Goal: Entertainment & Leisure: Browse casually

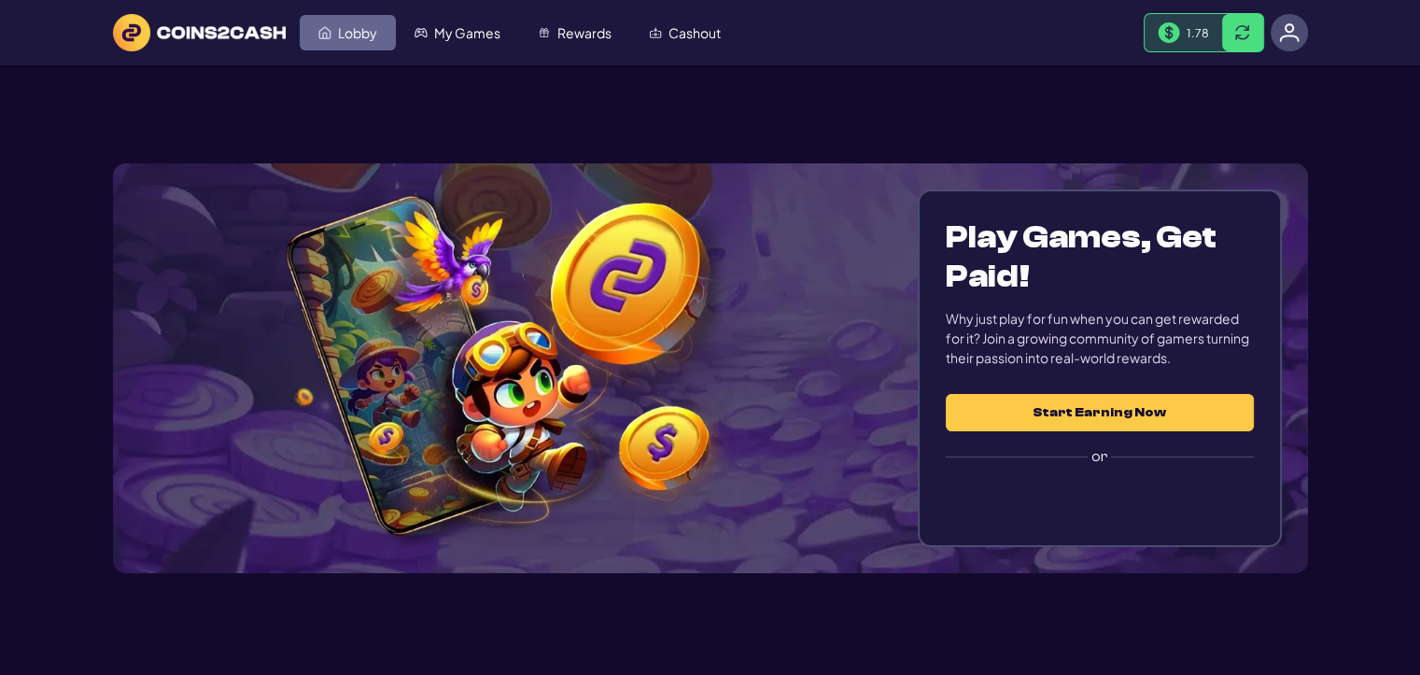
click at [338, 32] on span "Lobby" at bounding box center [357, 32] width 39 height 13
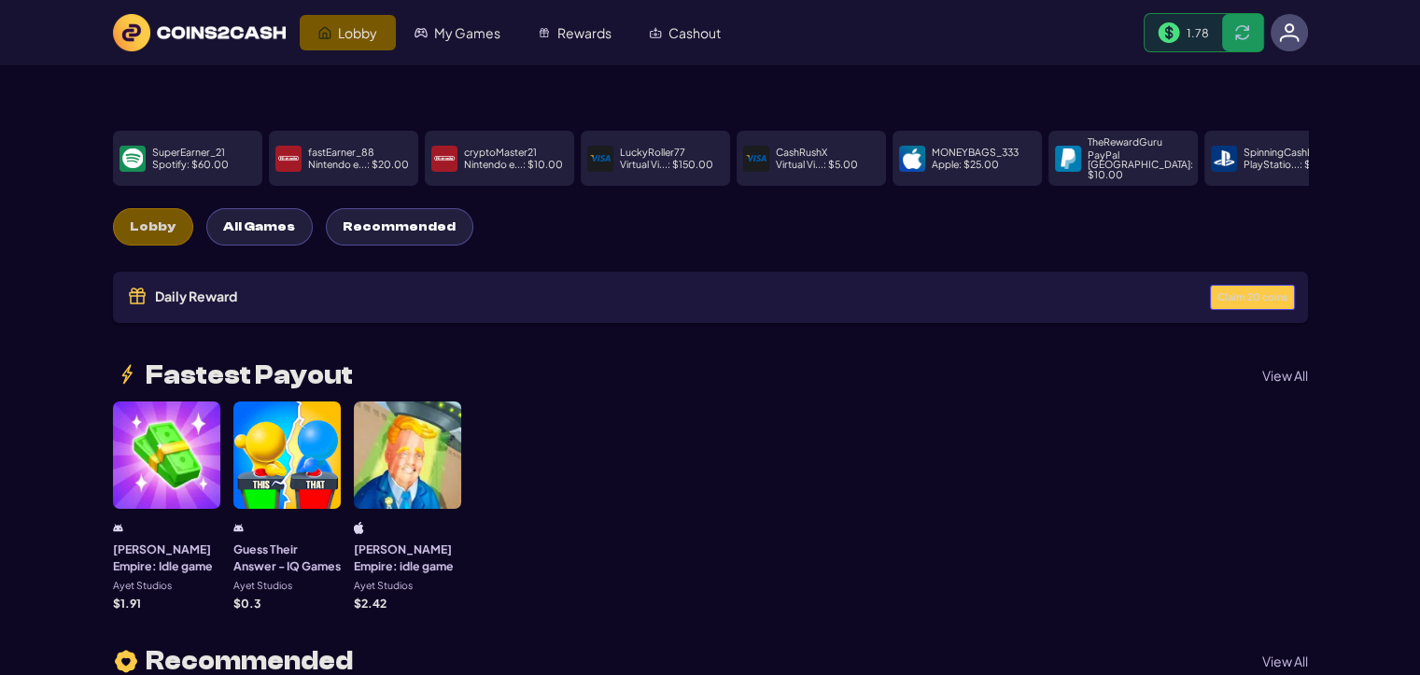
click at [1245, 292] on span "Claim 20 coins" at bounding box center [1252, 297] width 70 height 10
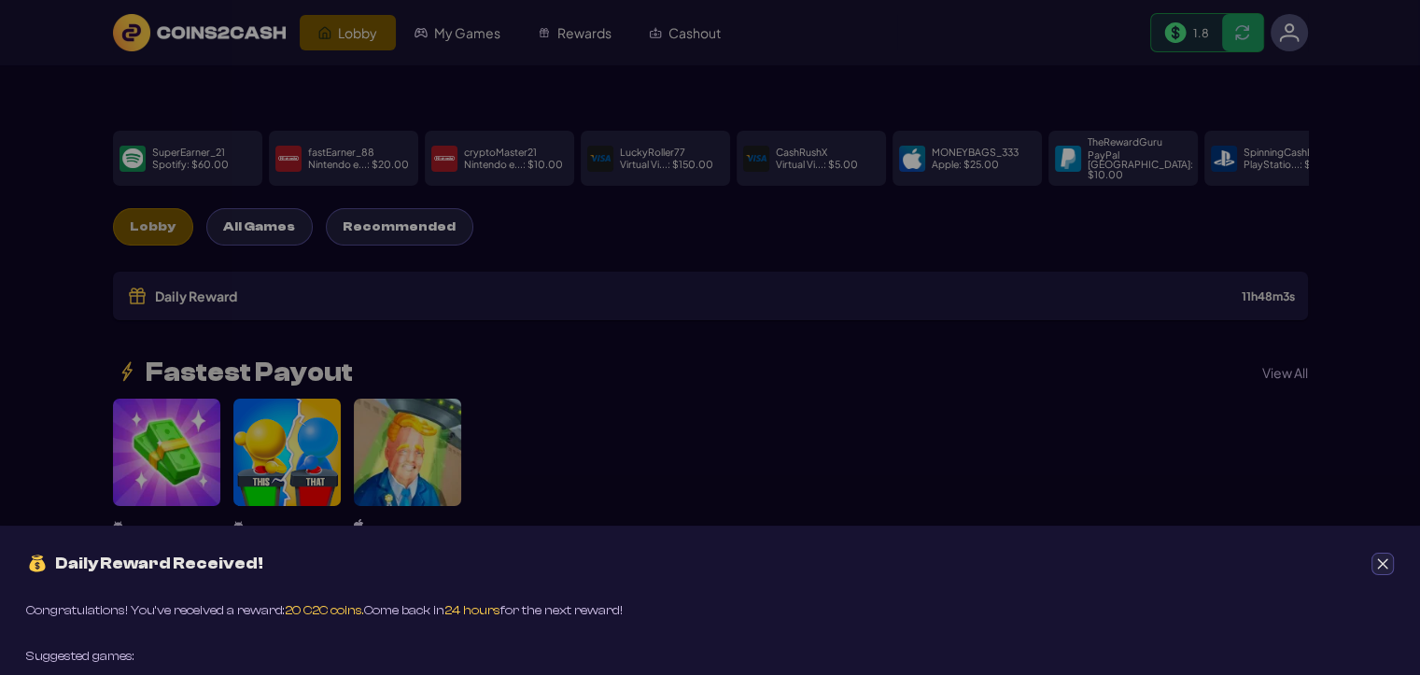
click at [1383, 559] on icon "Close" at bounding box center [1382, 563] width 13 height 13
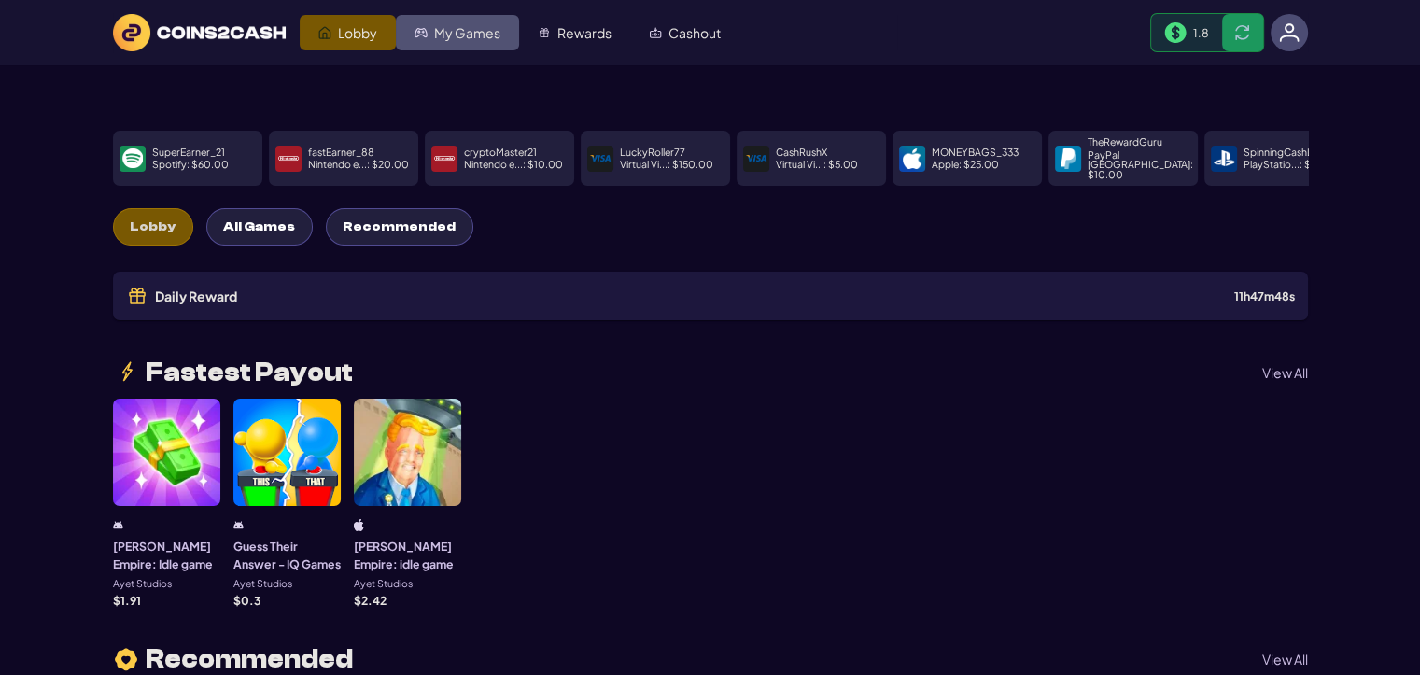
click at [452, 20] on link "My Games" at bounding box center [457, 32] width 123 height 35
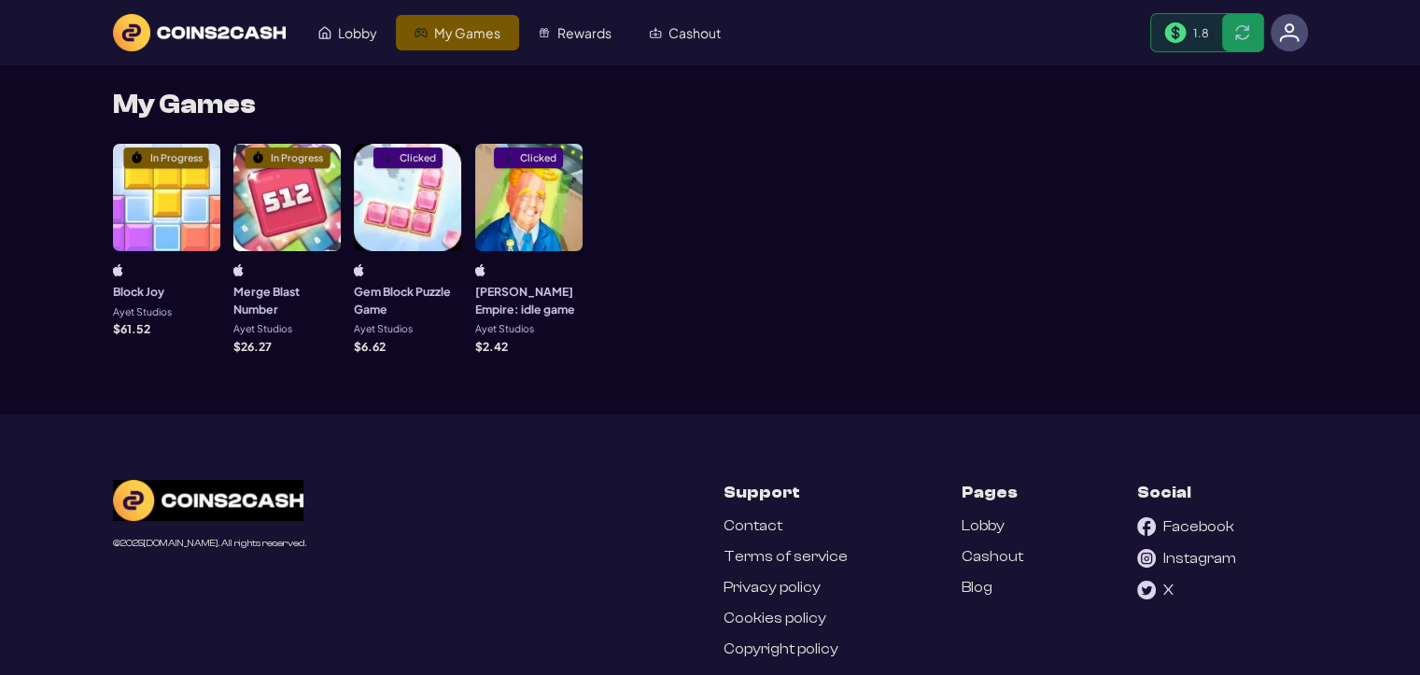
click at [145, 173] on div "In Progress" at bounding box center [166, 197] width 107 height 107
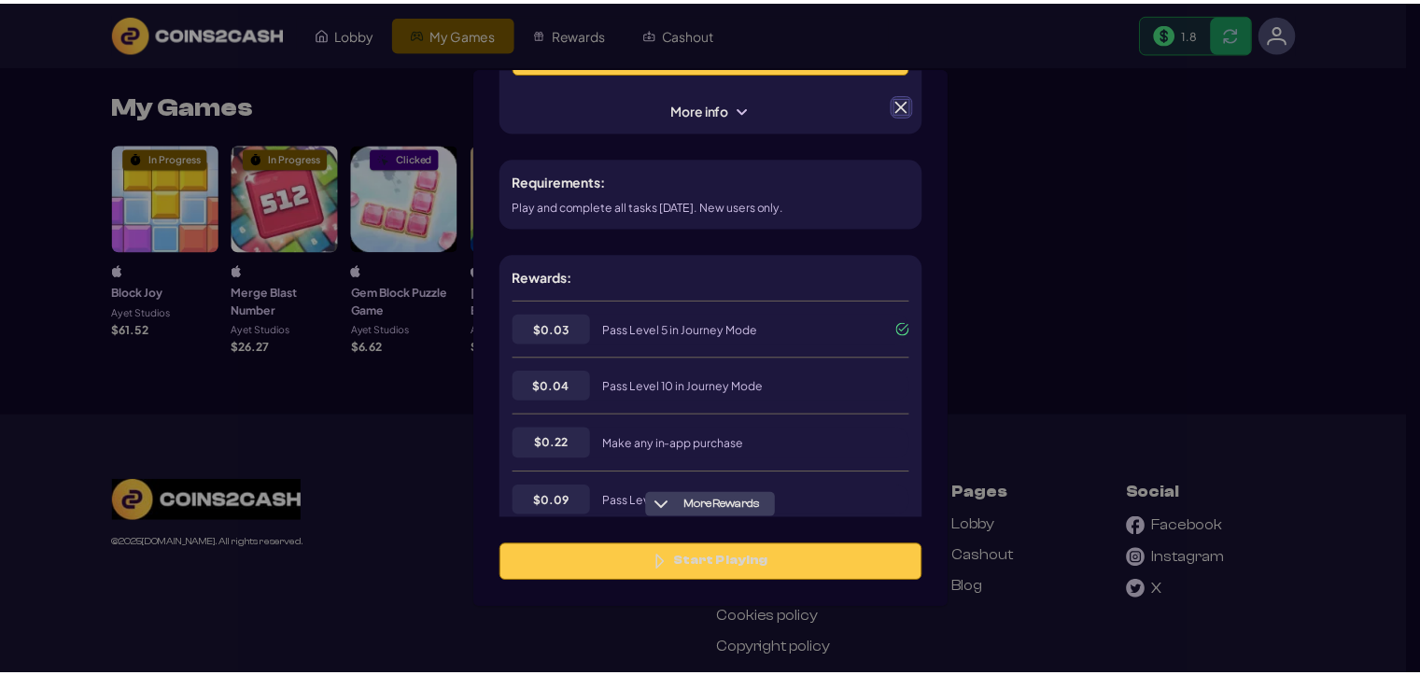
scroll to position [280, 0]
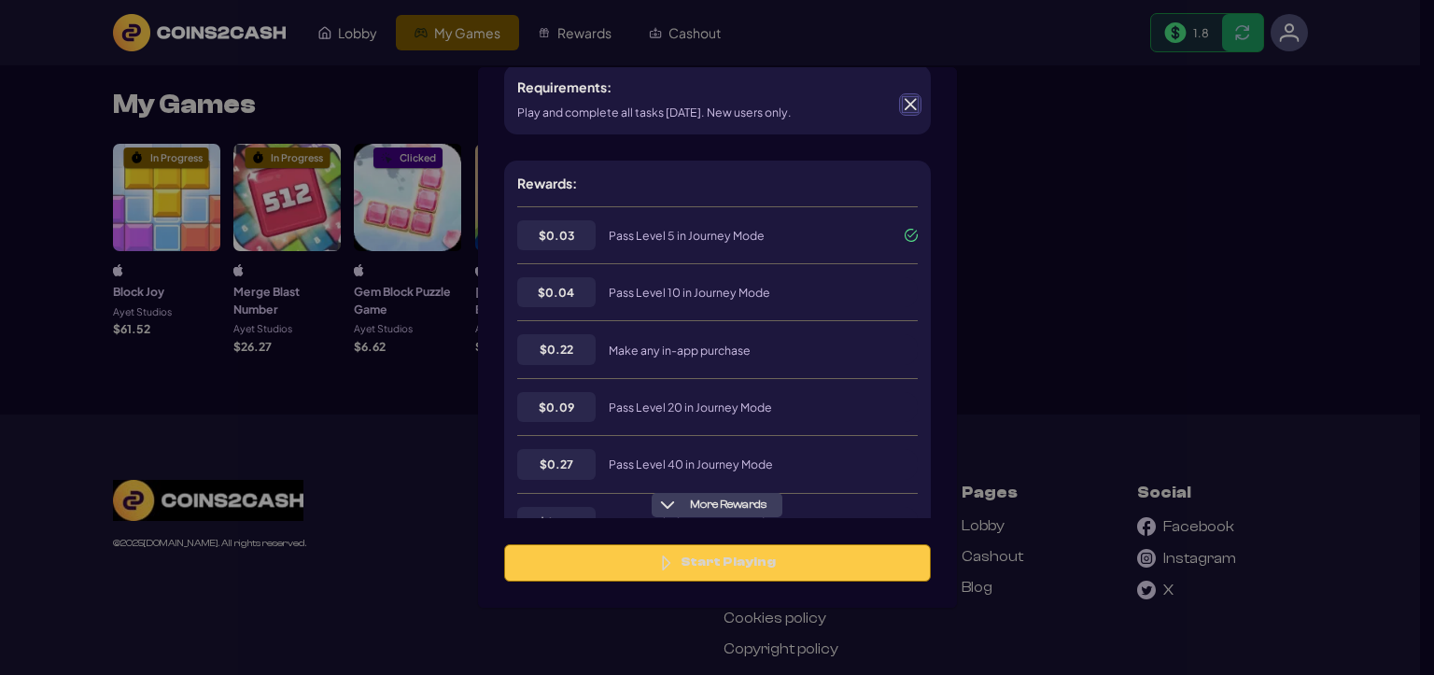
click at [909, 105] on span at bounding box center [910, 104] width 17 height 17
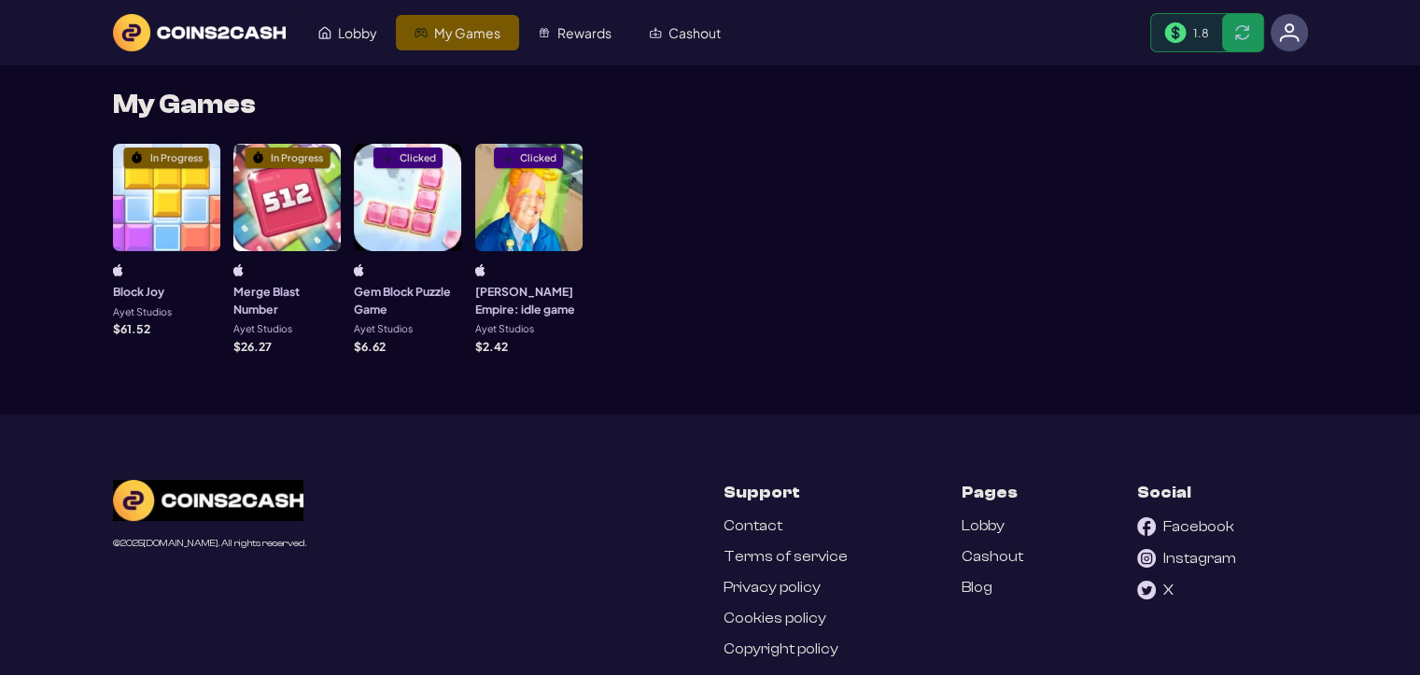
click at [1298, 37] on img at bounding box center [1289, 32] width 21 height 21
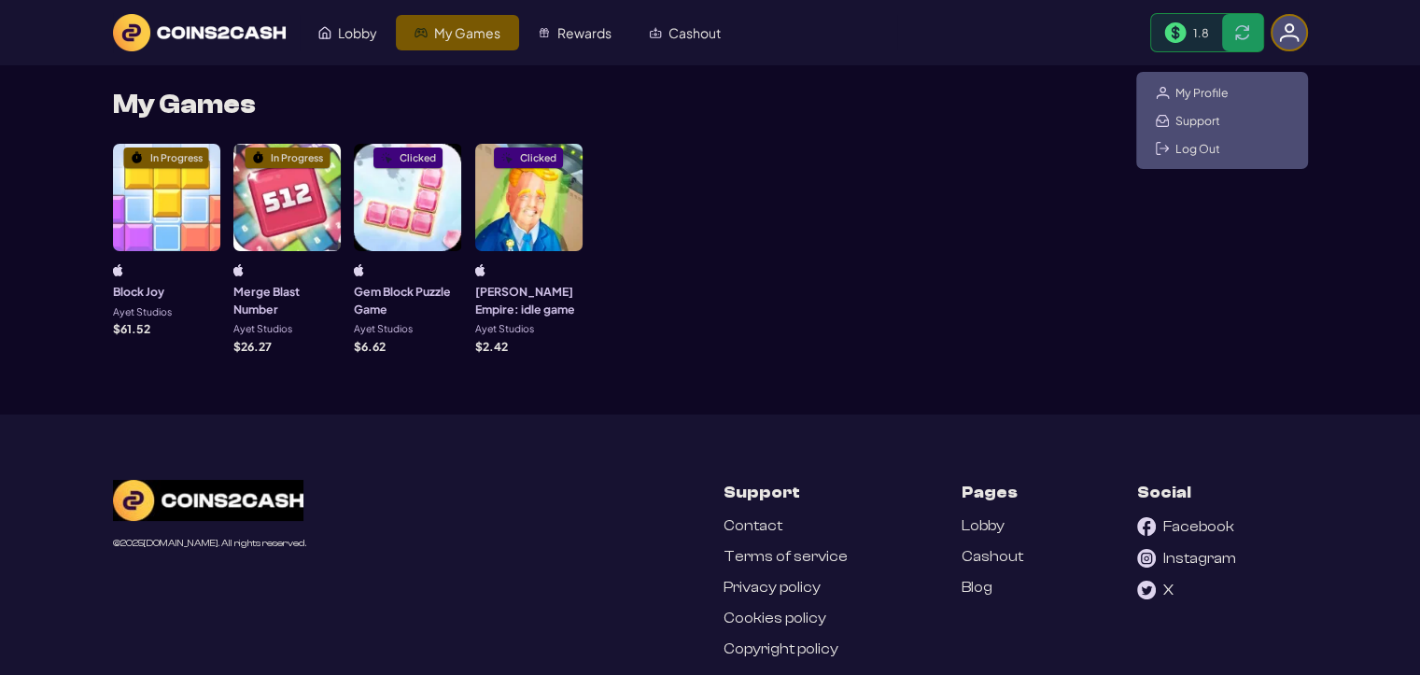
click at [1213, 82] on div "My Profile Support Log Out" at bounding box center [1222, 120] width 172 height 97
click at [1212, 87] on span "My Profile" at bounding box center [1201, 92] width 53 height 15
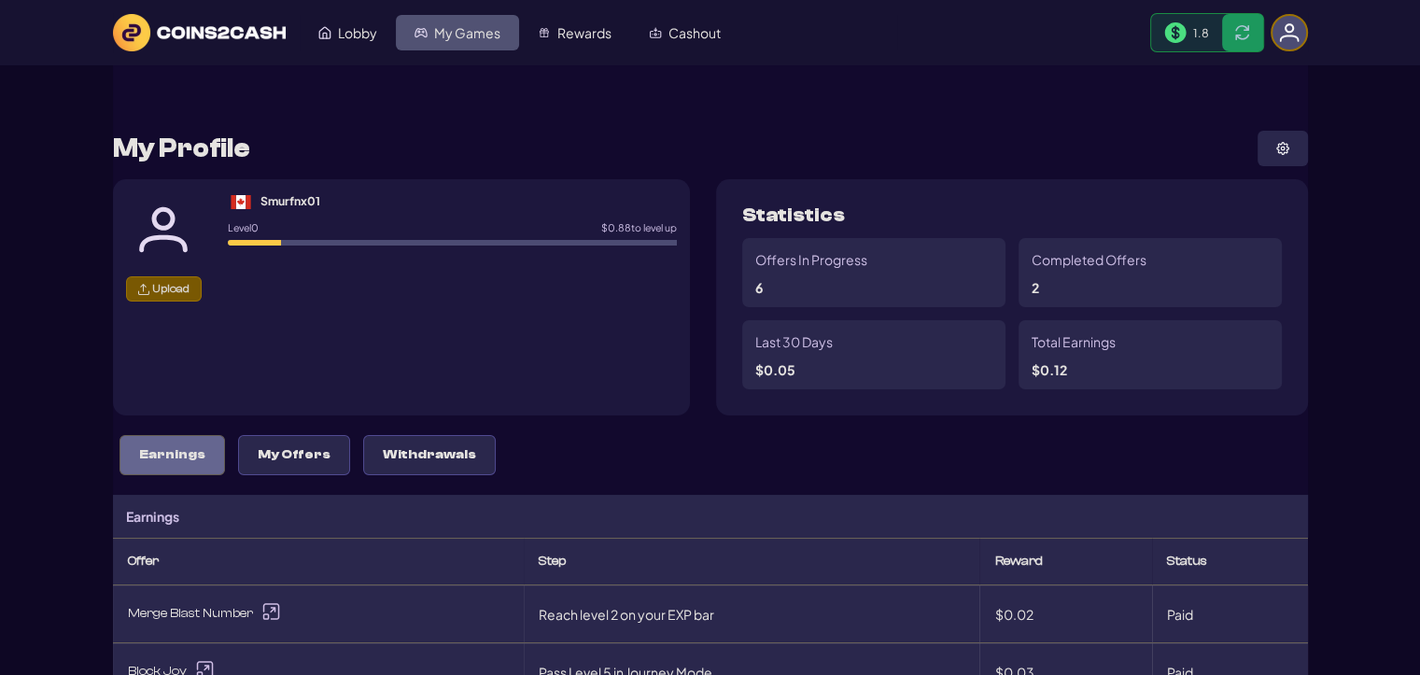
click at [454, 26] on span "My Games" at bounding box center [467, 32] width 66 height 13
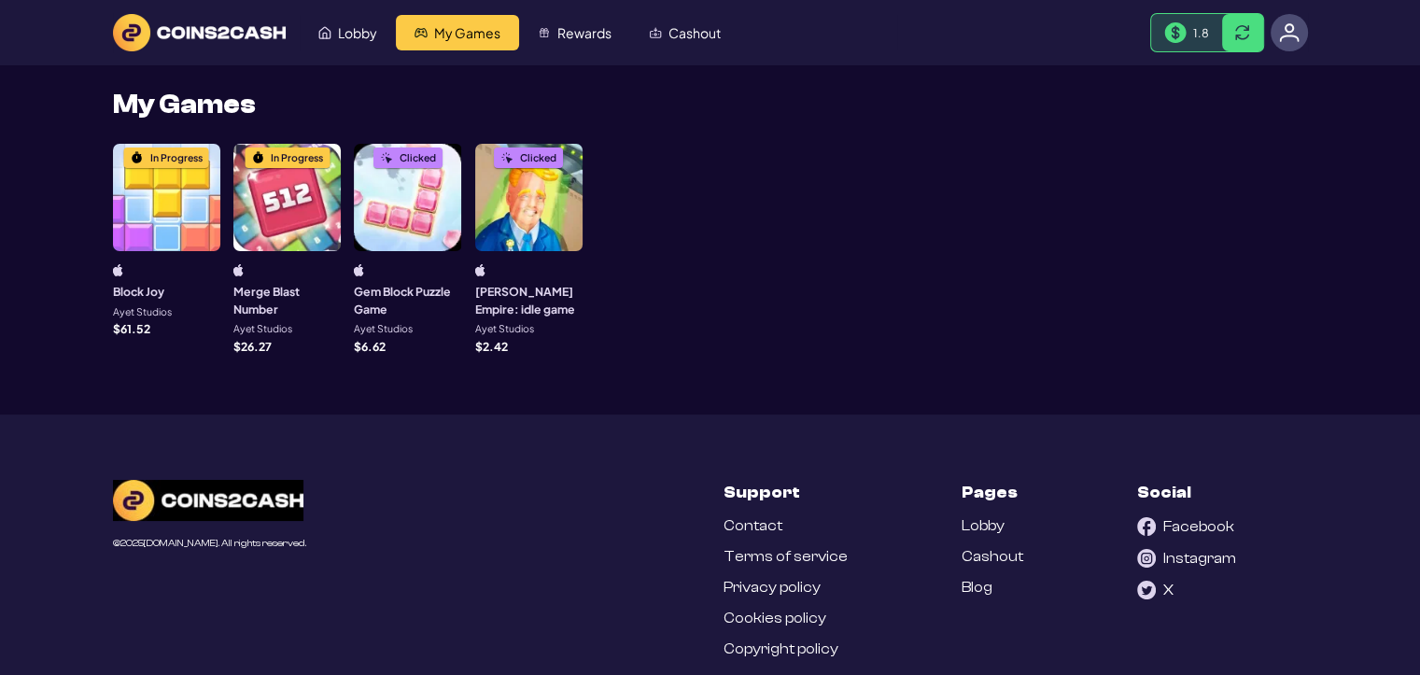
click at [273, 196] on div "In Progress" at bounding box center [286, 197] width 107 height 107
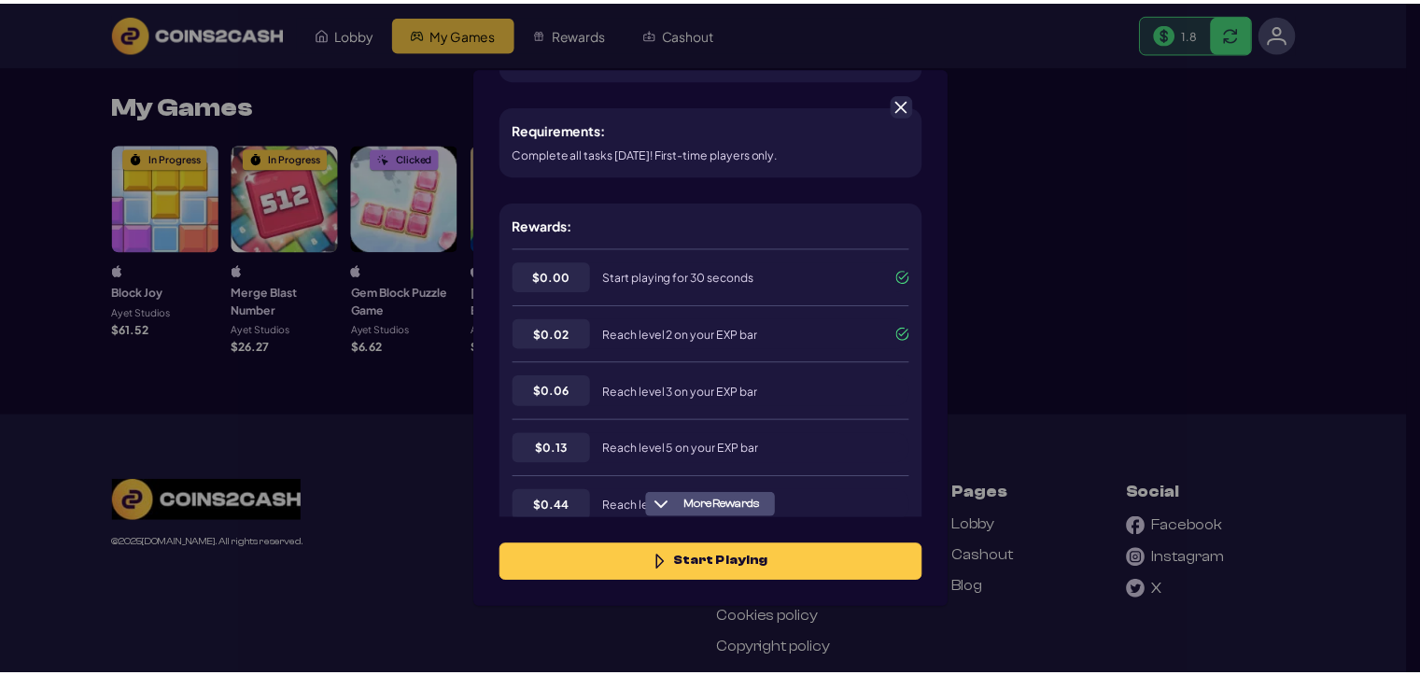
scroll to position [280, 0]
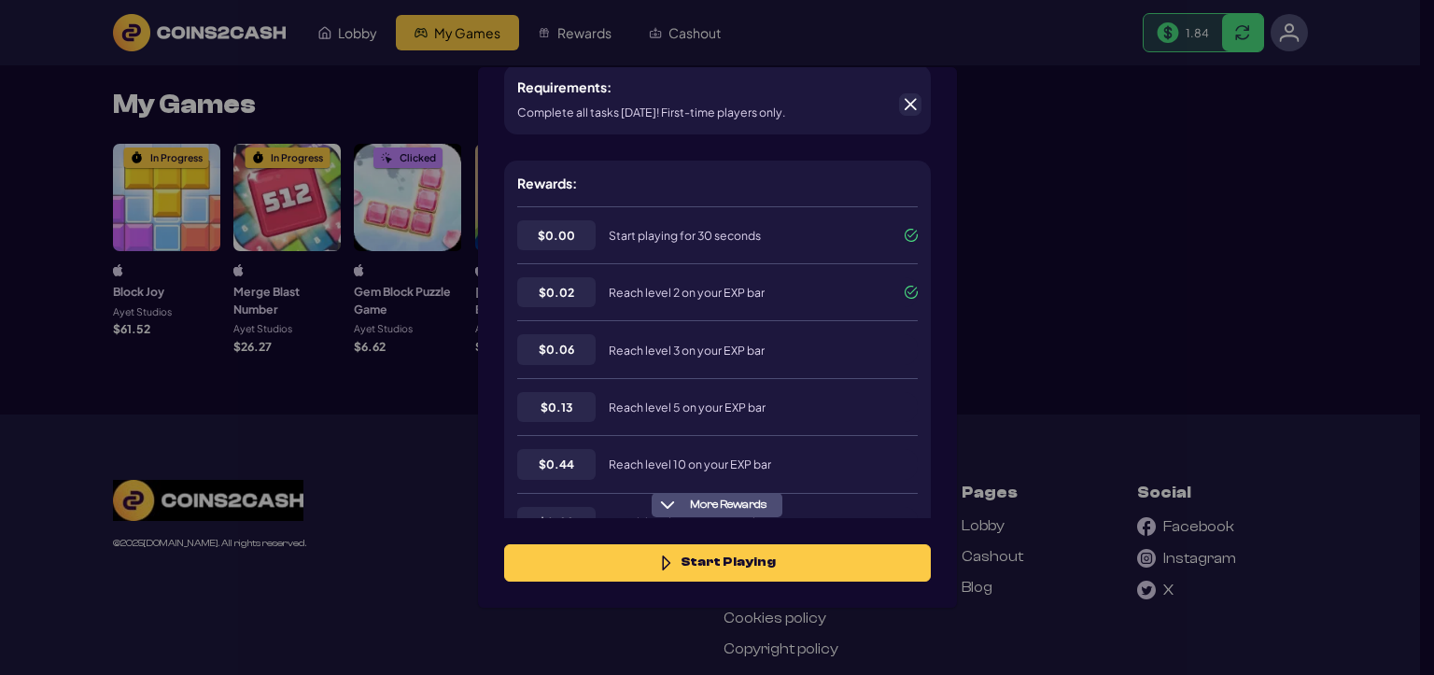
click at [906, 97] on span at bounding box center [910, 104] width 17 height 17
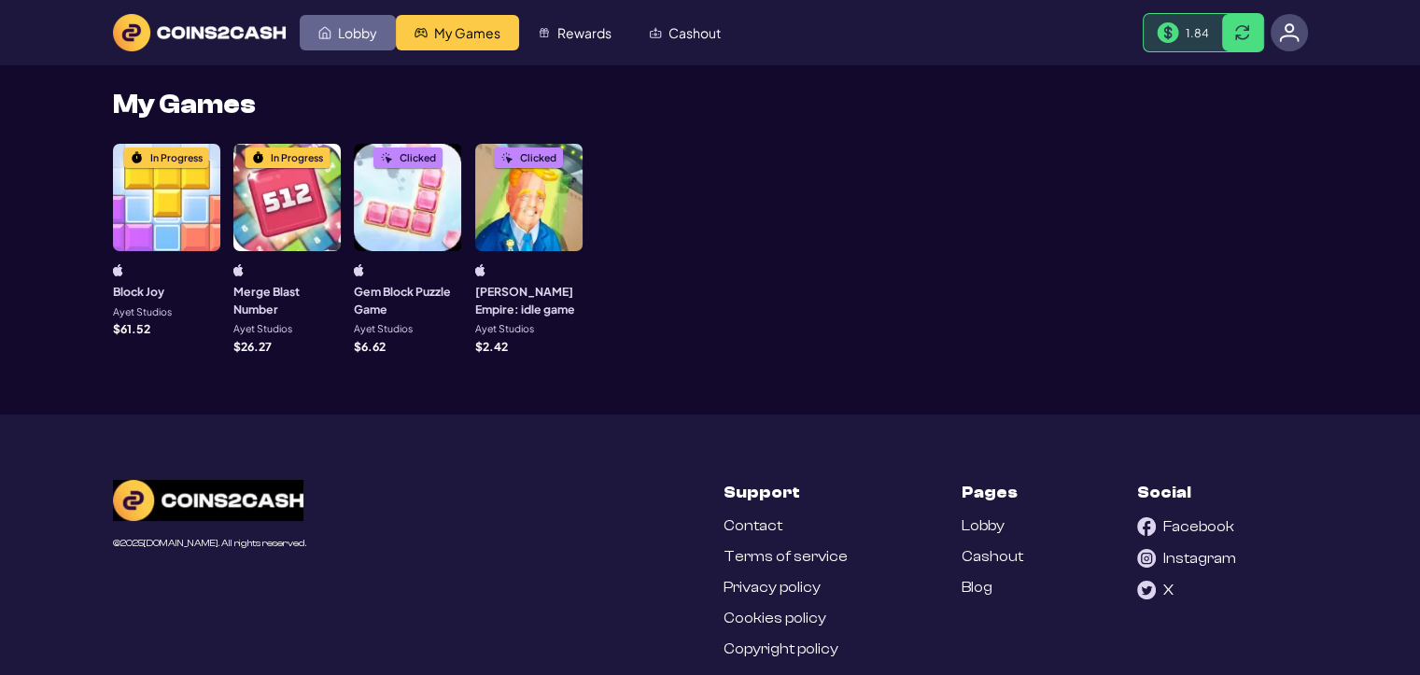
click at [329, 36] on img "Lobby" at bounding box center [324, 32] width 13 height 13
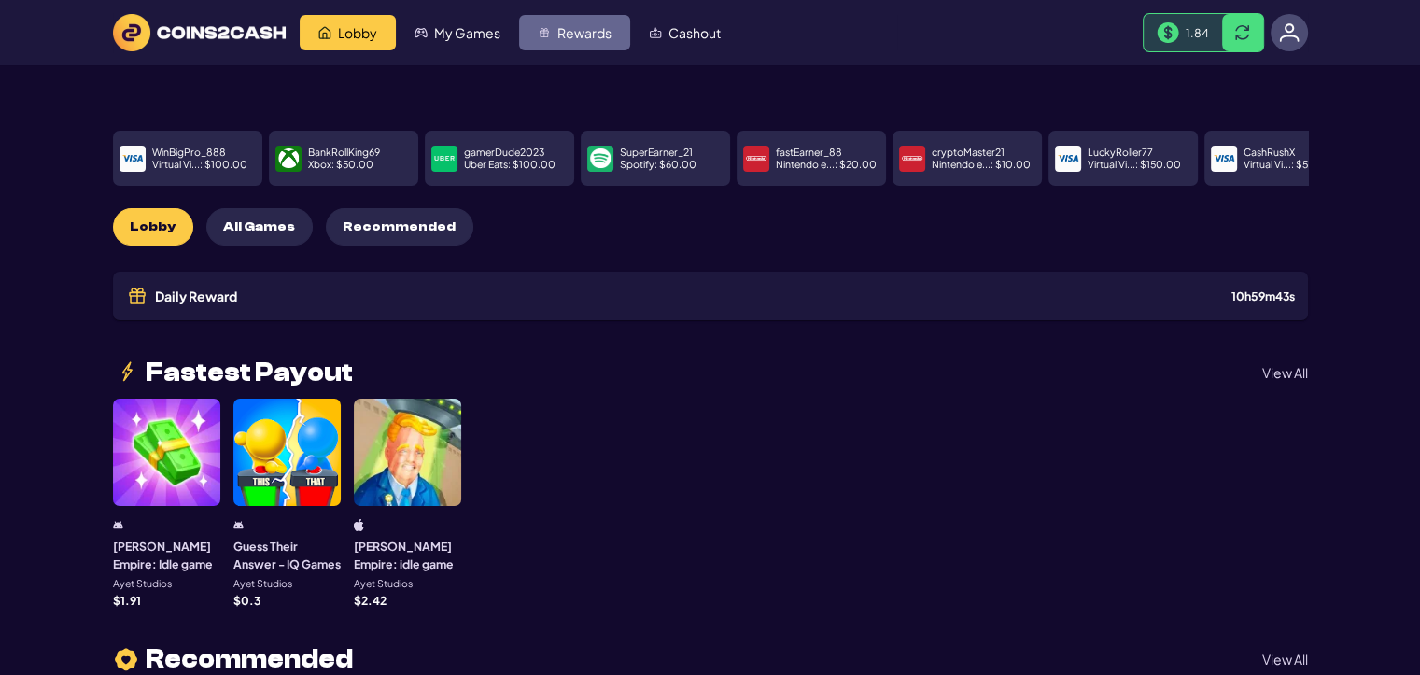
click at [594, 35] on span "Rewards" at bounding box center [584, 32] width 54 height 13
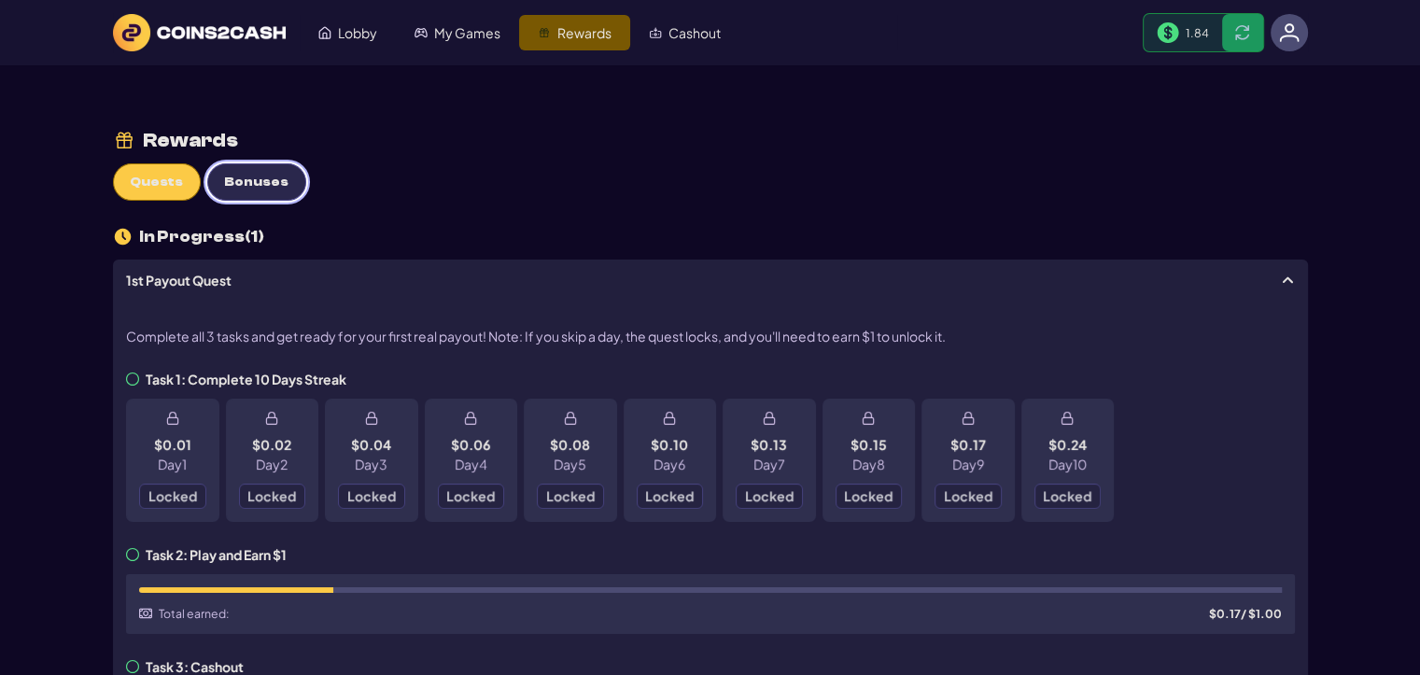
click at [242, 182] on span "Bonuses" at bounding box center [256, 183] width 64 height 16
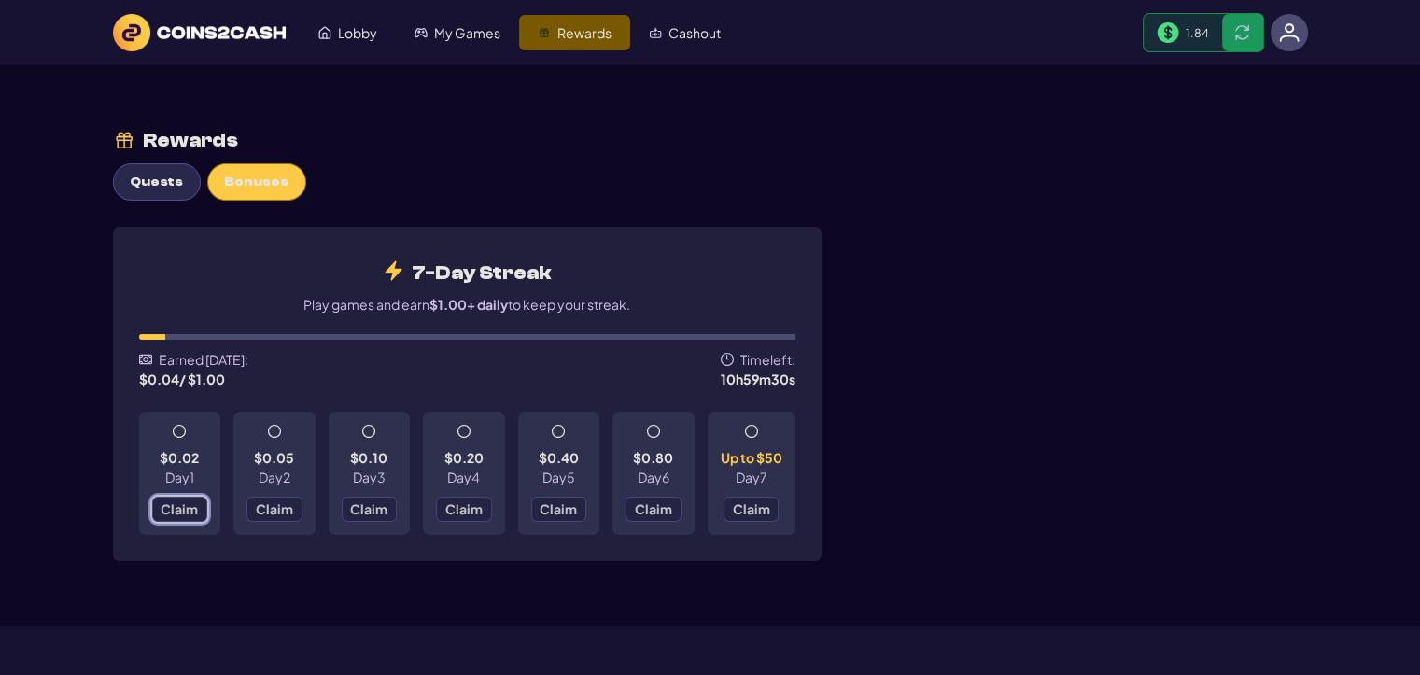
click at [174, 510] on span "Claim" at bounding box center [179, 508] width 37 height 13
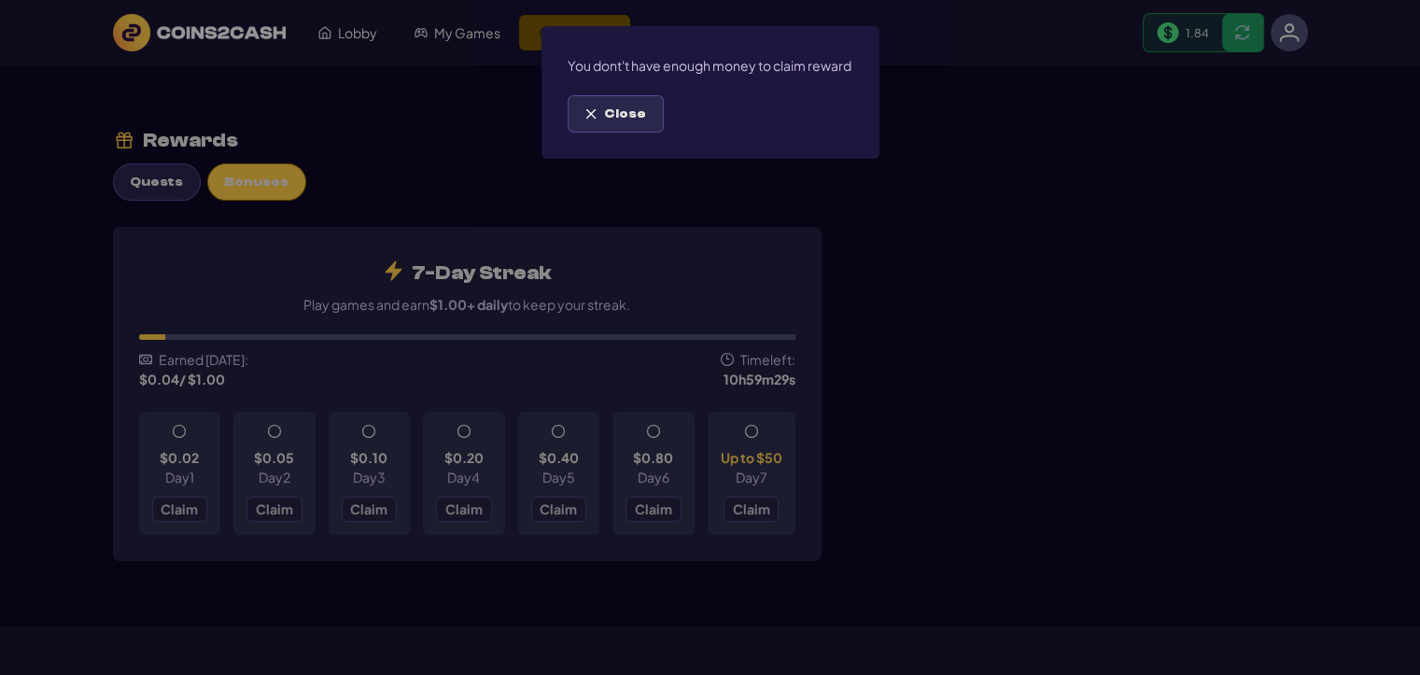
click at [606, 122] on span "Close" at bounding box center [625, 114] width 42 height 16
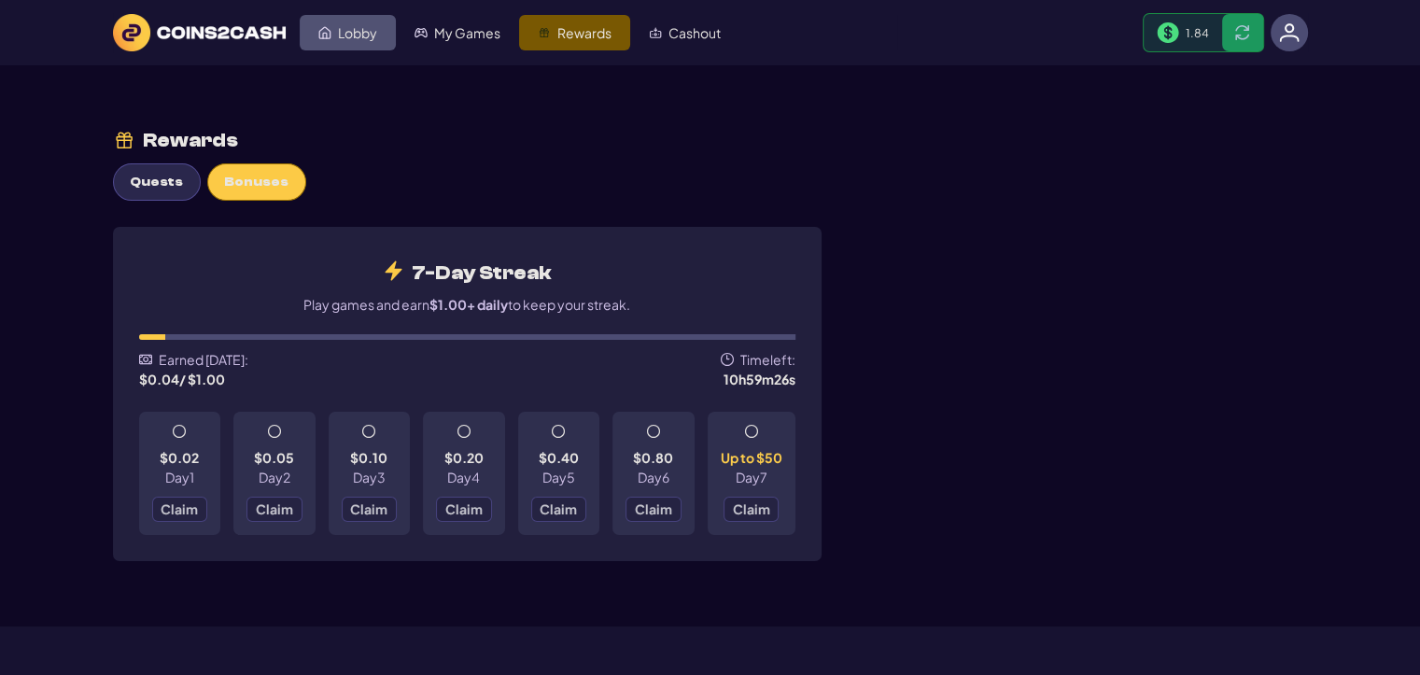
click at [348, 44] on link "Lobby" at bounding box center [348, 32] width 96 height 35
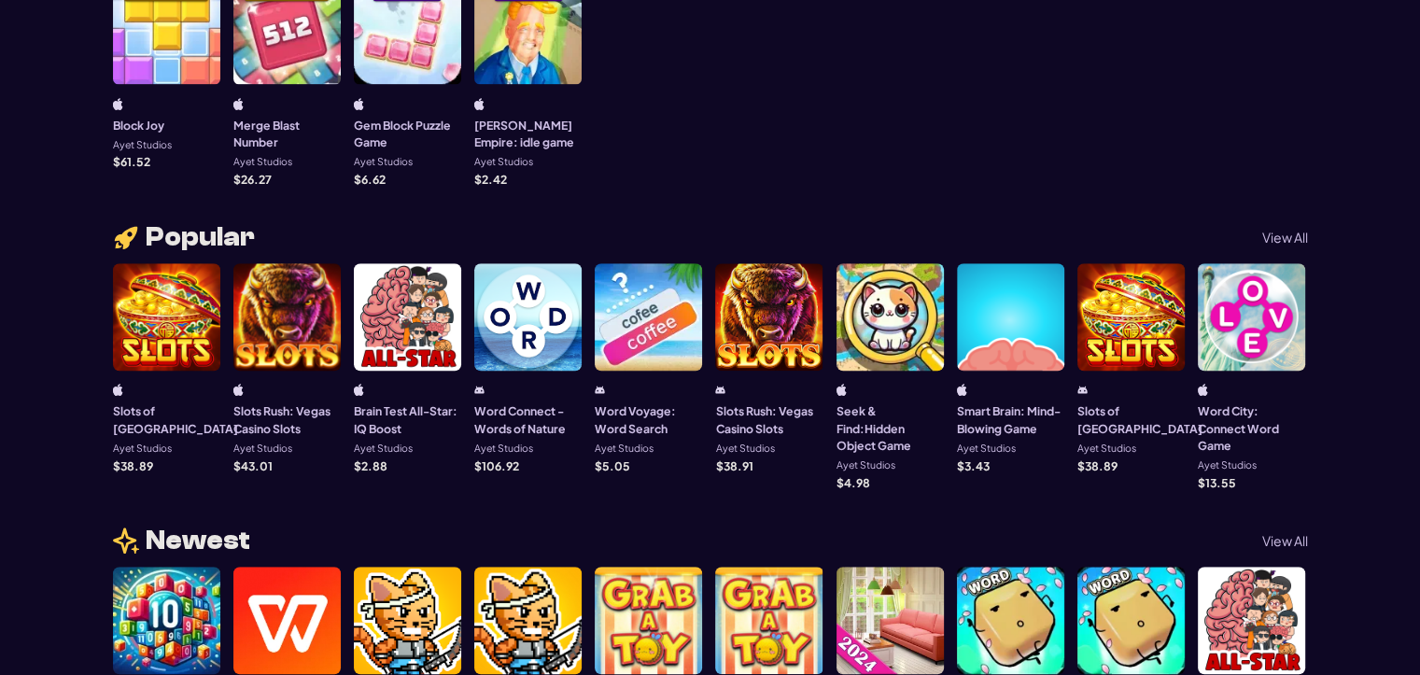
scroll to position [1027, 0]
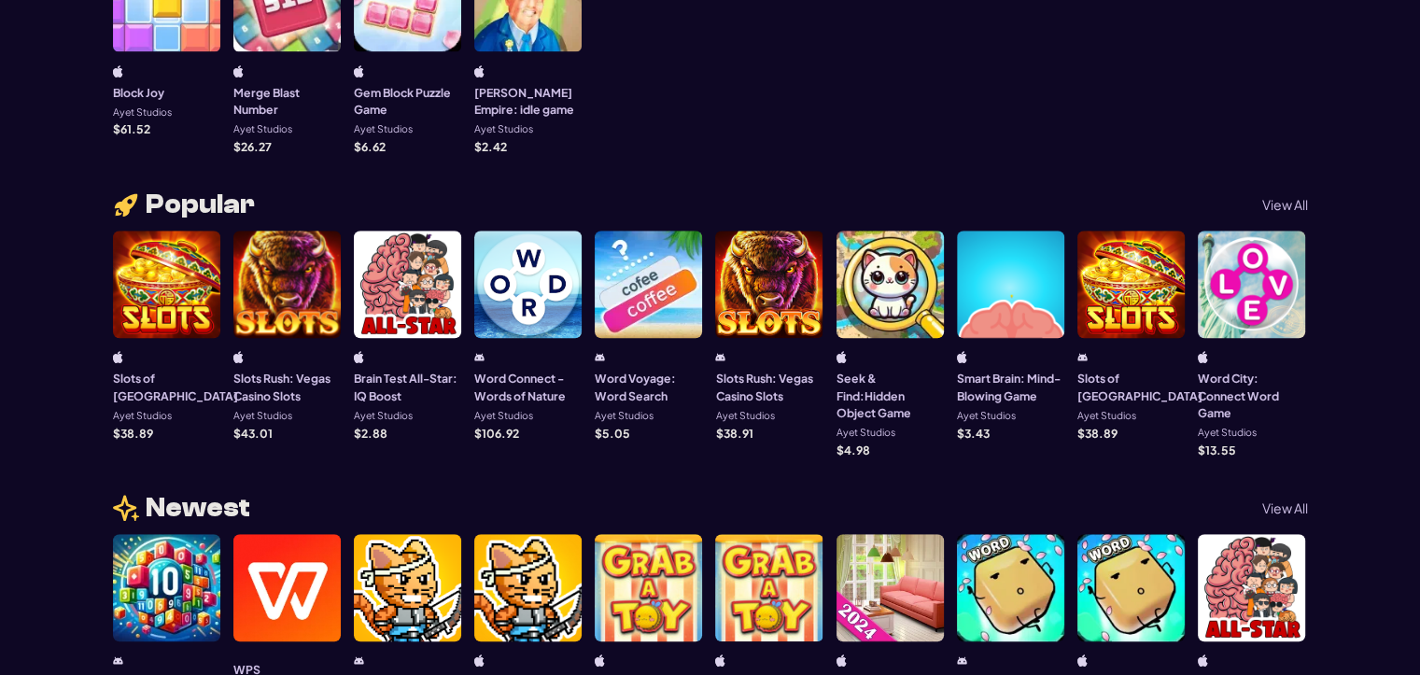
click at [1283, 198] on p "View All" at bounding box center [1285, 204] width 46 height 13
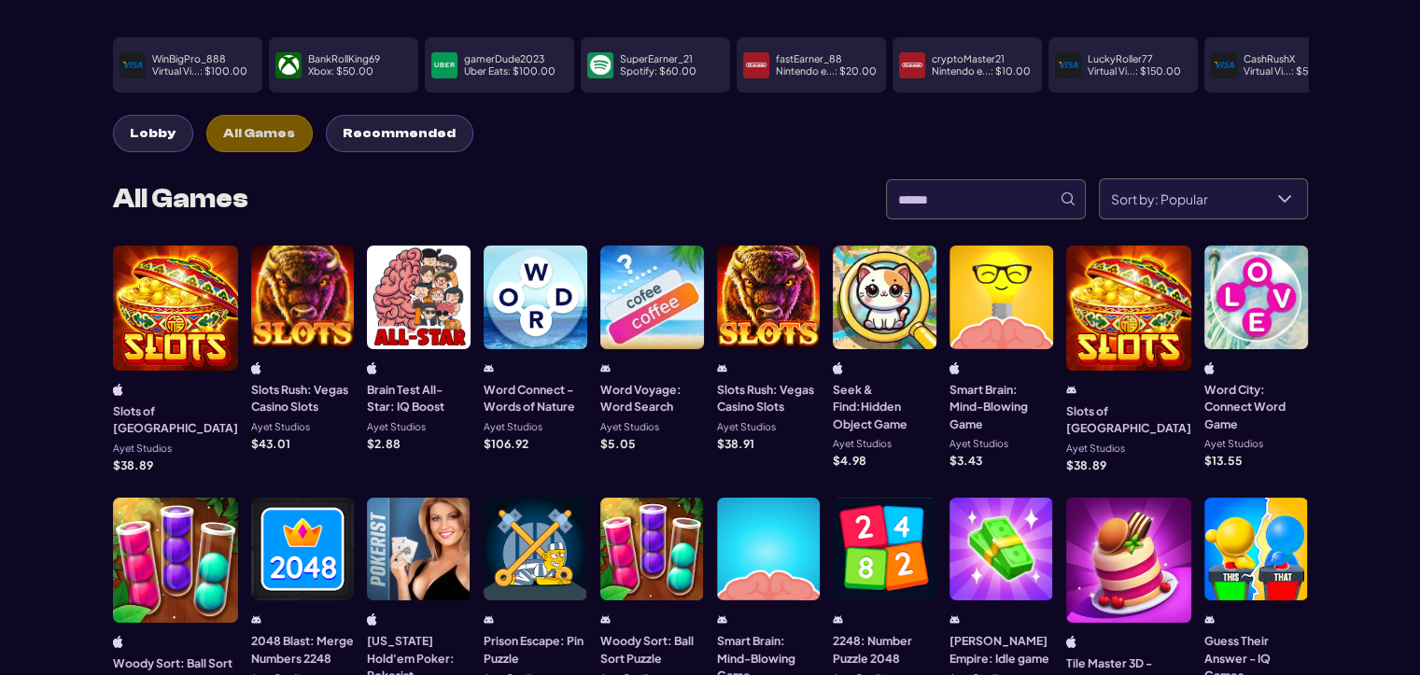
scroll to position [187, 0]
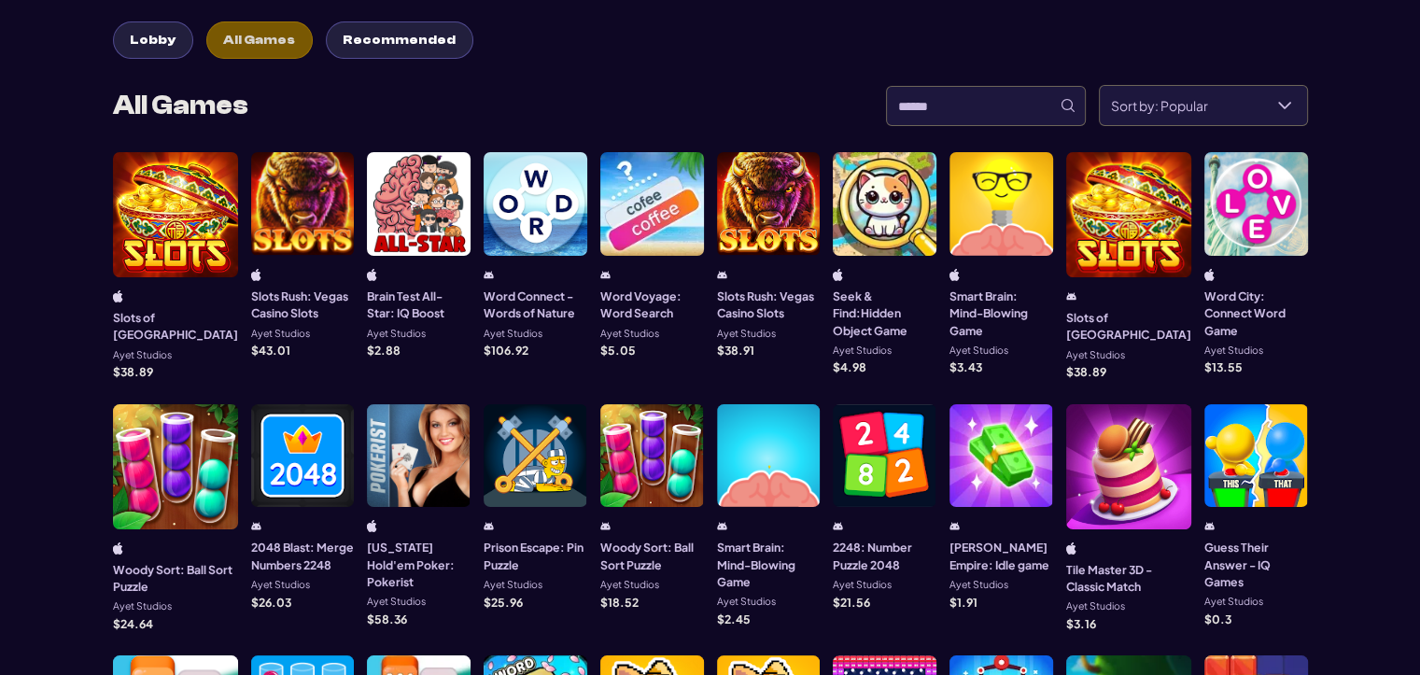
click at [1243, 203] on div at bounding box center [1256, 204] width 104 height 104
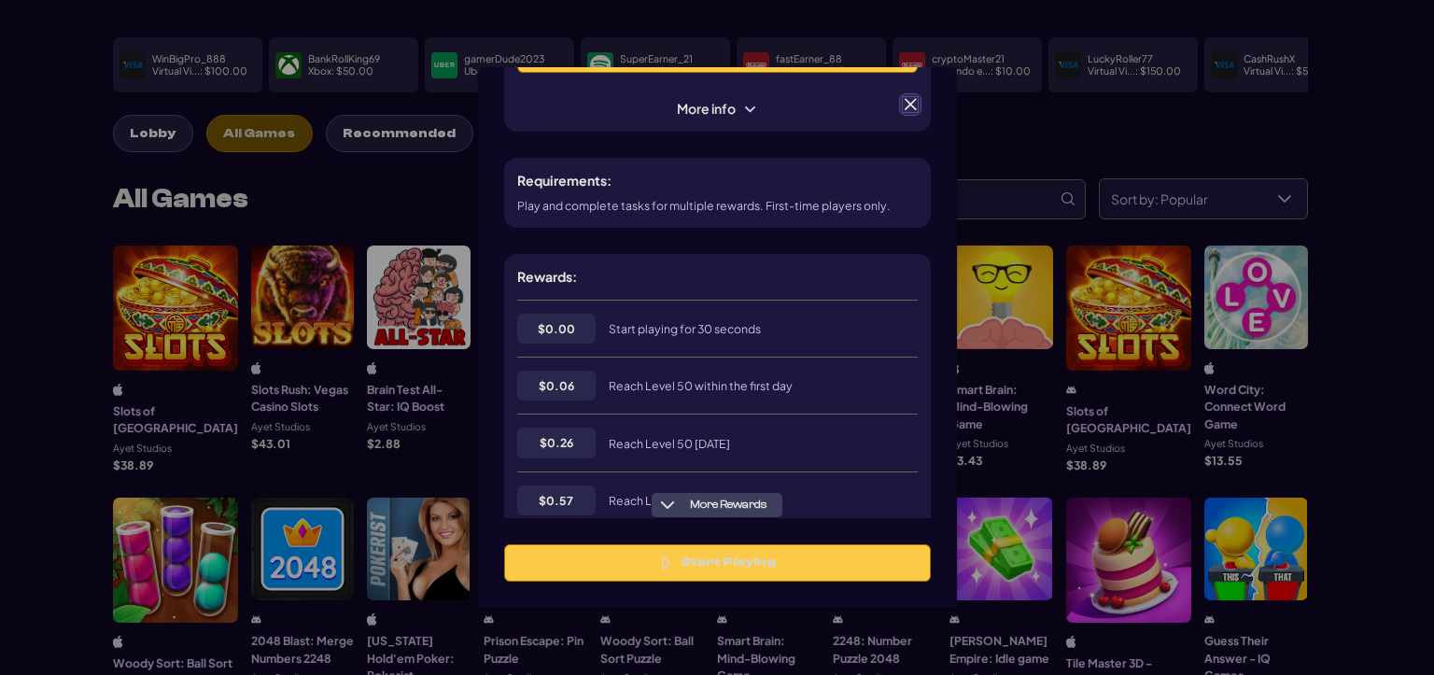
click at [908, 108] on span at bounding box center [910, 104] width 17 height 17
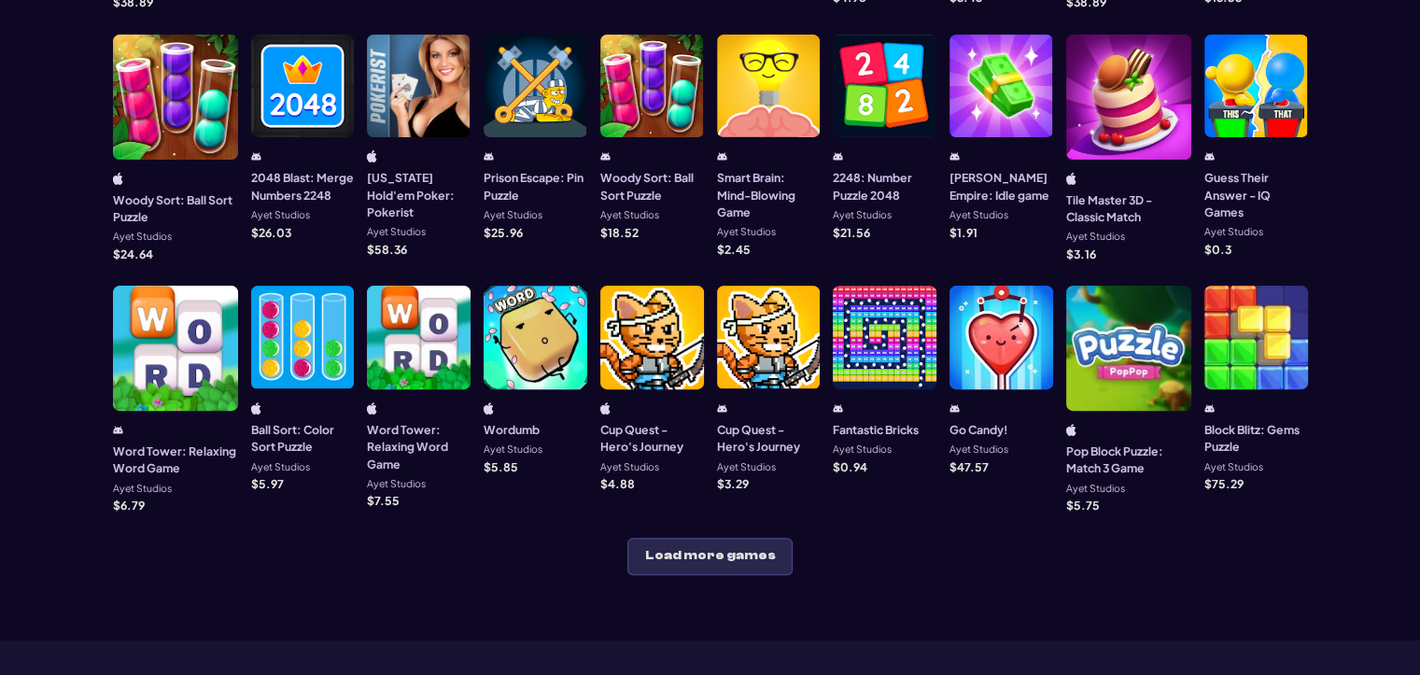
scroll to position [560, 0]
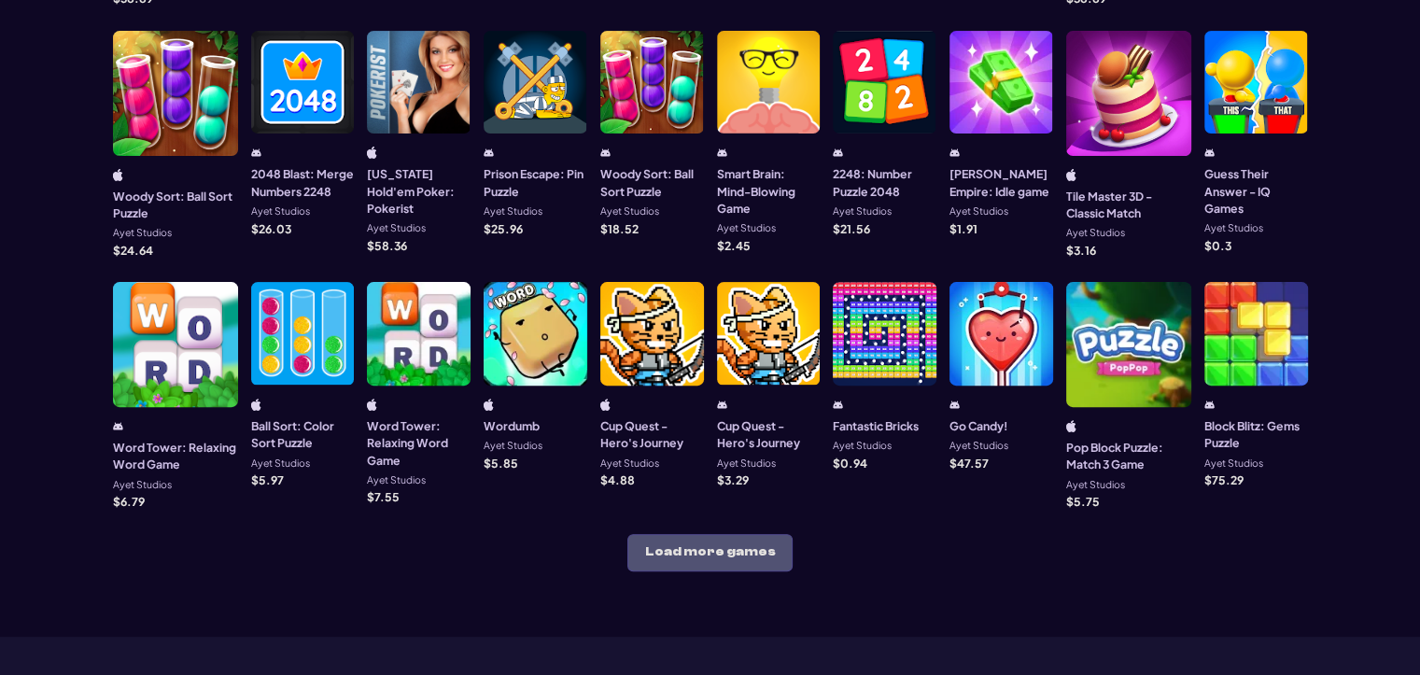
click at [692, 535] on button "Load more games" at bounding box center [709, 552] width 165 height 37
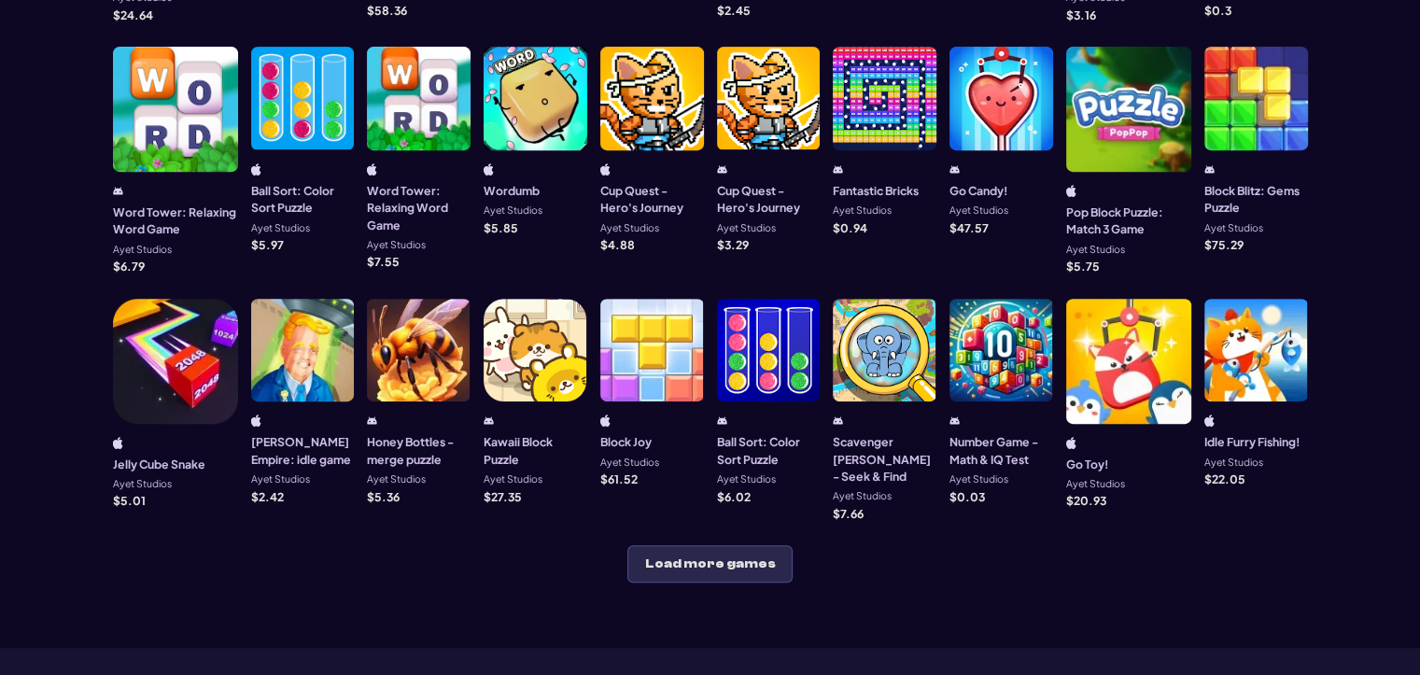
scroll to position [840, 0]
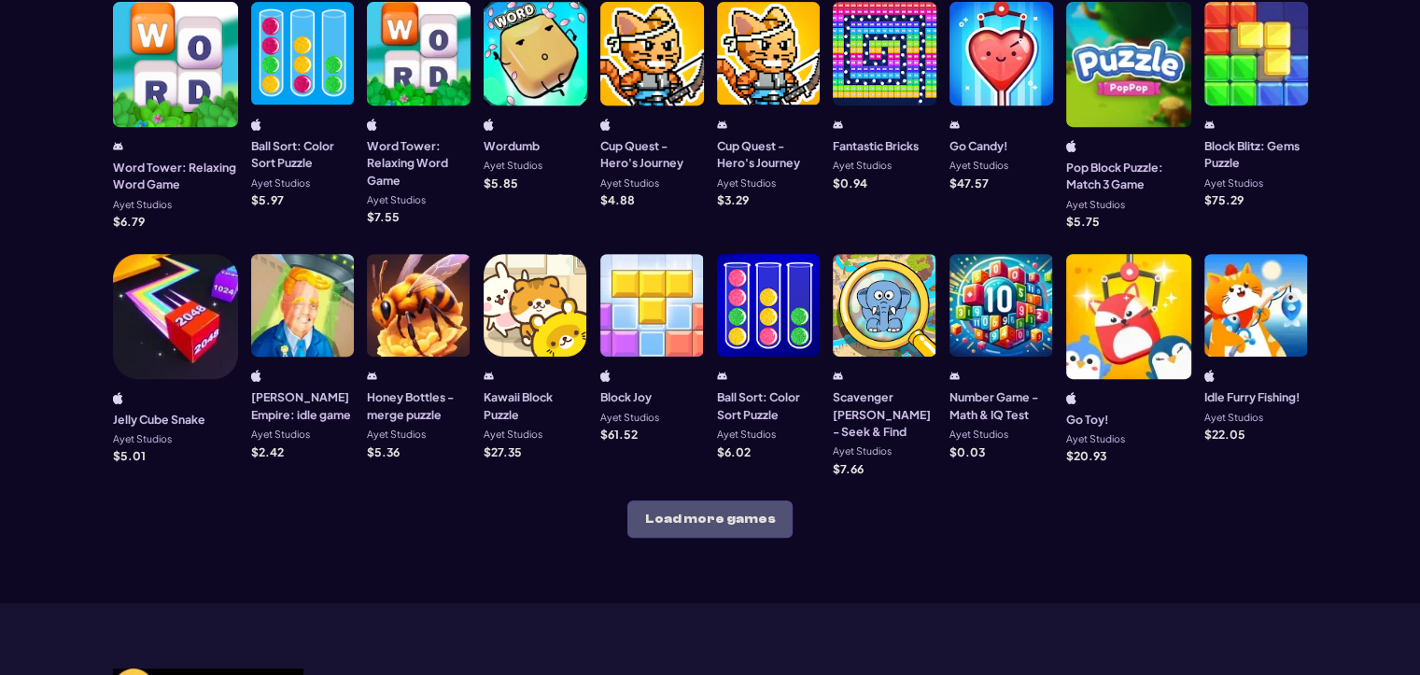
click at [693, 500] on button "Load more games" at bounding box center [709, 518] width 165 height 37
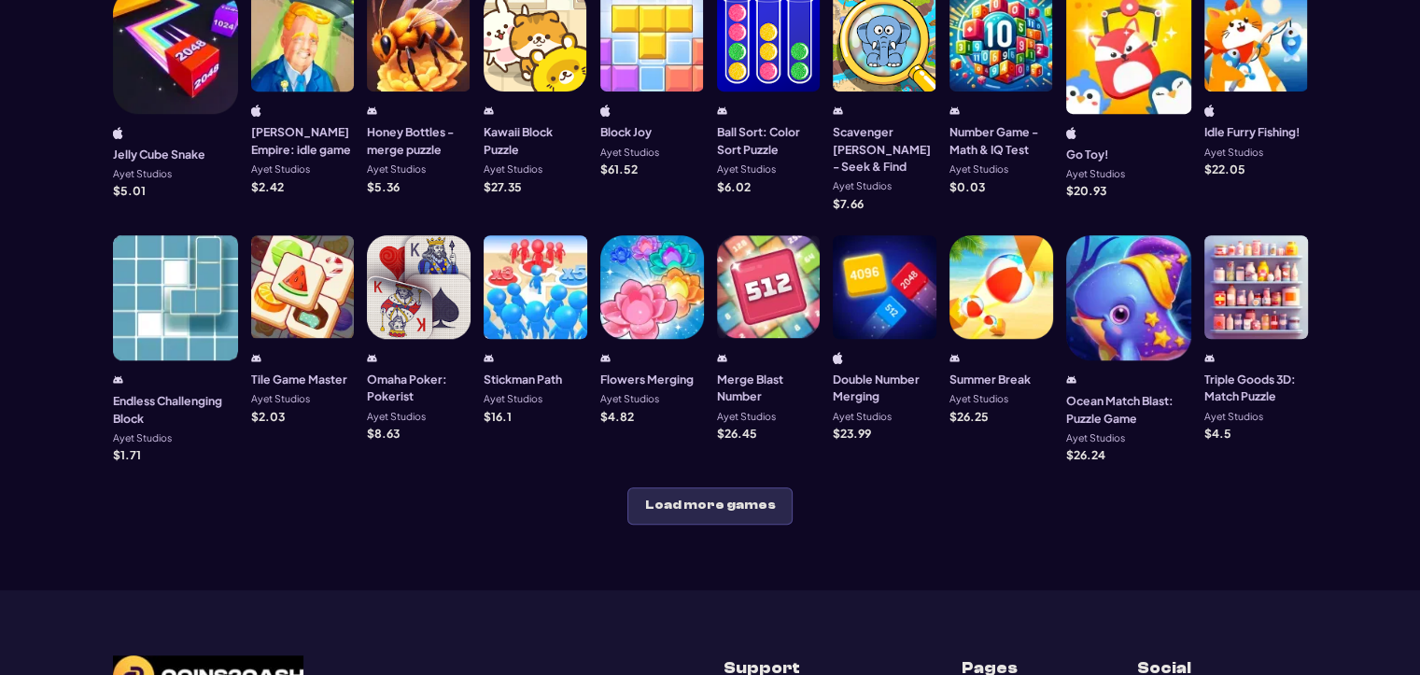
scroll to position [1120, 0]
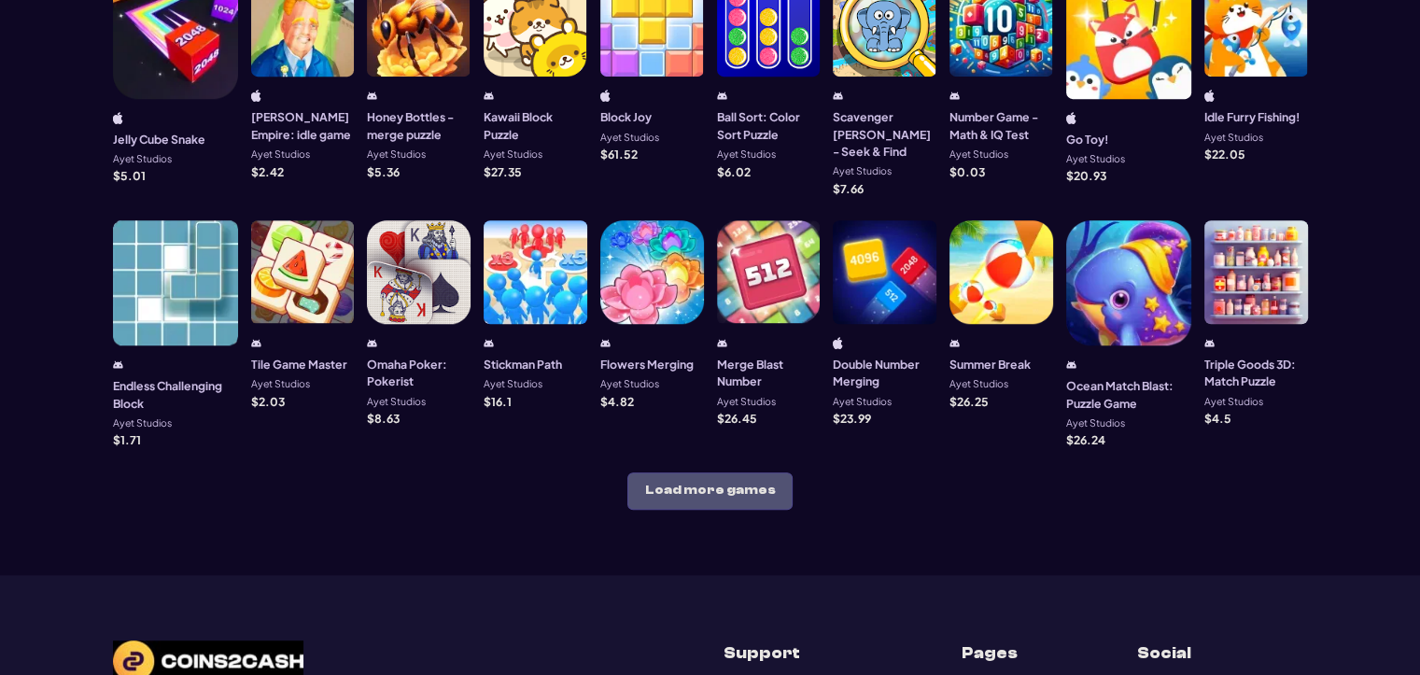
click at [746, 472] on button "Load more games" at bounding box center [709, 490] width 165 height 37
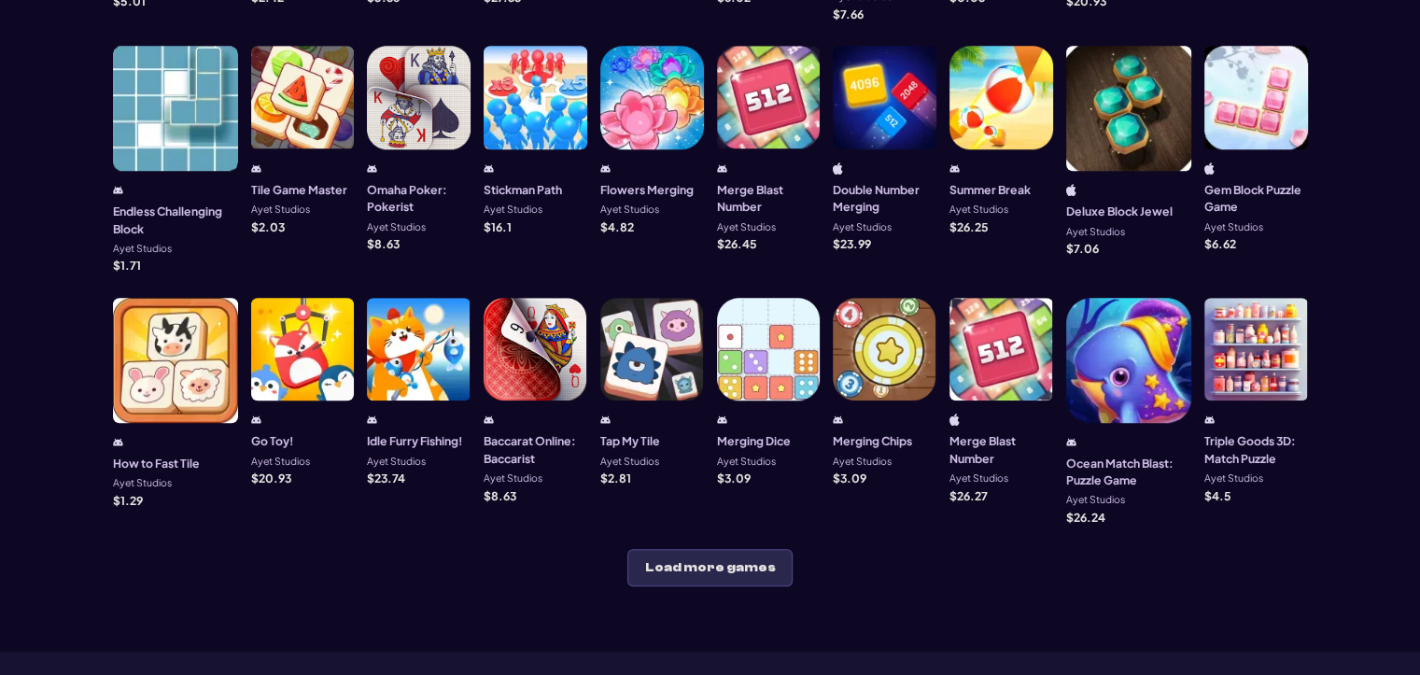
scroll to position [1307, 0]
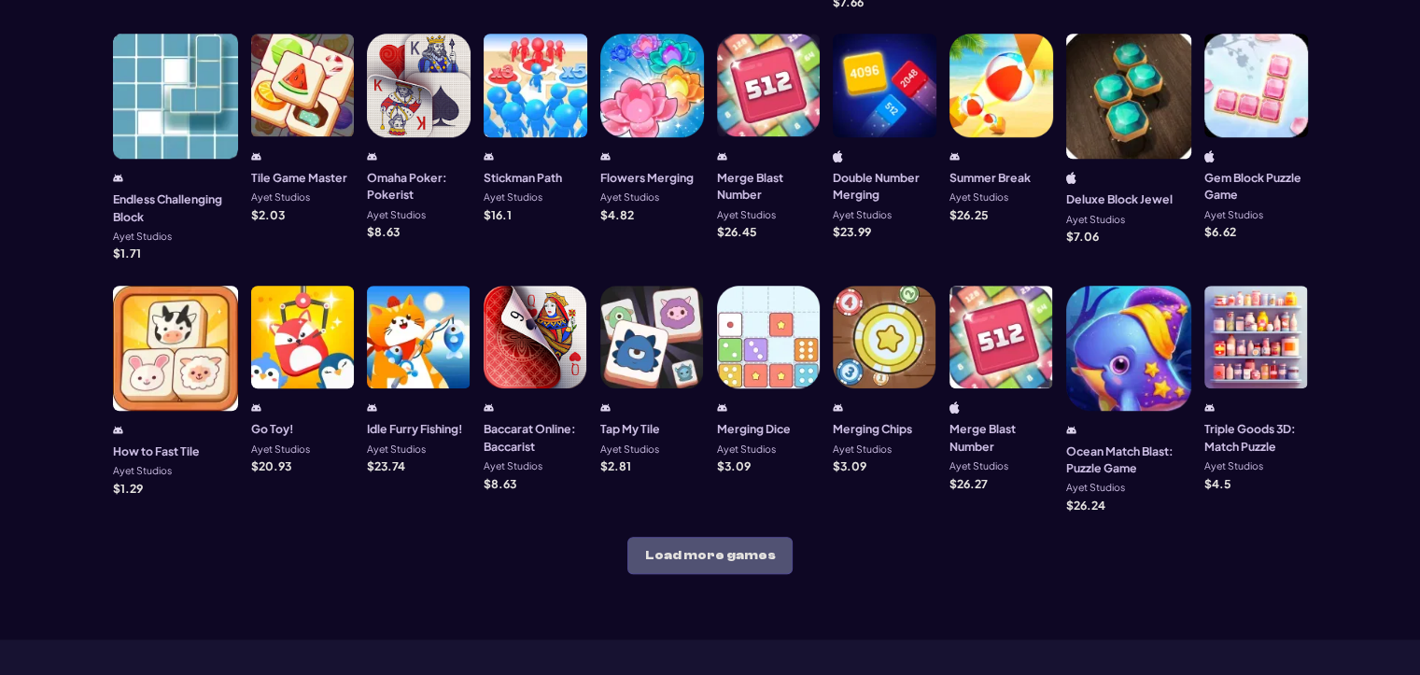
click at [747, 537] on button "Load more games" at bounding box center [709, 555] width 165 height 37
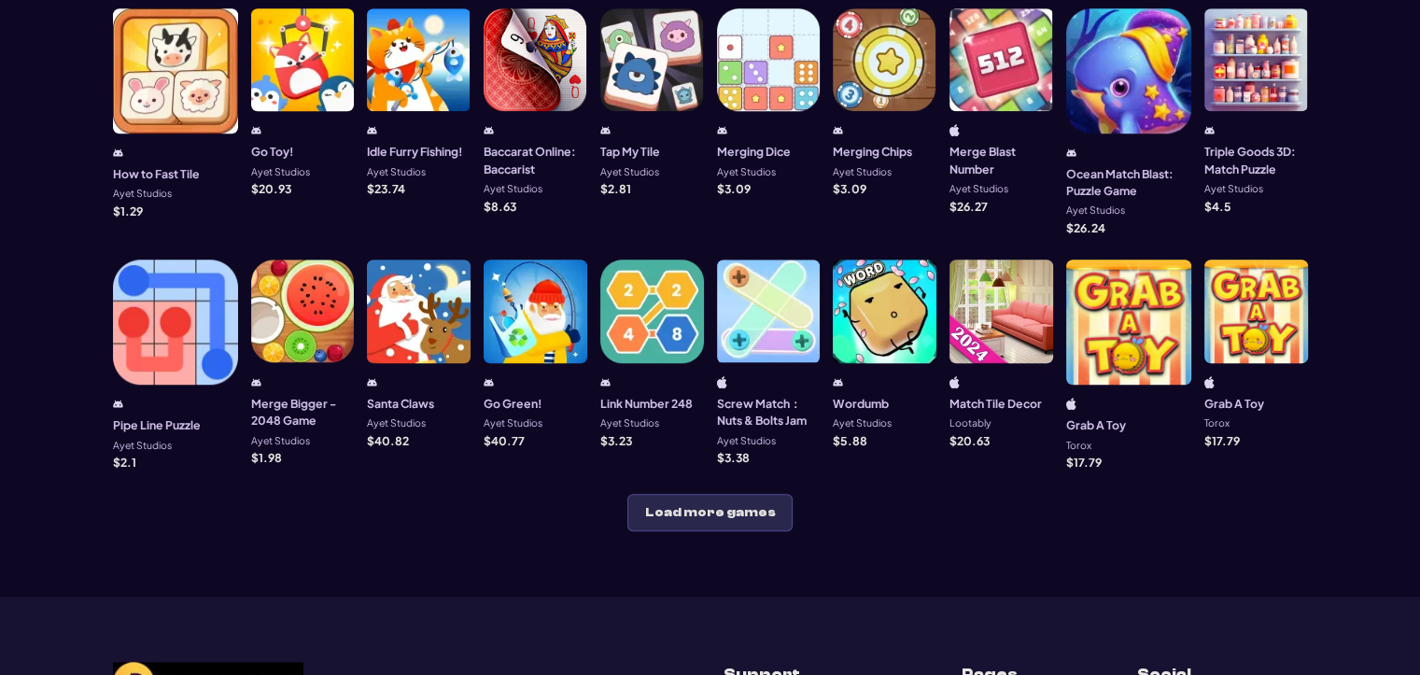
scroll to position [1587, 0]
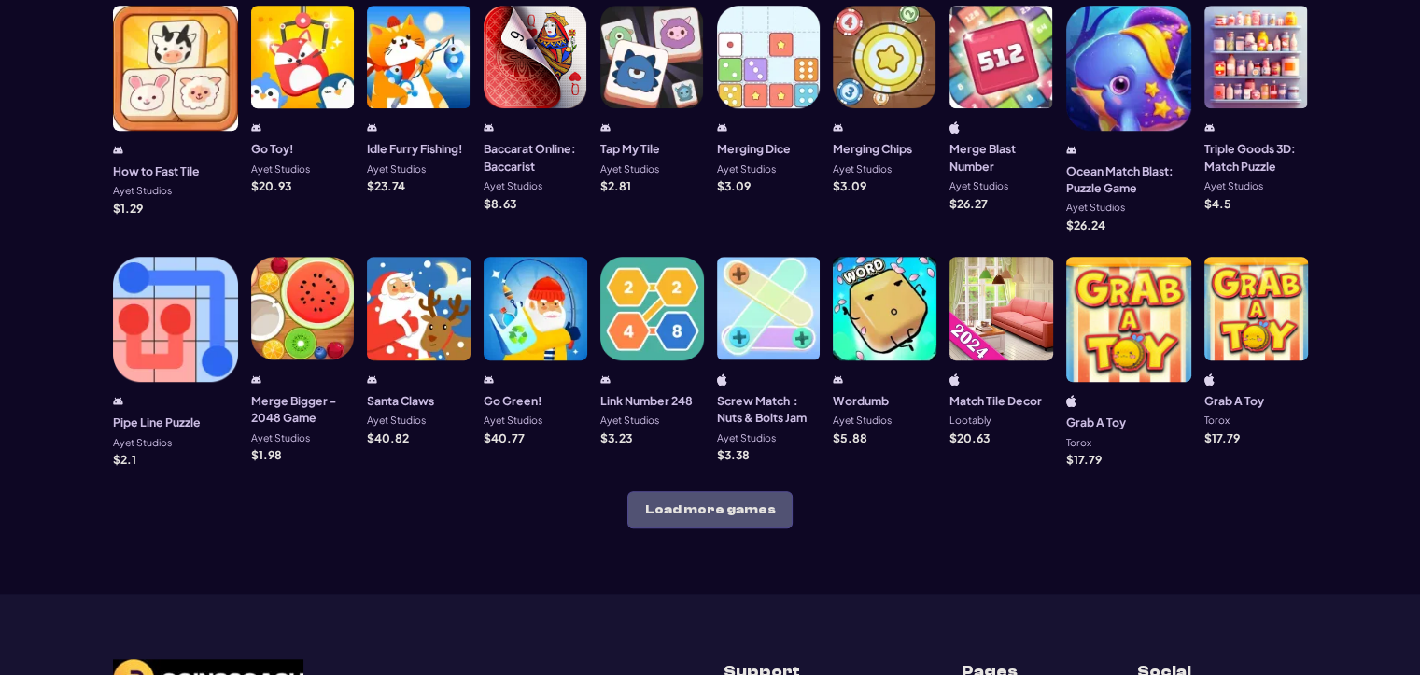
click at [708, 491] on button "Load more games" at bounding box center [709, 509] width 165 height 37
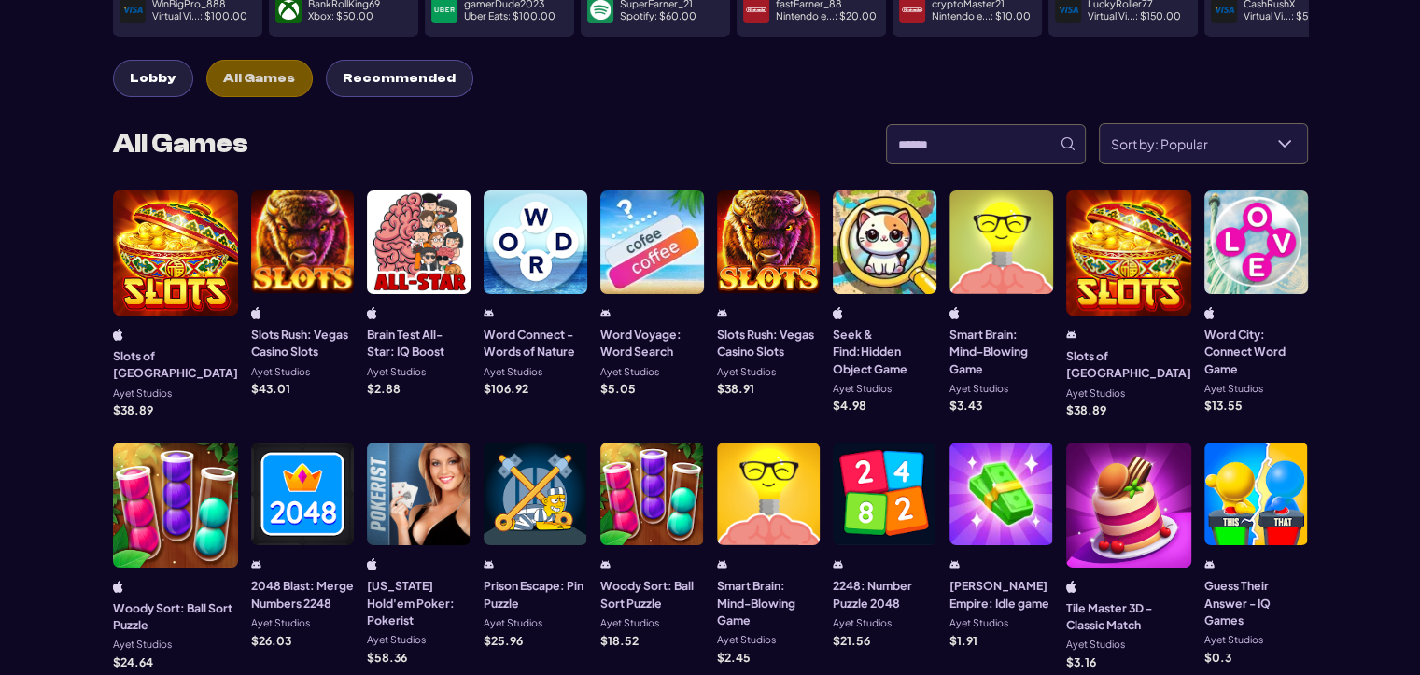
scroll to position [0, 0]
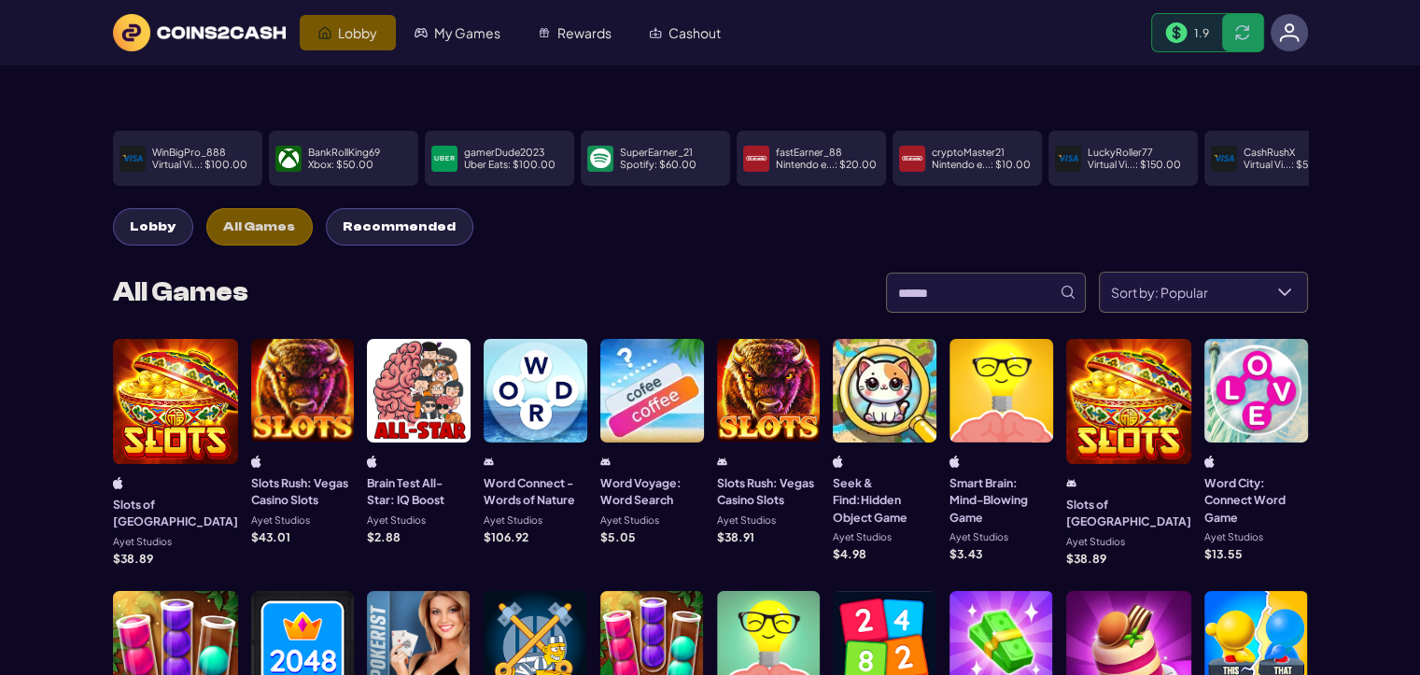
click at [129, 208] on button "Lobby" at bounding box center [153, 226] width 80 height 37
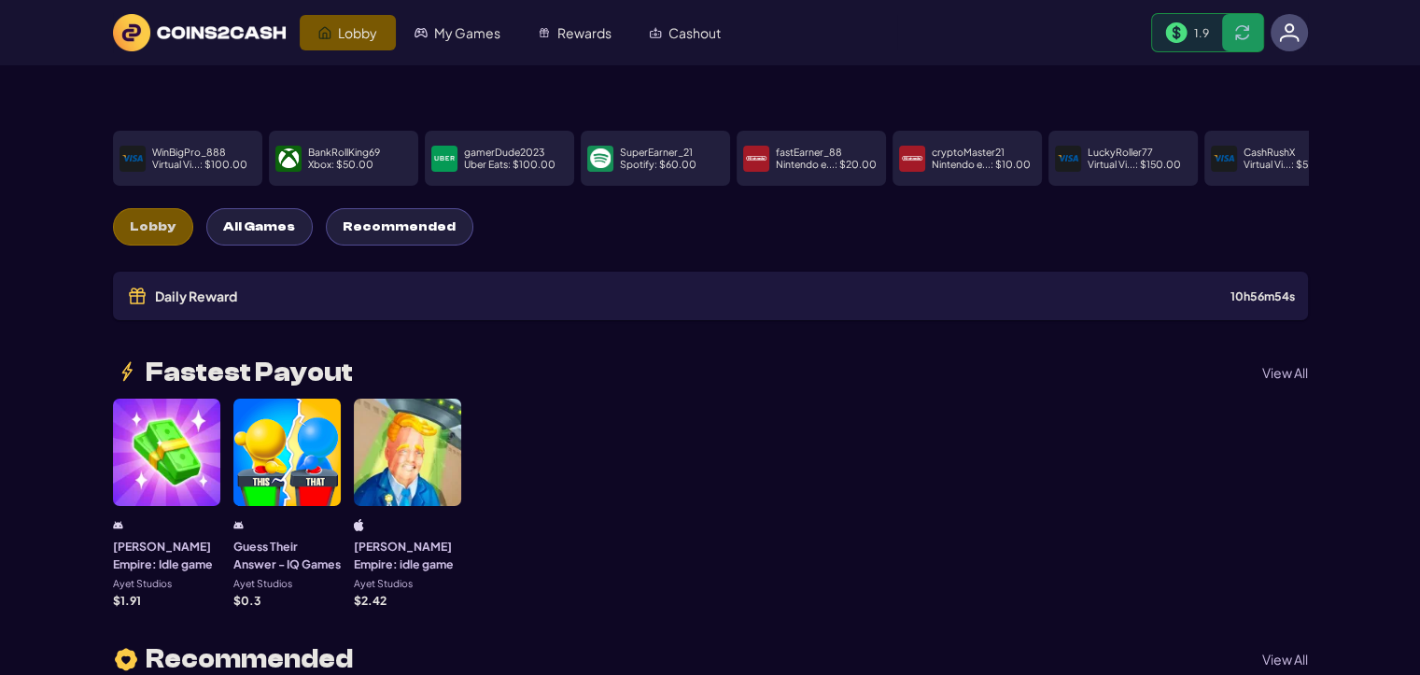
click at [1203, 35] on span "1.9" at bounding box center [1201, 32] width 15 height 15
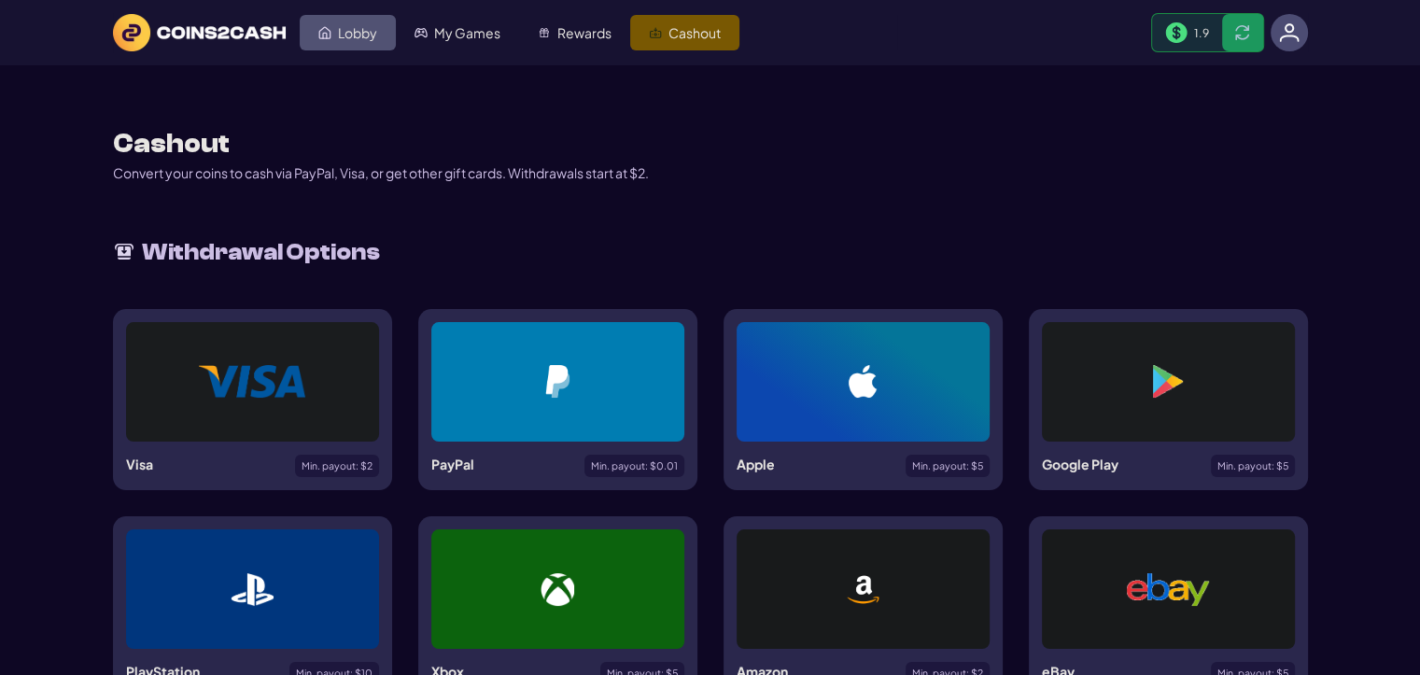
click at [335, 32] on link "Lobby" at bounding box center [348, 32] width 96 height 35
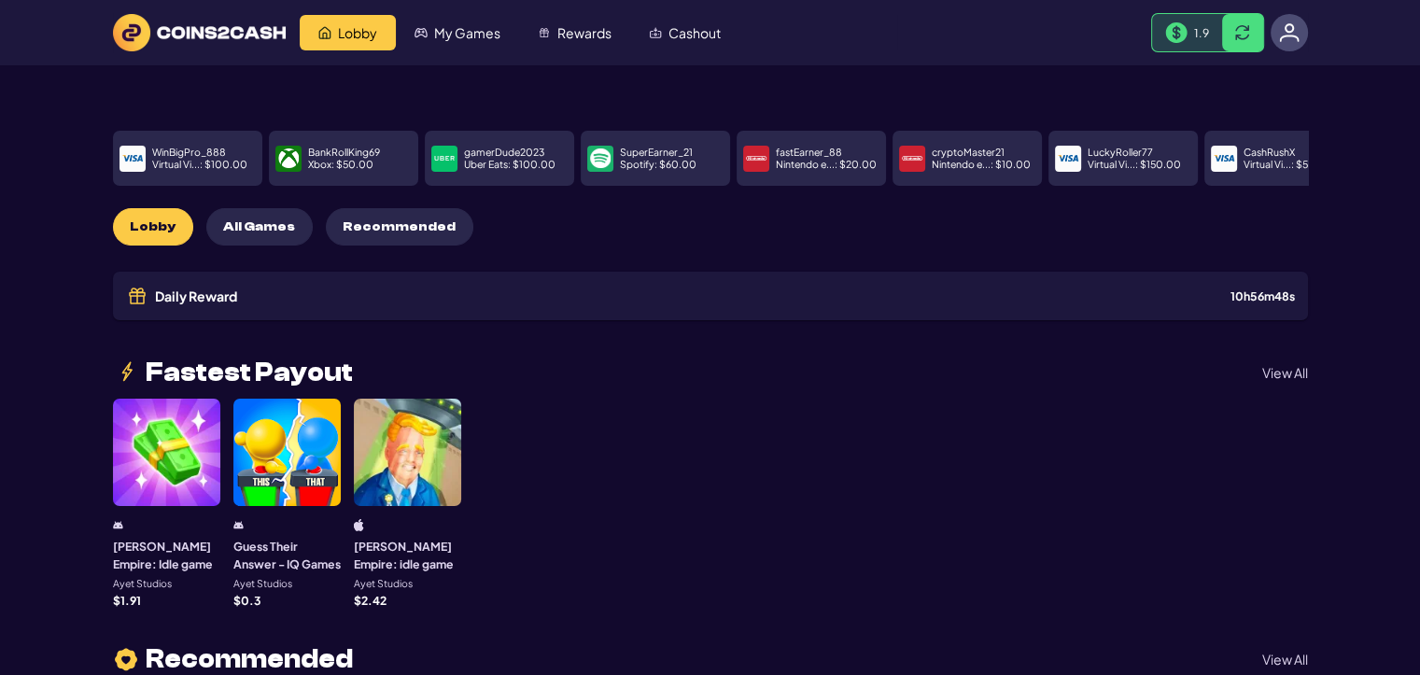
click at [1287, 39] on img at bounding box center [1289, 32] width 21 height 21
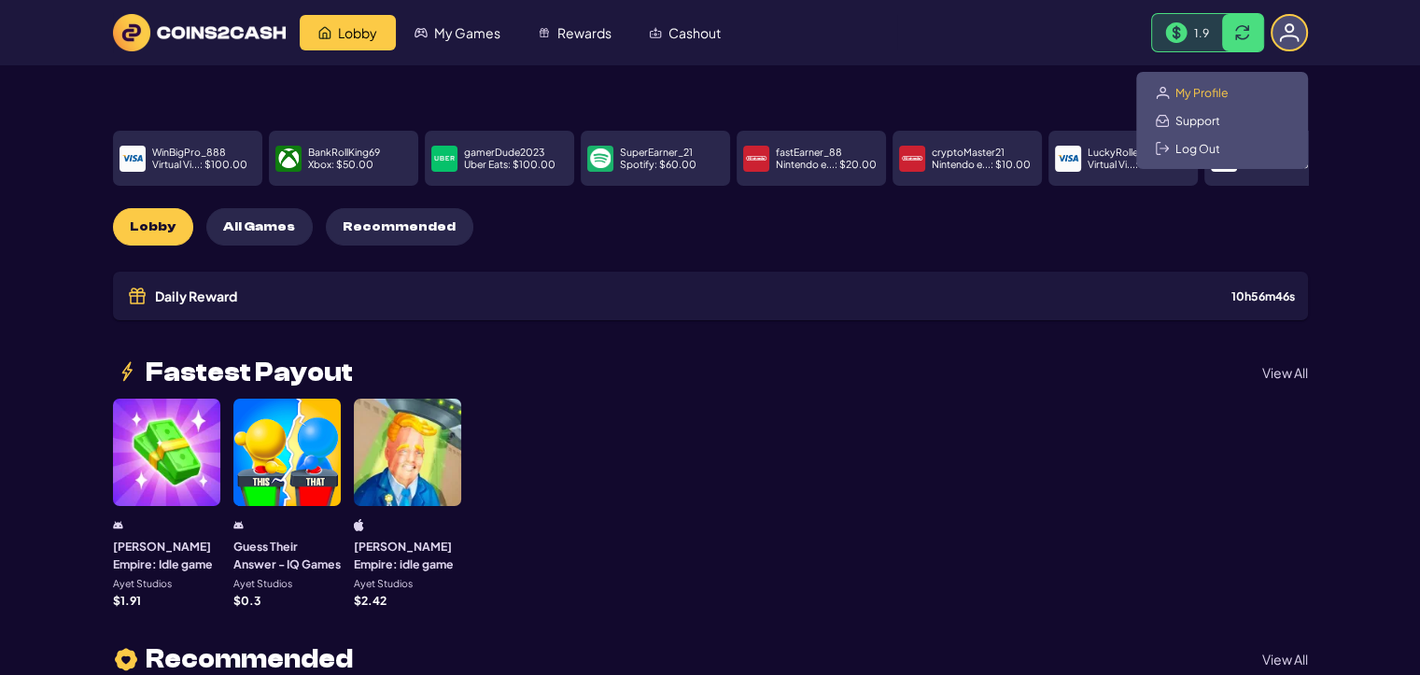
click at [1193, 92] on span "My Profile" at bounding box center [1201, 92] width 53 height 15
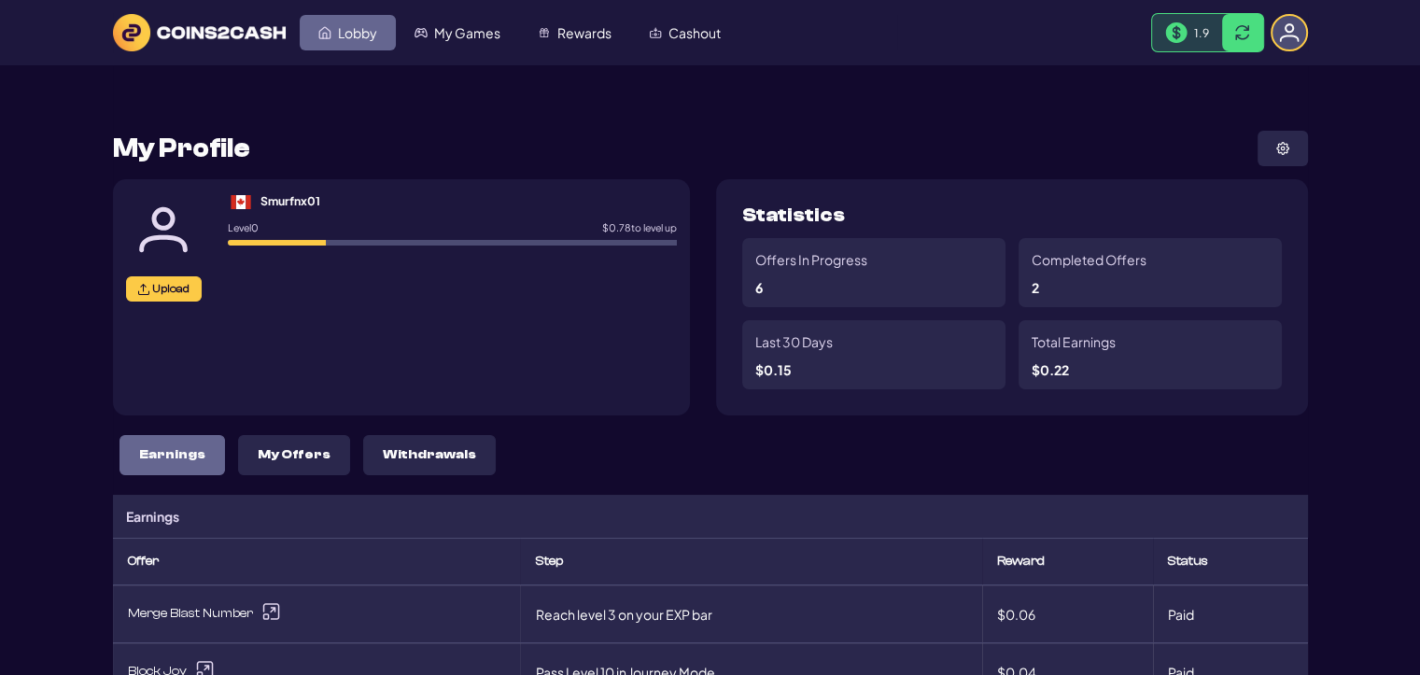
click at [325, 26] on img "Lobby" at bounding box center [324, 32] width 13 height 13
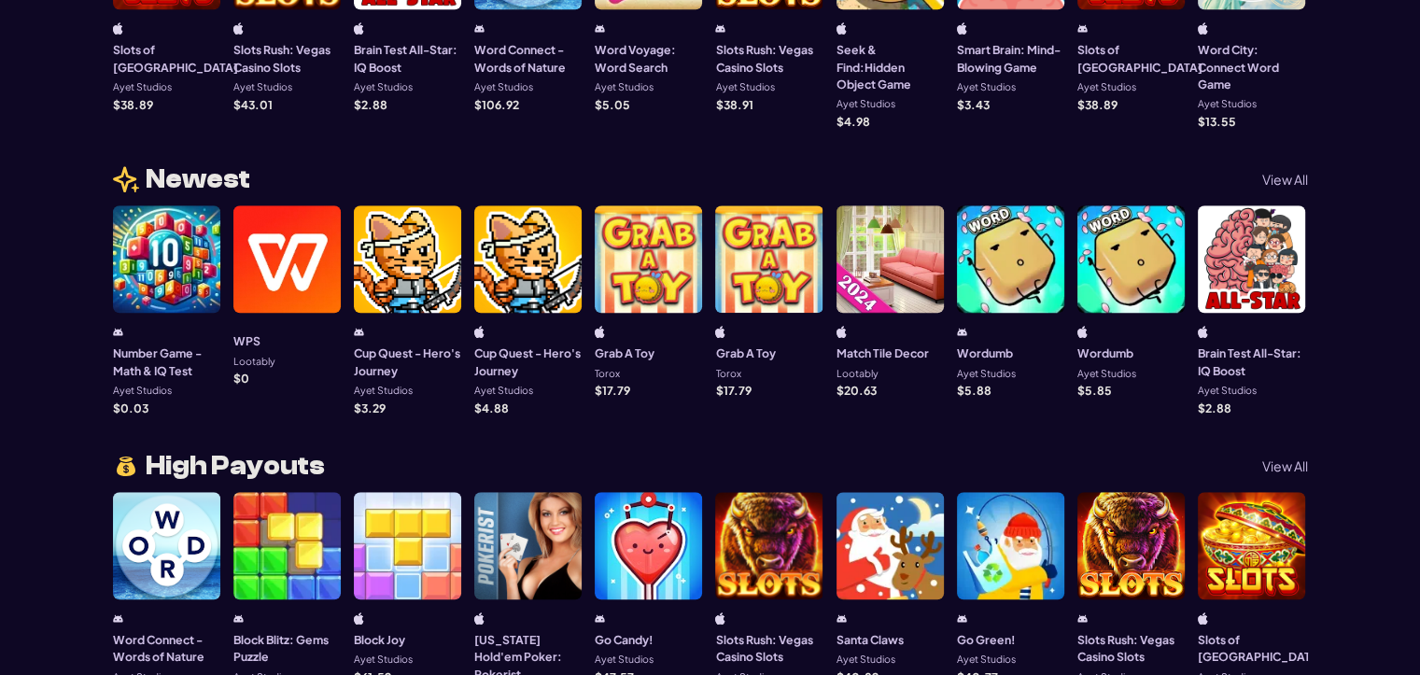
scroll to position [1400, 0]
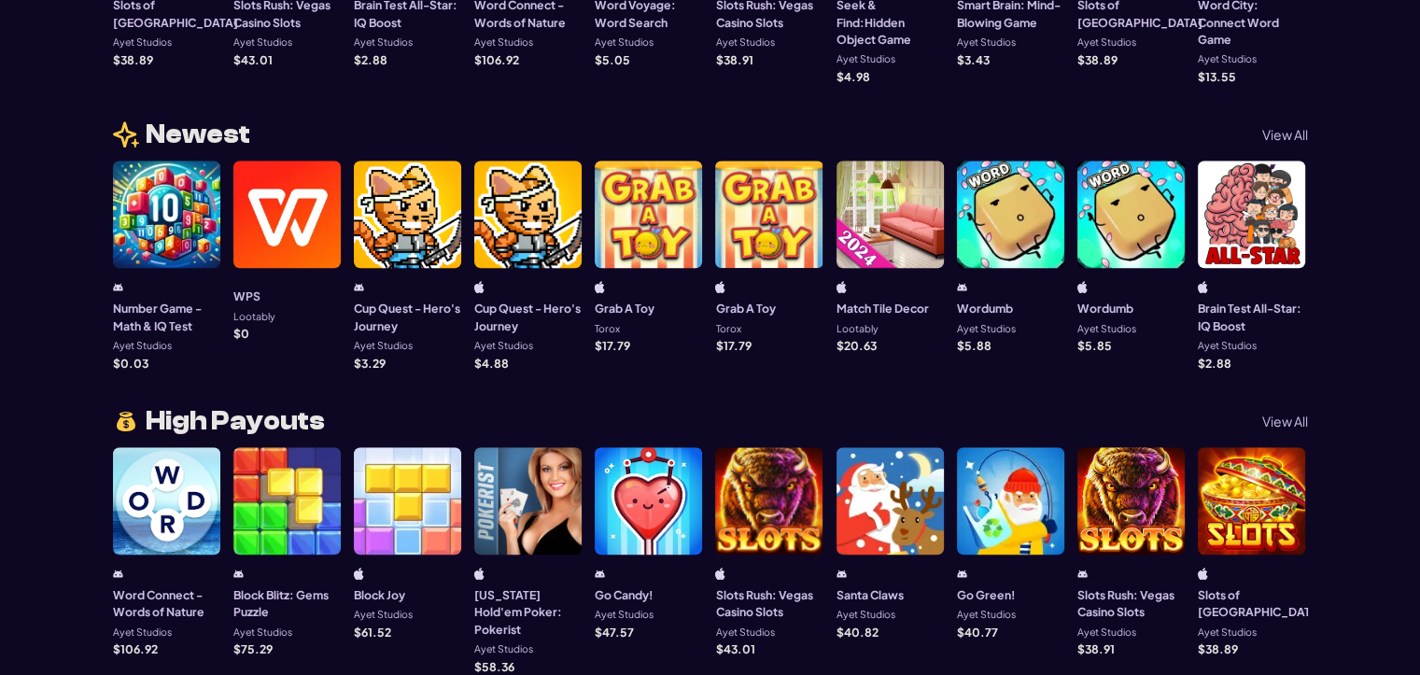
click at [1286, 414] on p "View All" at bounding box center [1285, 420] width 46 height 13
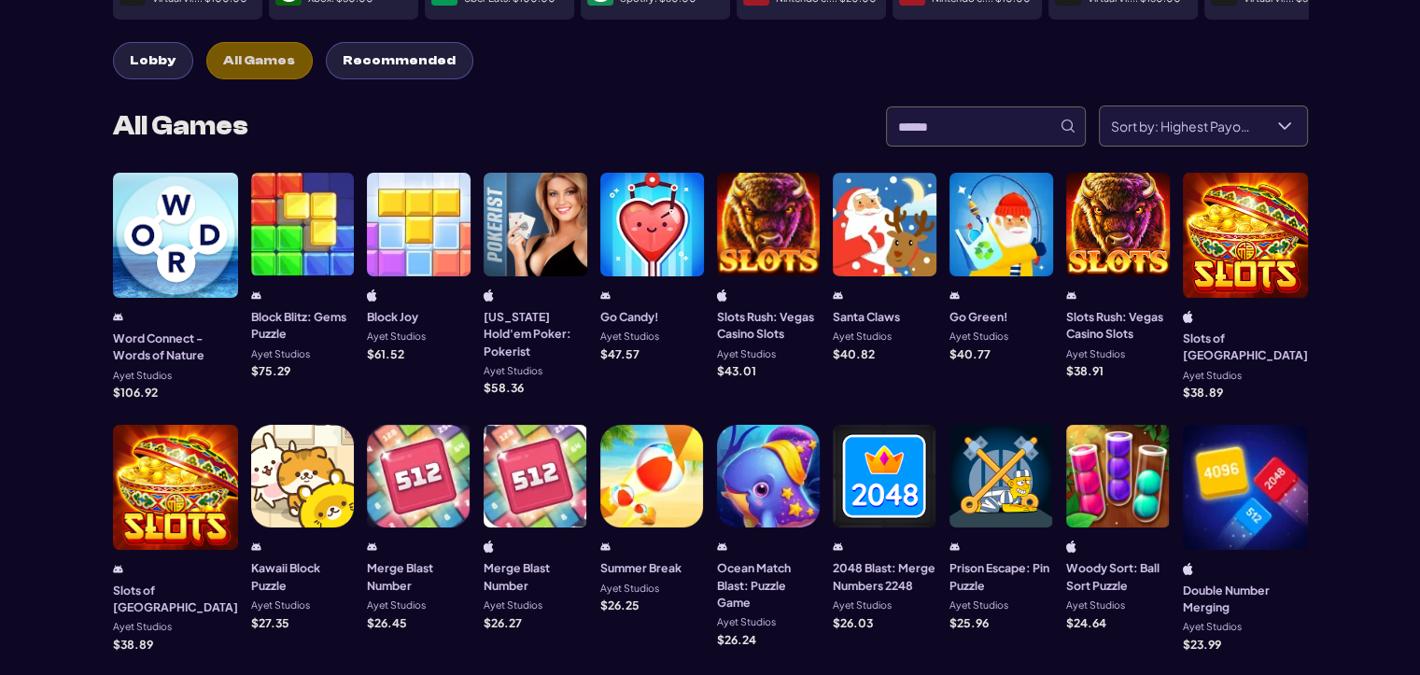
scroll to position [187, 0]
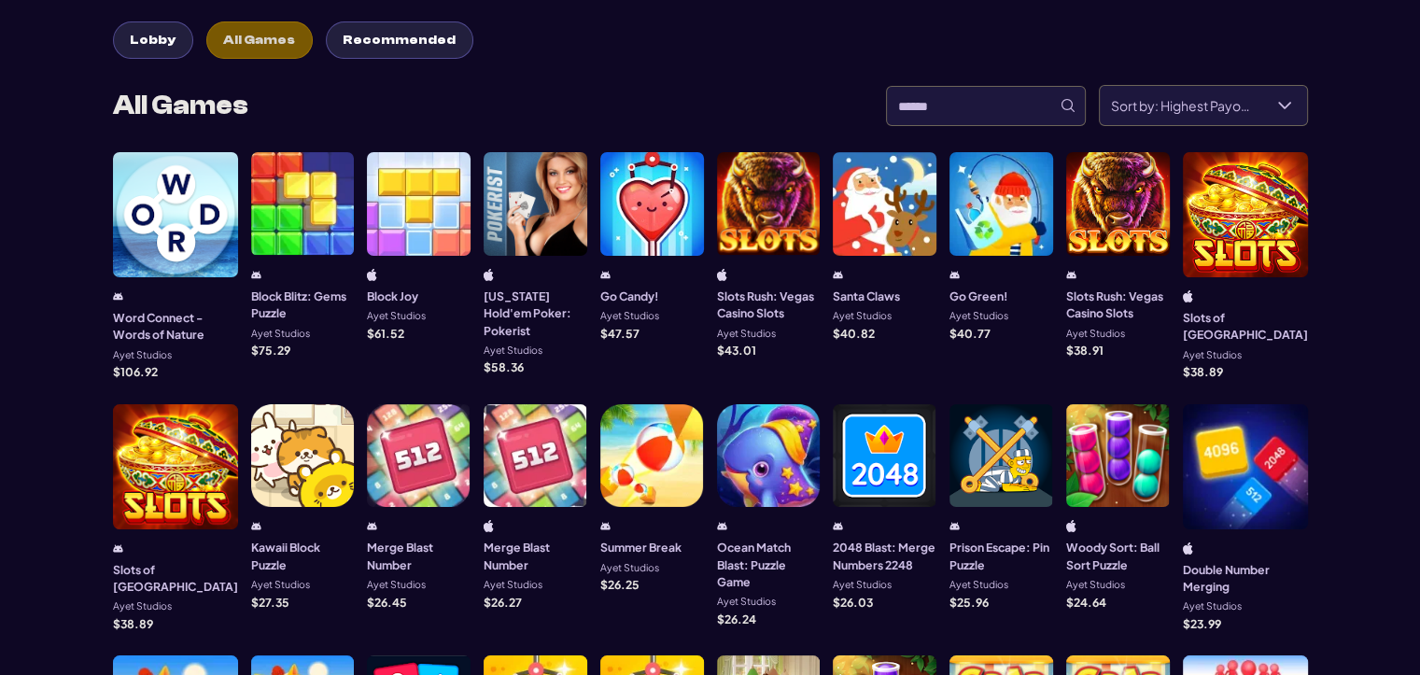
click at [751, 188] on div at bounding box center [769, 204] width 104 height 104
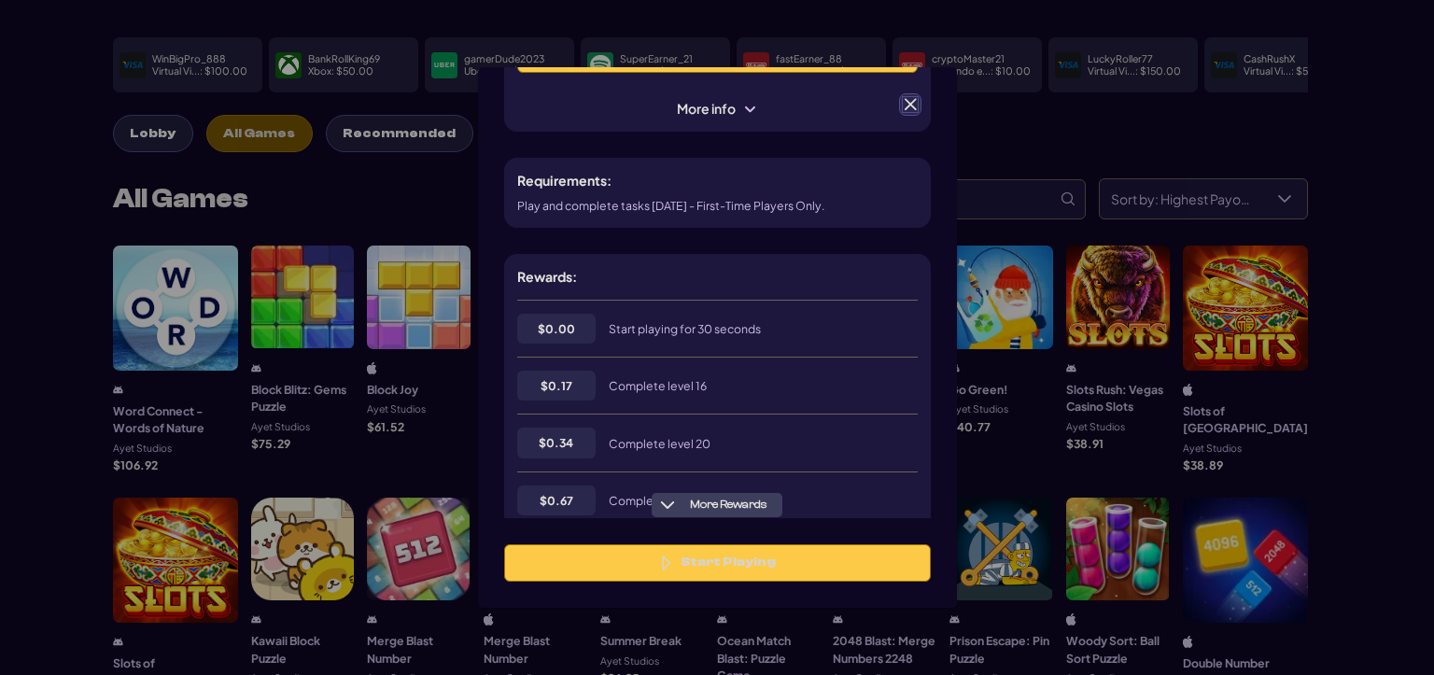
click at [911, 117] on div "Slots Rush: Vegas Casino Slots $ 43.01 43010 Start Playing More info" at bounding box center [717, 19] width 427 height 225
click at [911, 112] on span at bounding box center [910, 104] width 17 height 17
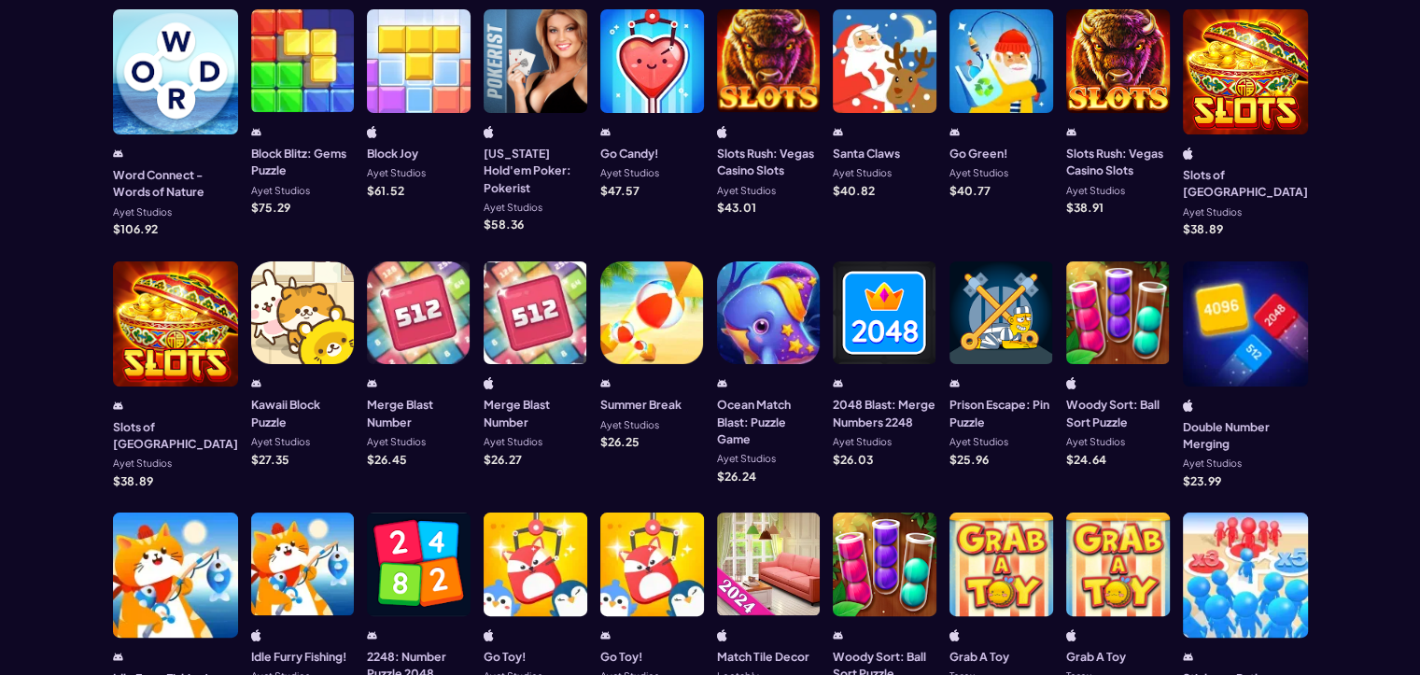
scroll to position [373, 0]
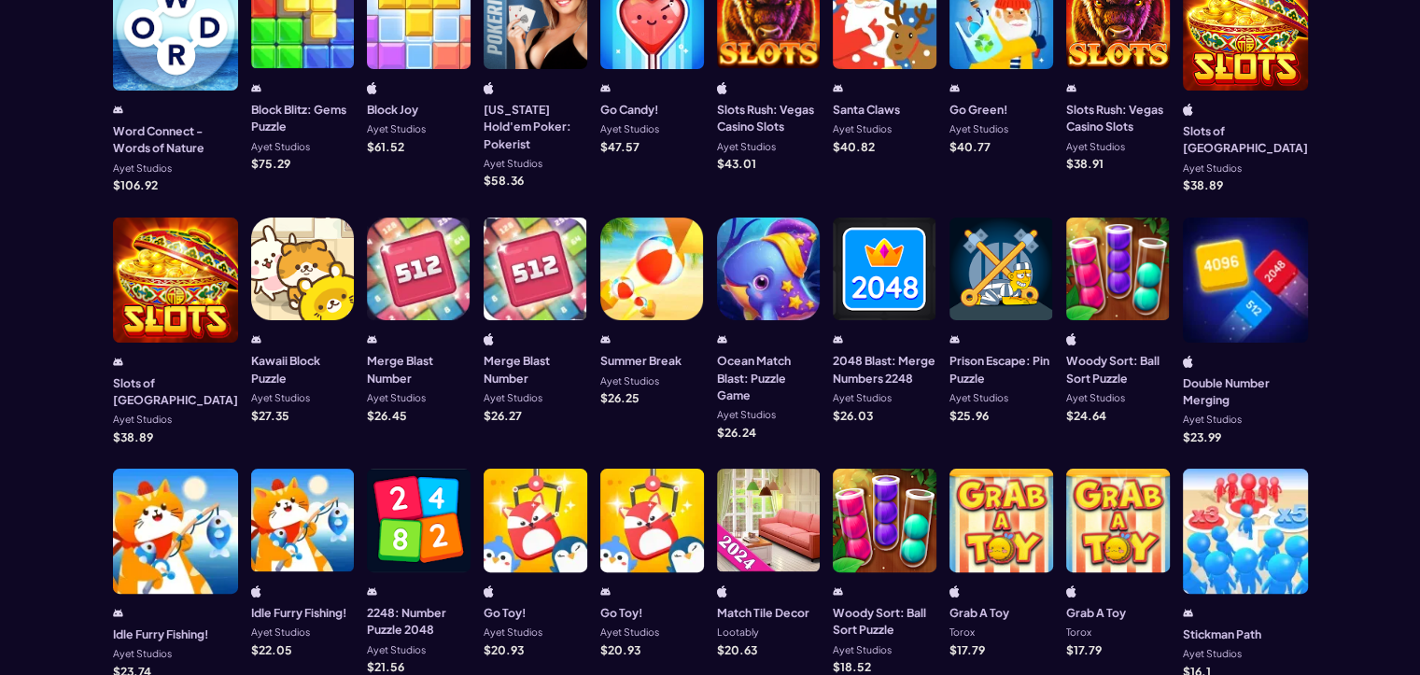
click at [1100, 278] on div at bounding box center [1118, 269] width 104 height 104
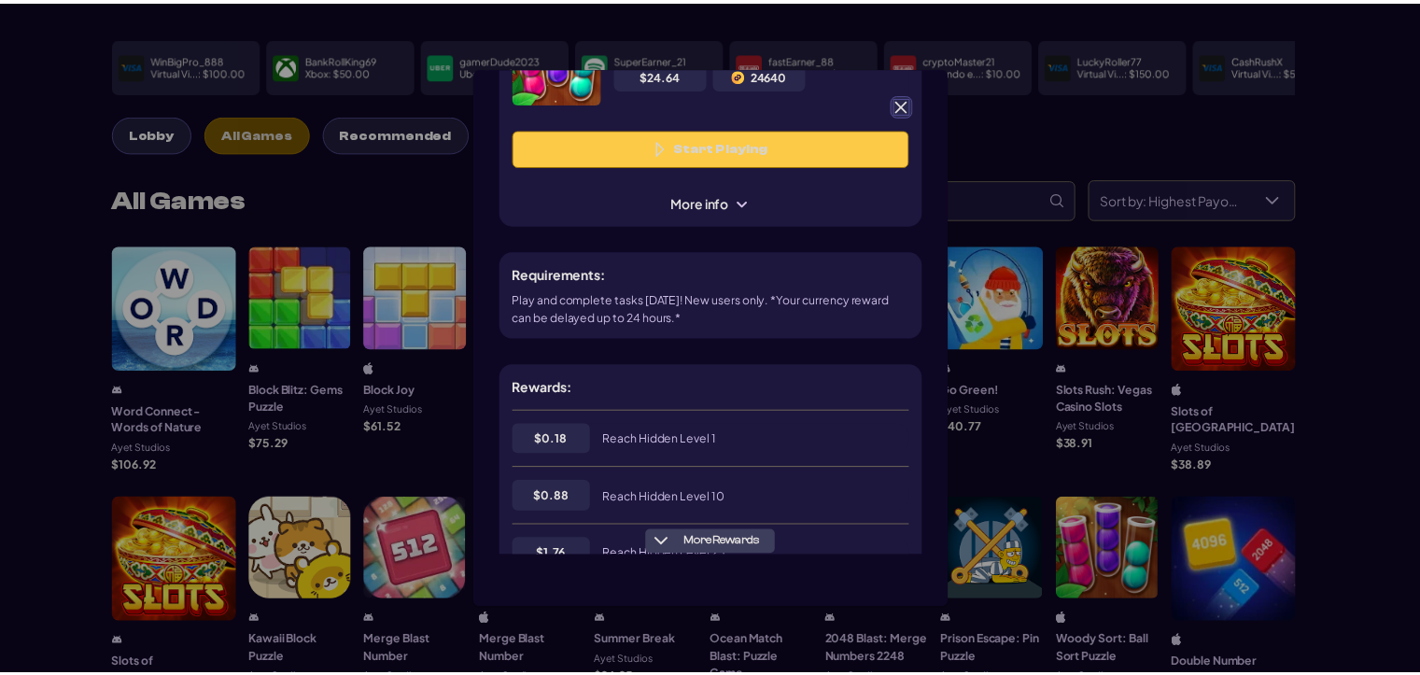
scroll to position [0, 0]
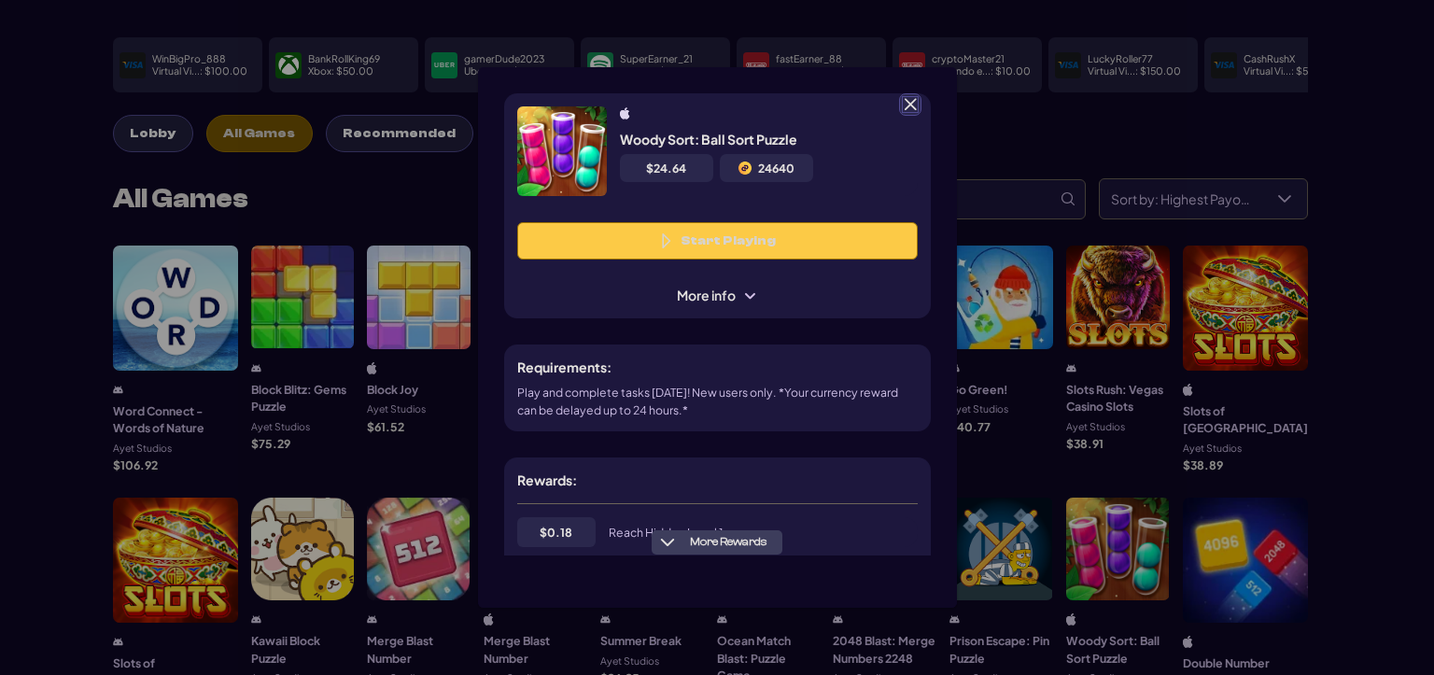
click at [912, 105] on span at bounding box center [910, 104] width 17 height 17
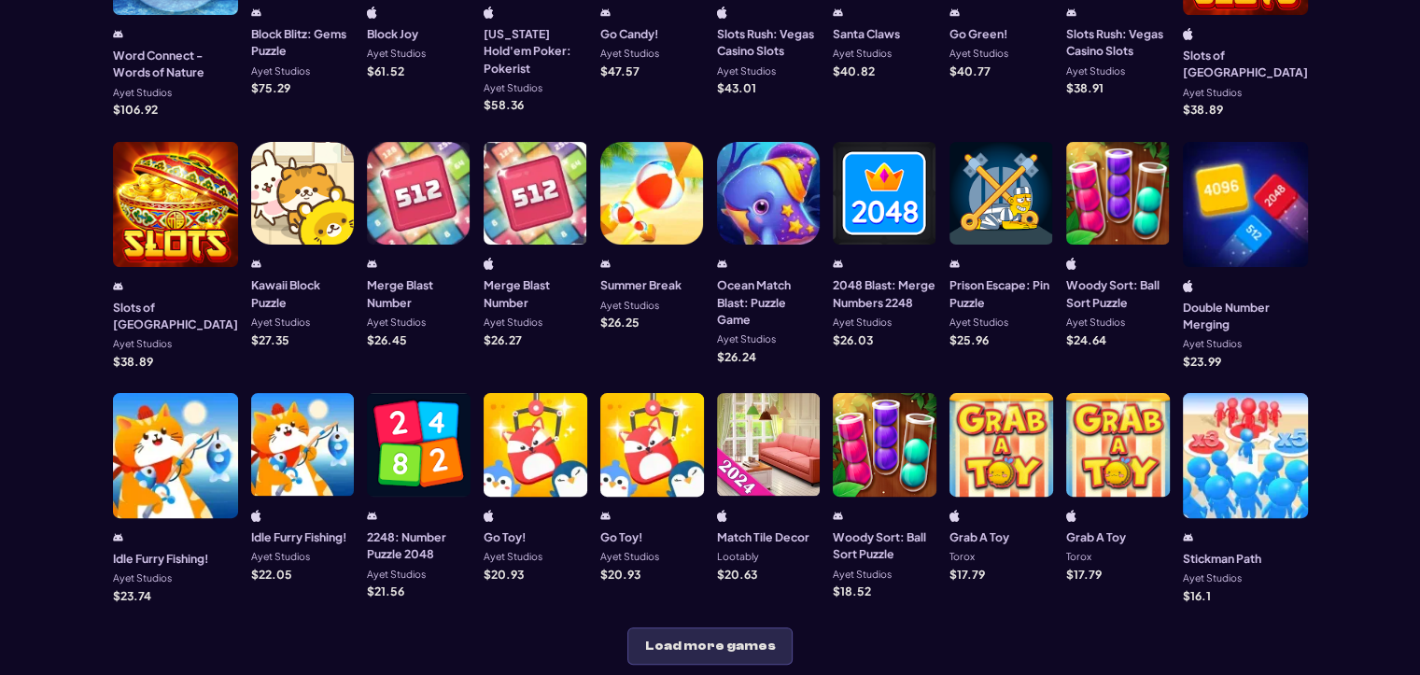
scroll to position [467, 0]
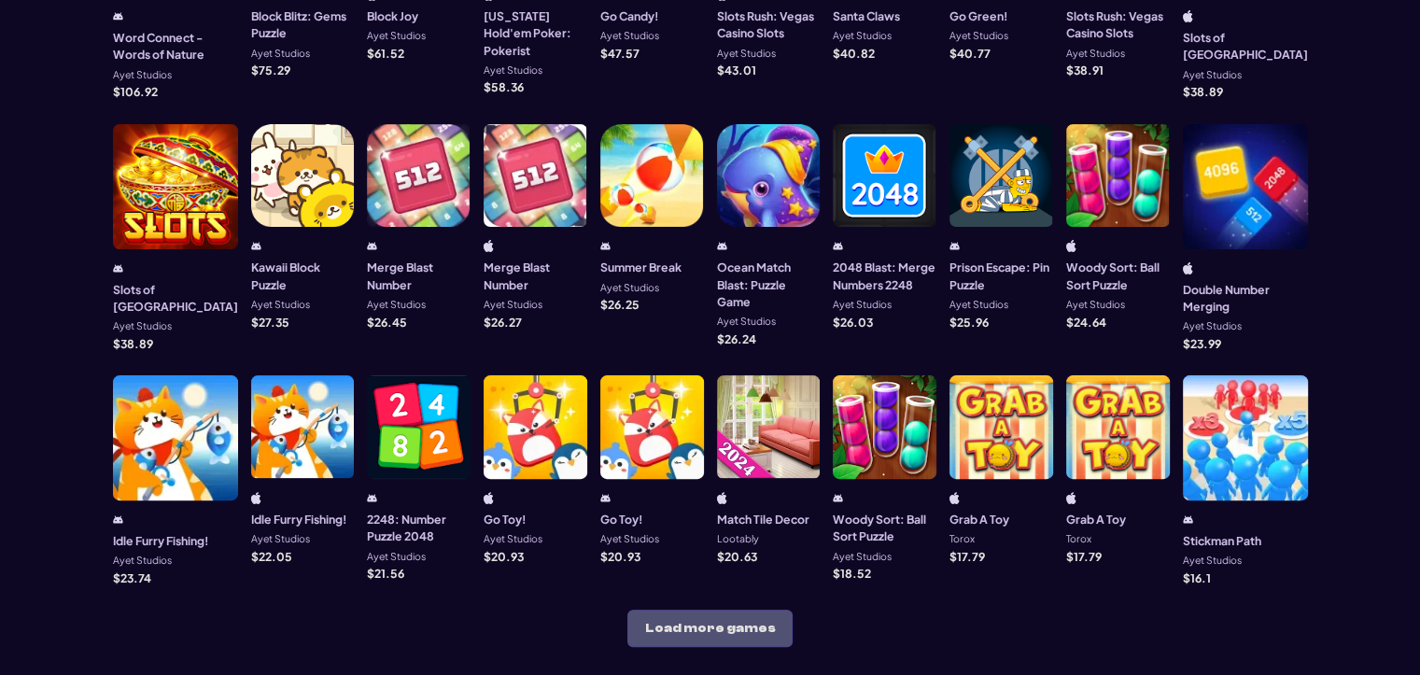
click at [703, 609] on button "Load more games" at bounding box center [709, 627] width 165 height 37
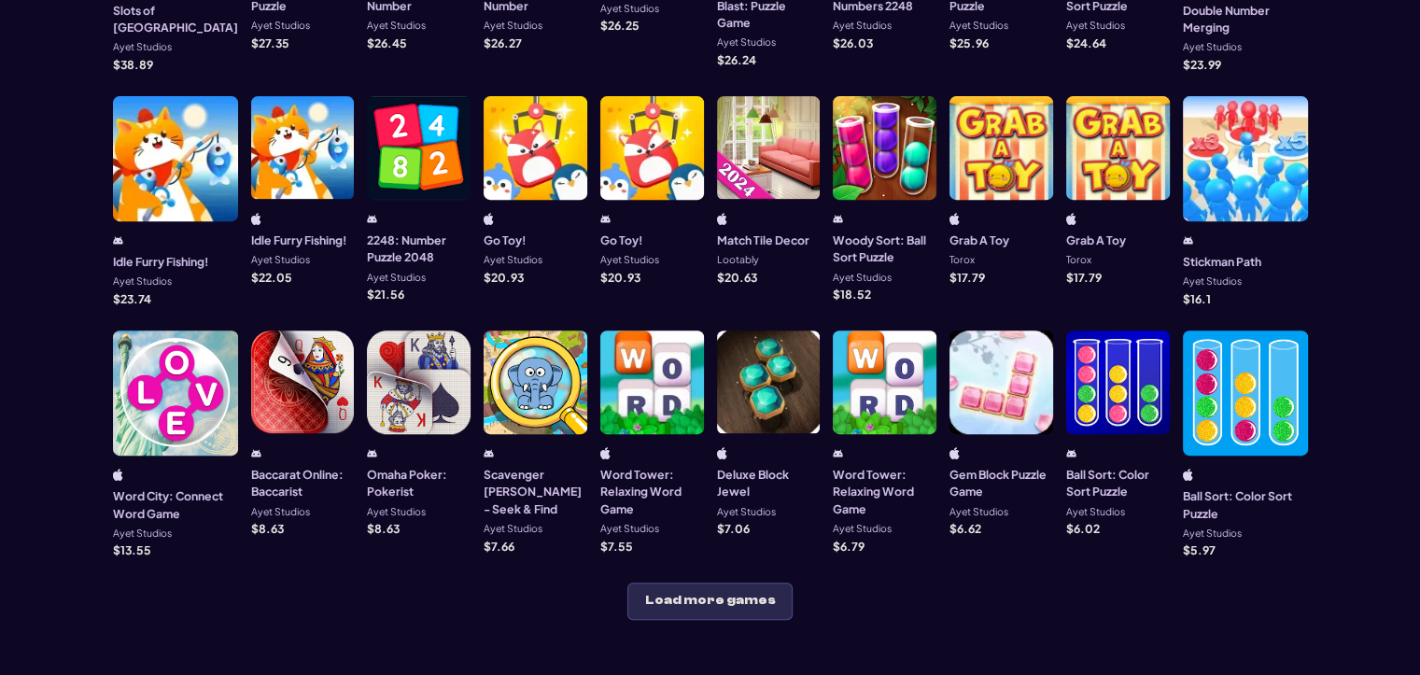
scroll to position [747, 0]
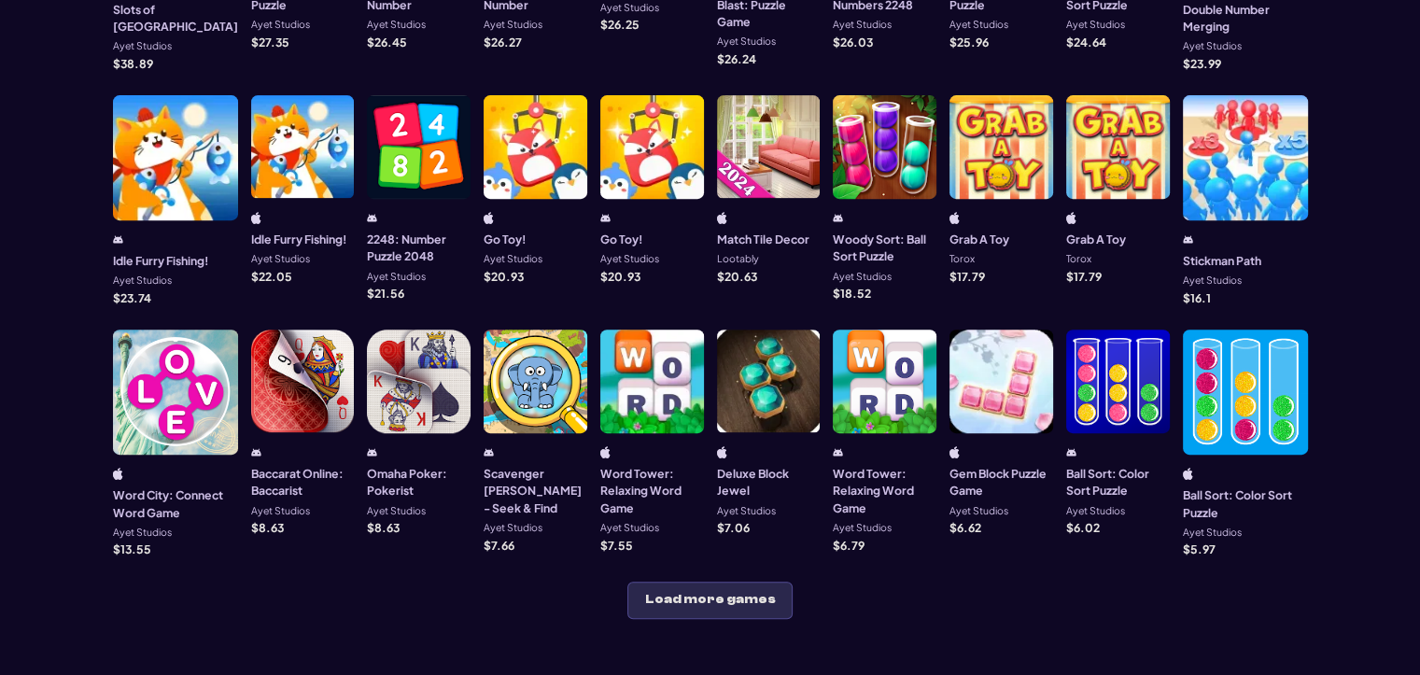
click at [172, 346] on div at bounding box center [175, 391] width 125 height 125
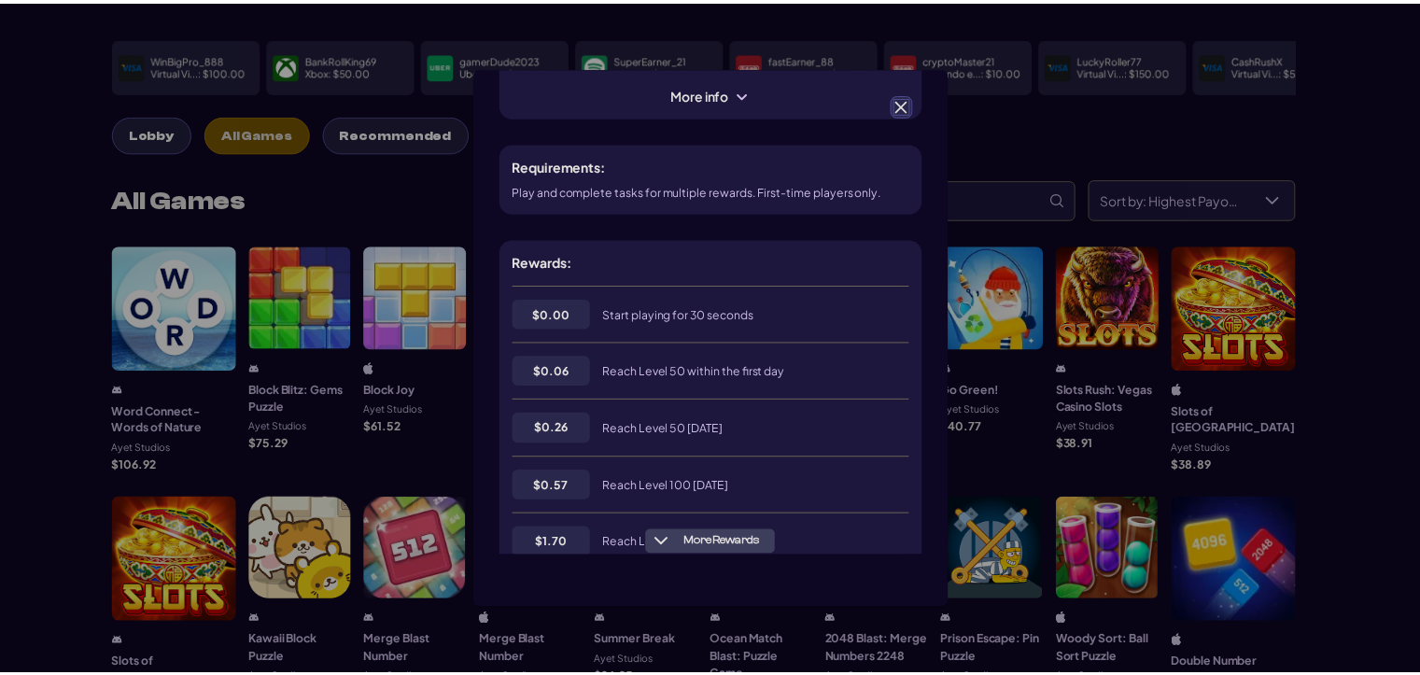
scroll to position [280, 0]
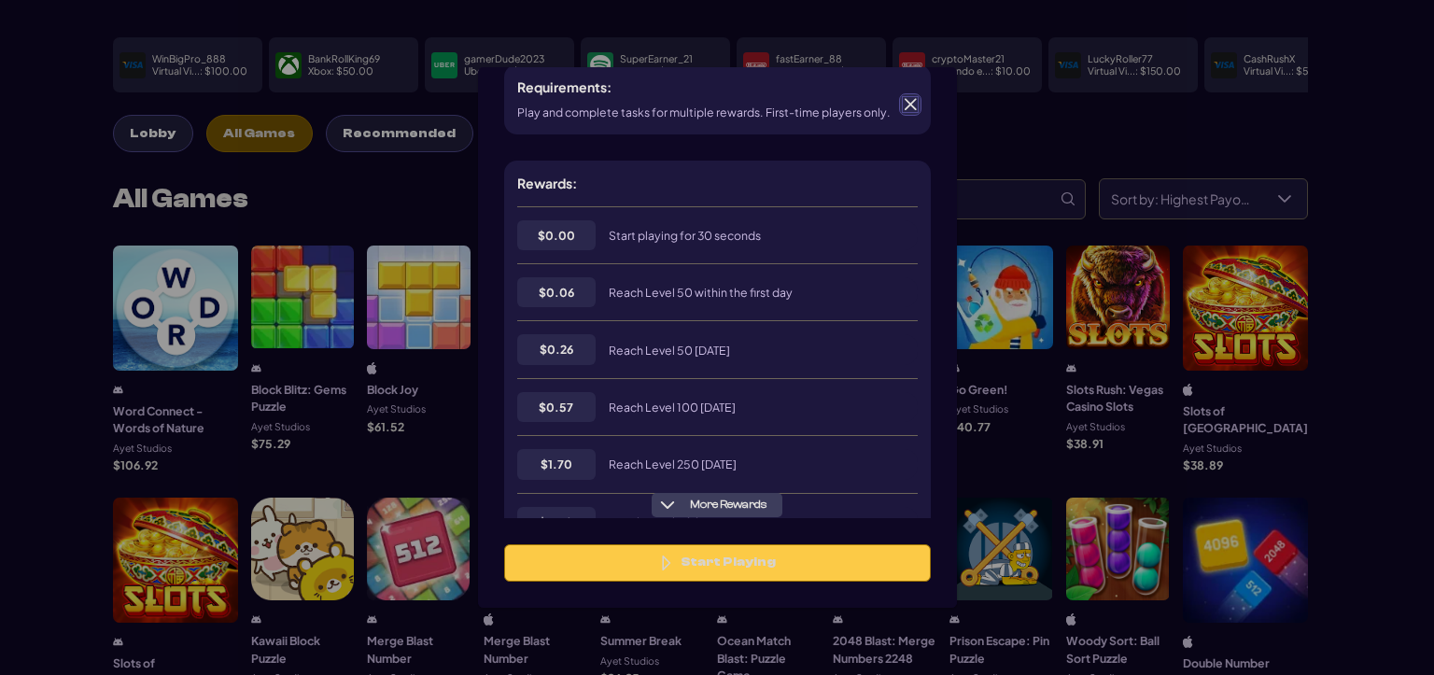
click at [904, 106] on span at bounding box center [910, 104] width 17 height 17
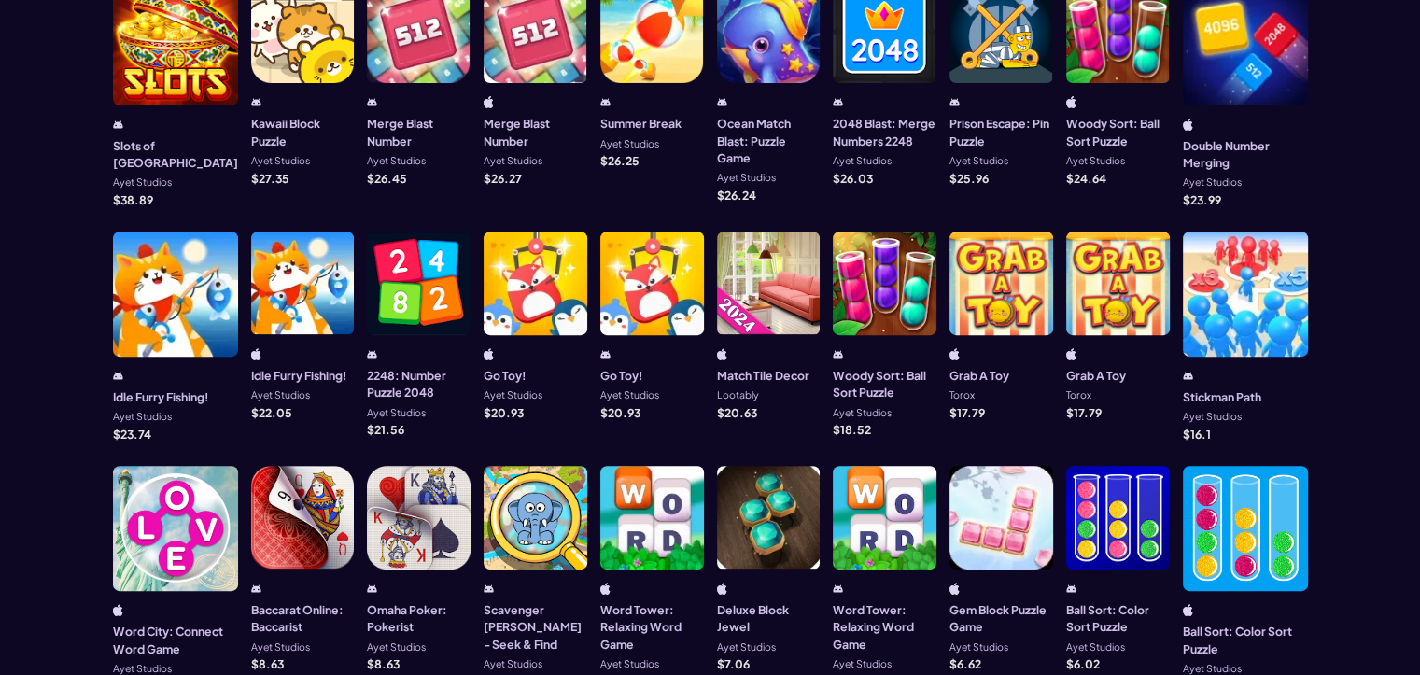
scroll to position [653, 0]
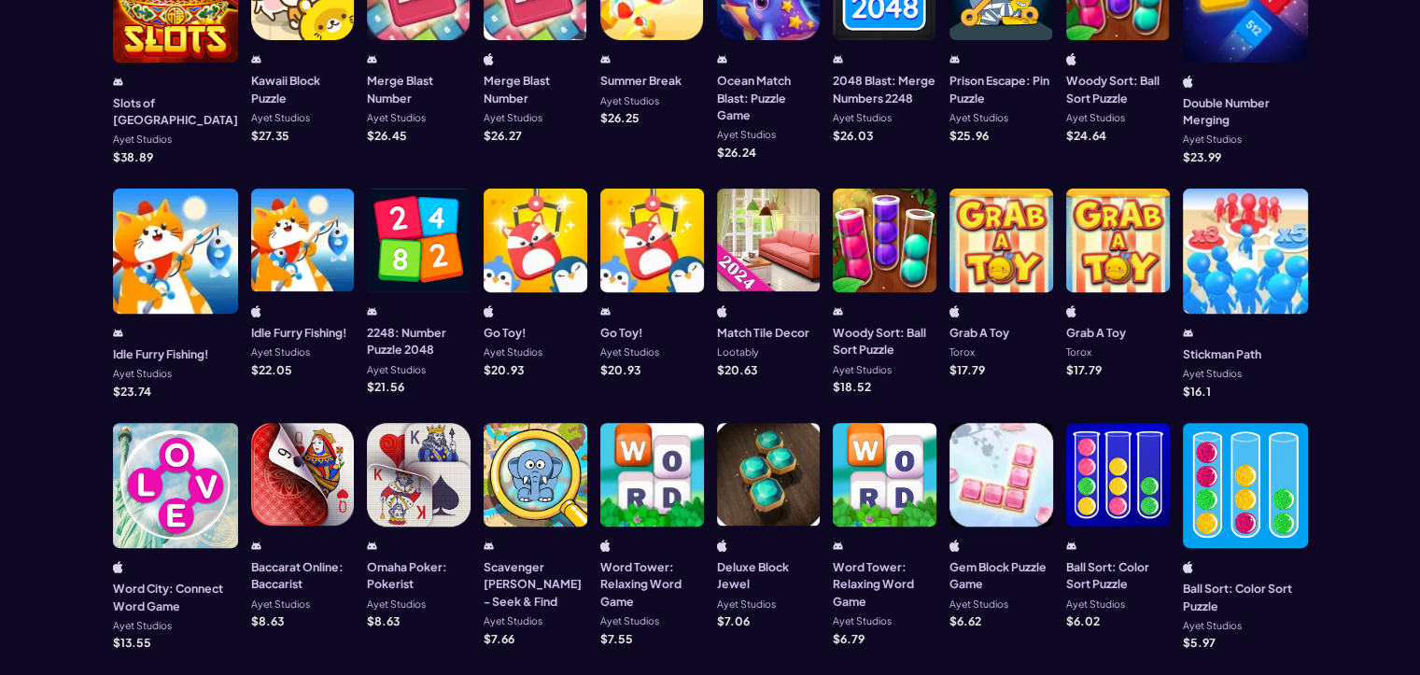
click at [652, 435] on div at bounding box center [652, 475] width 104 height 104
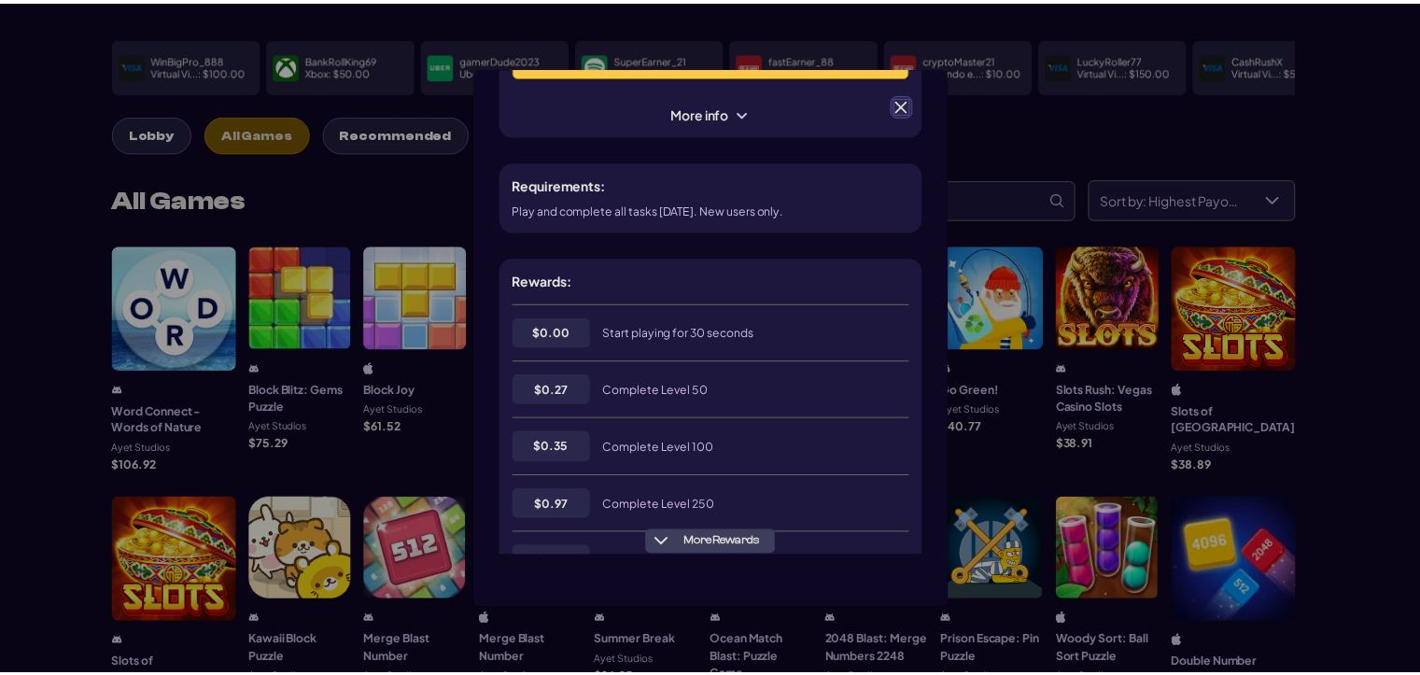
scroll to position [187, 0]
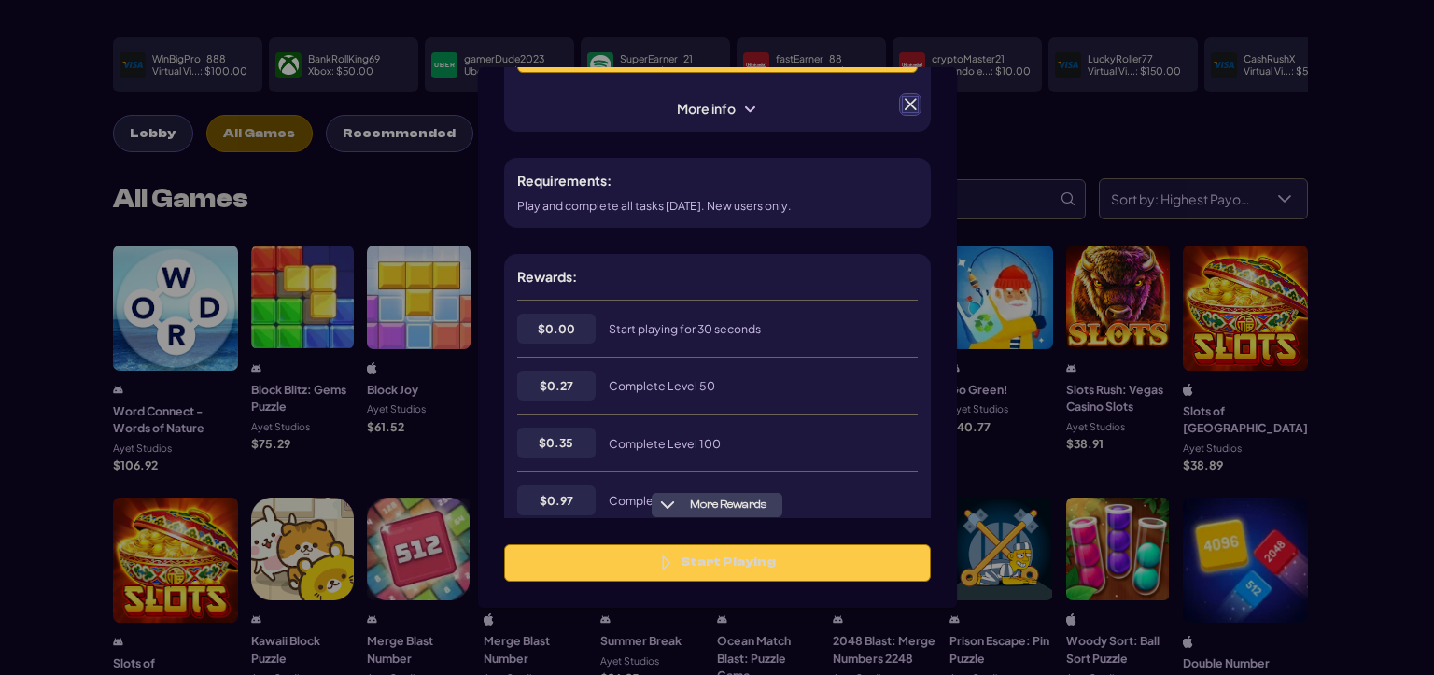
click at [910, 114] on div at bounding box center [910, 104] width 22 height 22
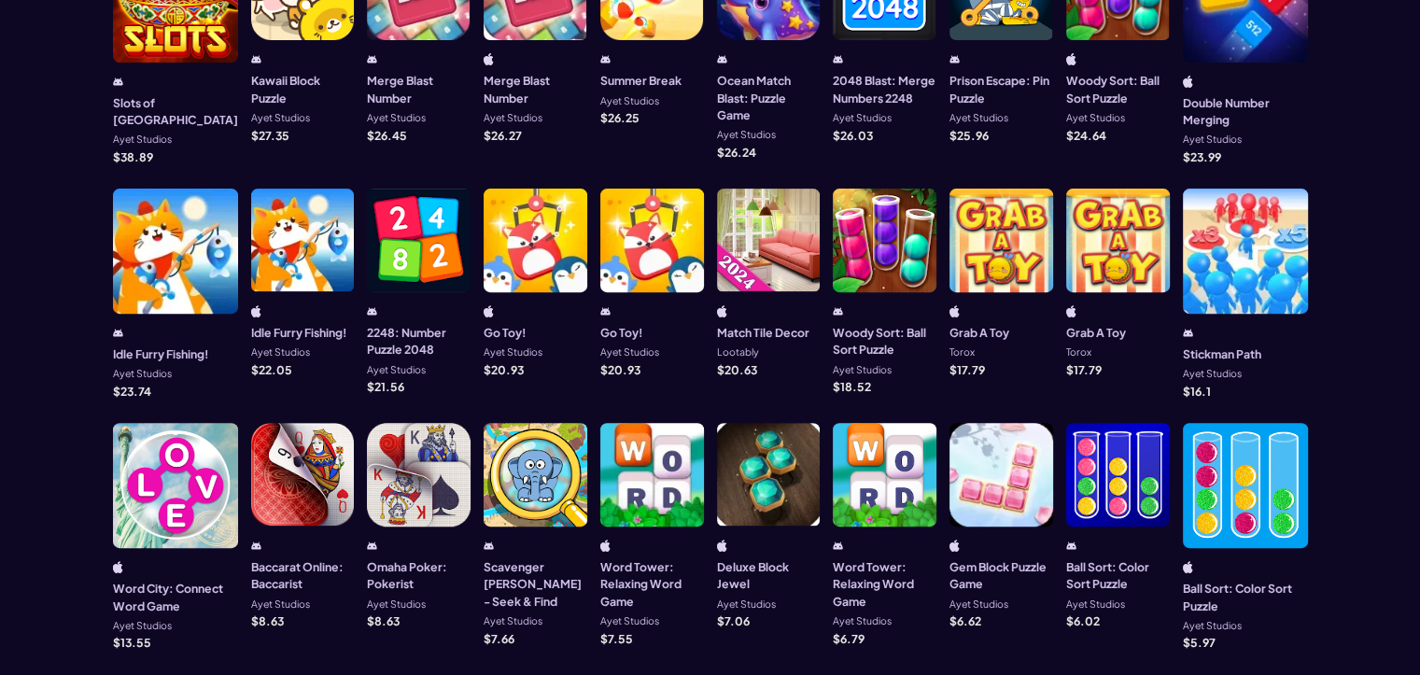
scroll to position [747, 0]
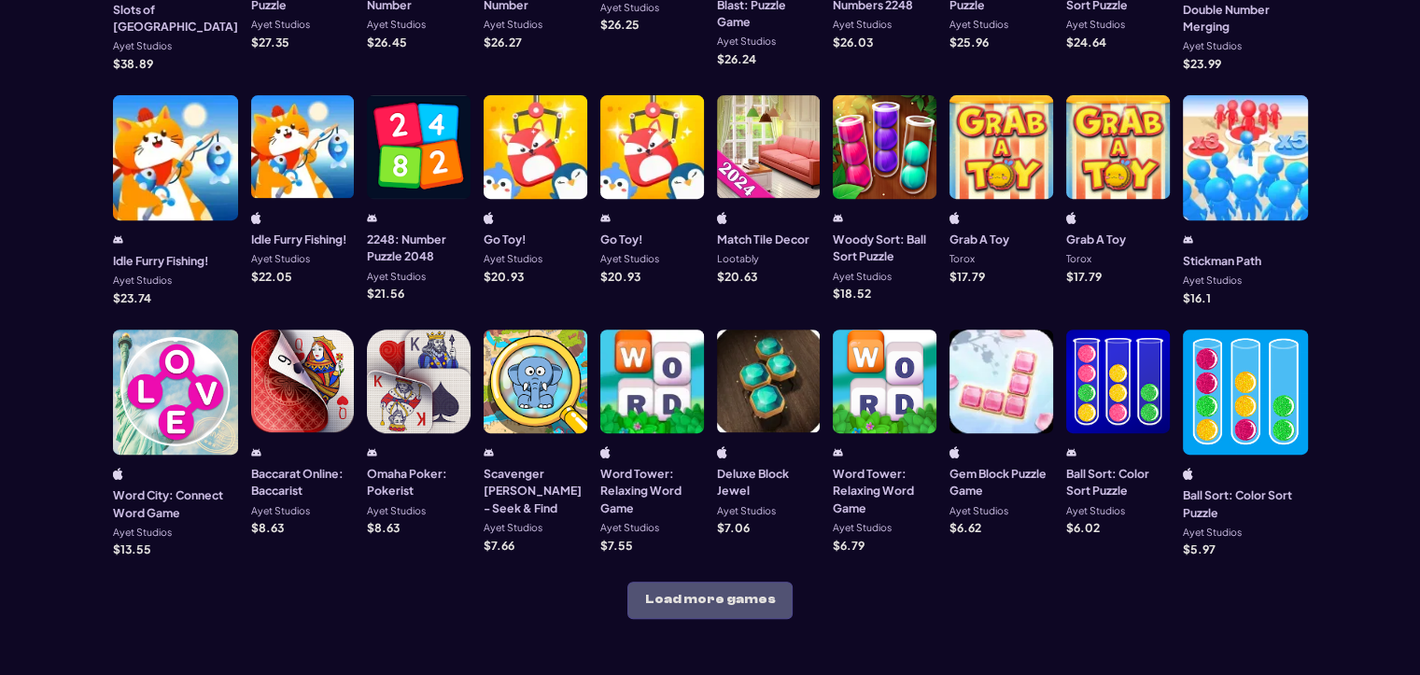
click at [734, 581] on button "Load more games" at bounding box center [709, 599] width 165 height 37
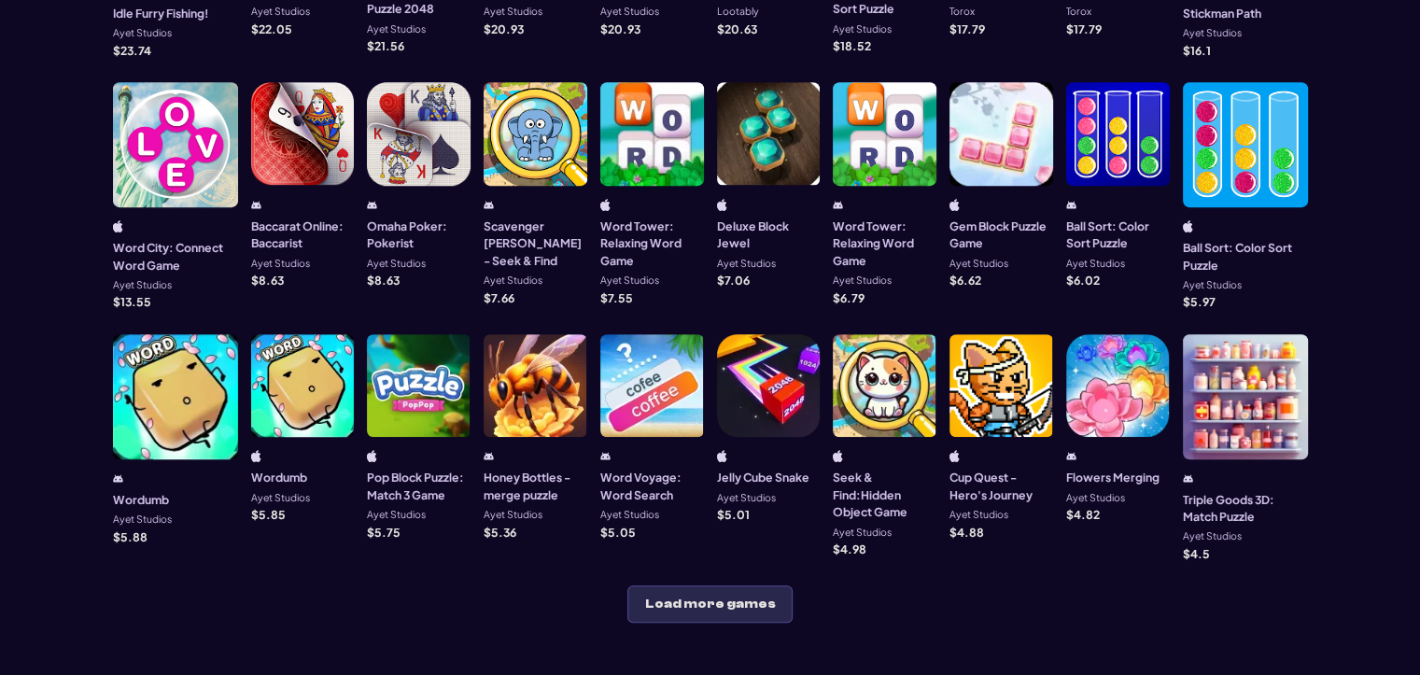
scroll to position [1027, 0]
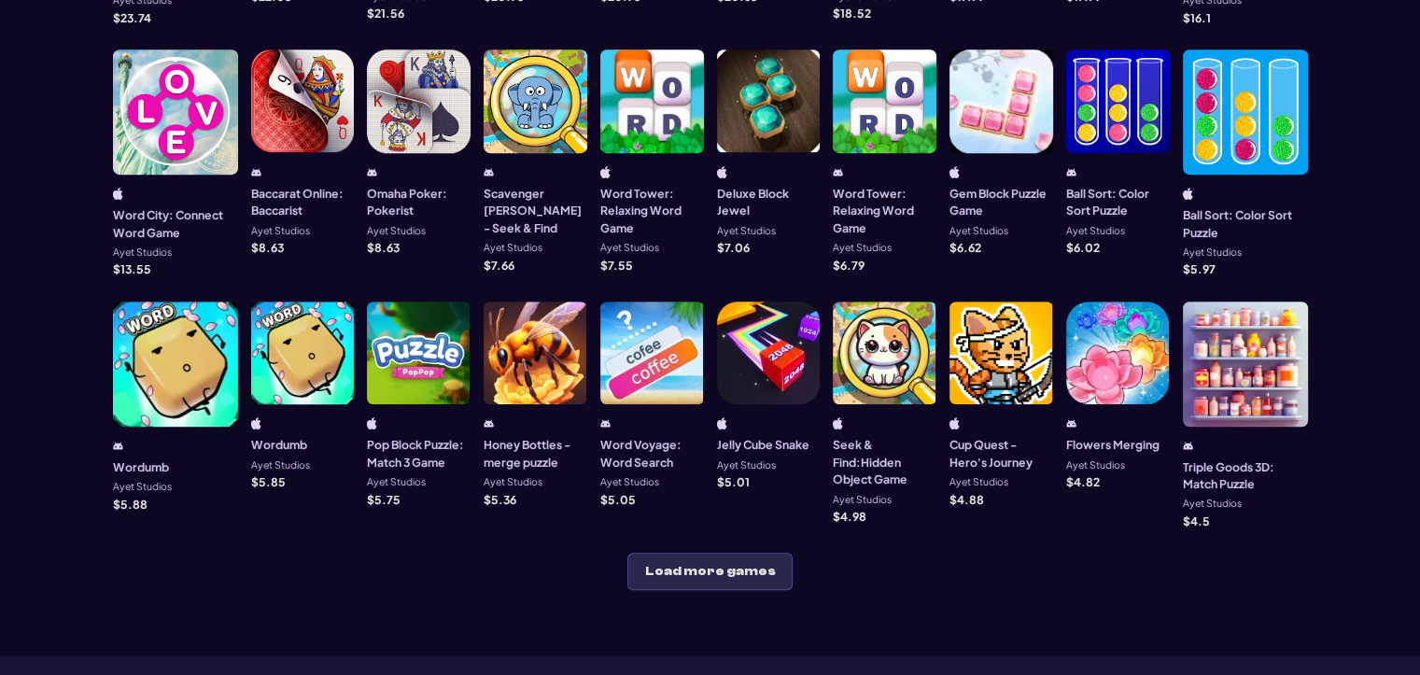
click at [403, 333] on div at bounding box center [419, 353] width 104 height 104
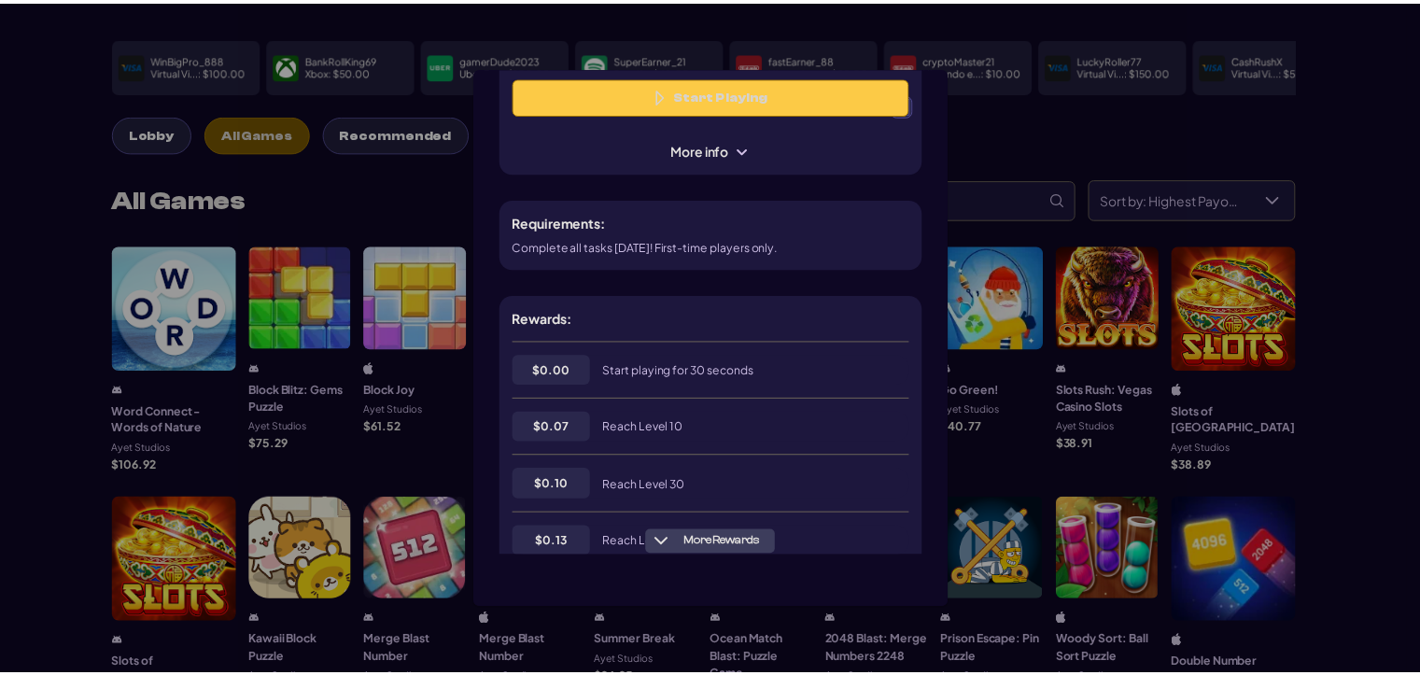
scroll to position [187, 0]
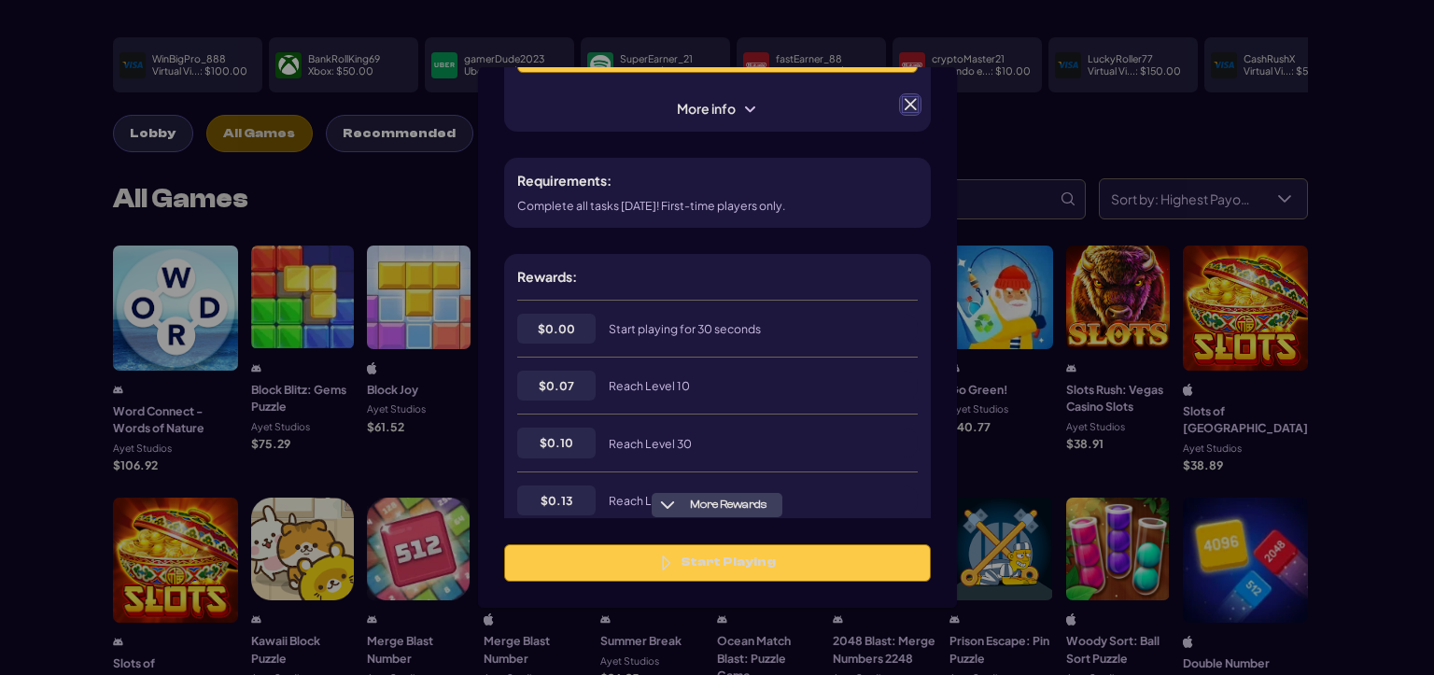
click at [907, 102] on span at bounding box center [910, 104] width 17 height 17
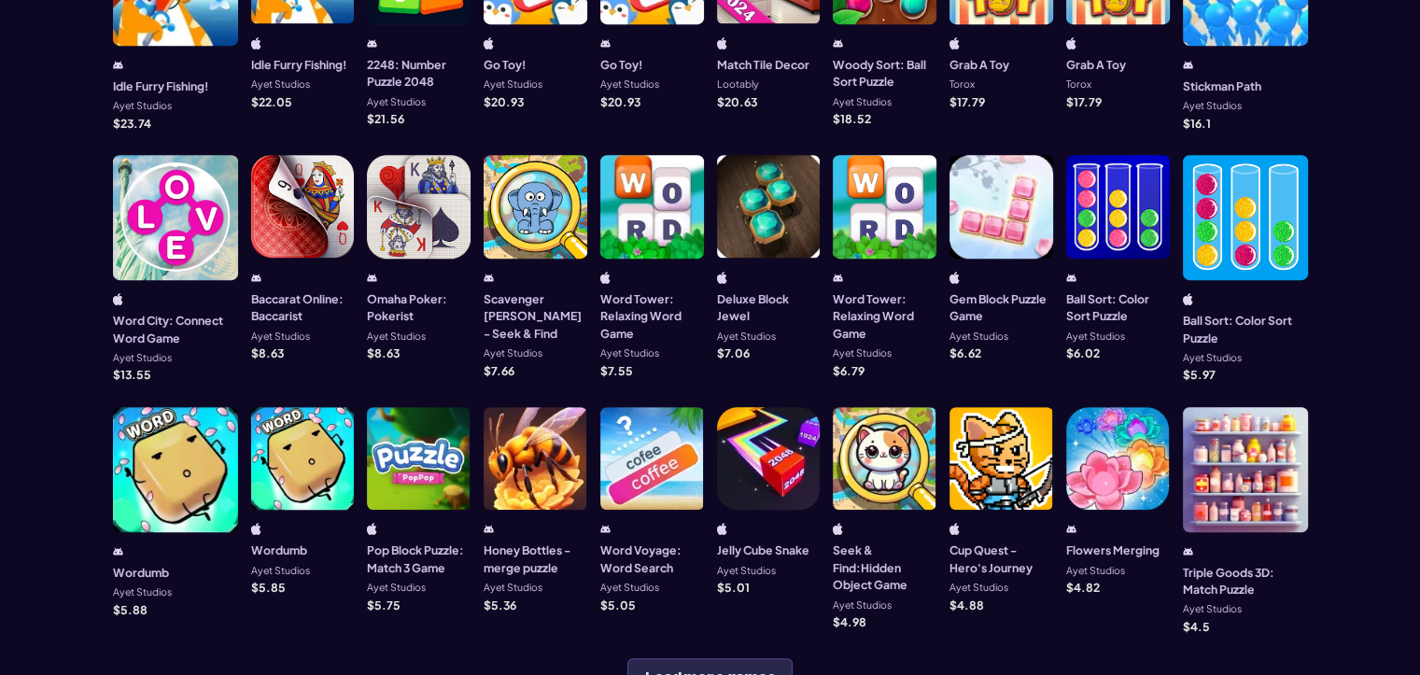
scroll to position [933, 0]
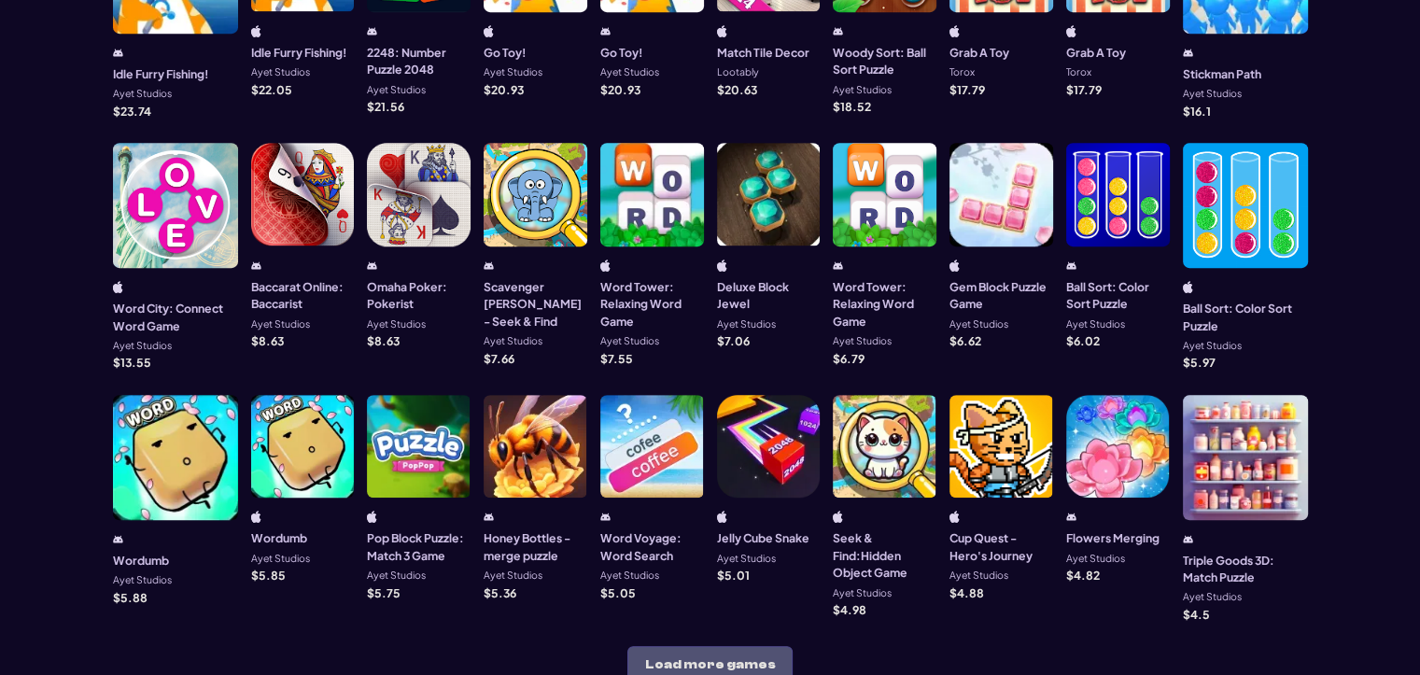
click at [732, 646] on button "Load more games" at bounding box center [709, 664] width 165 height 37
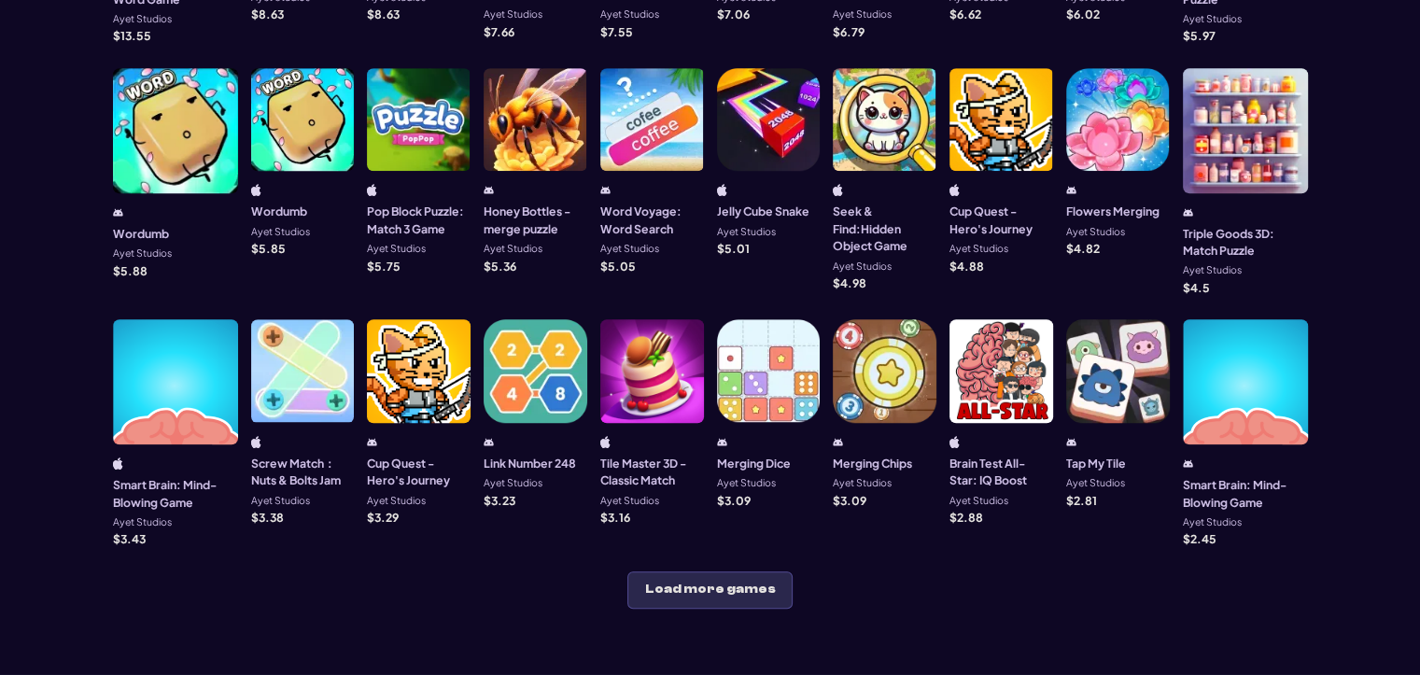
scroll to position [1307, 0]
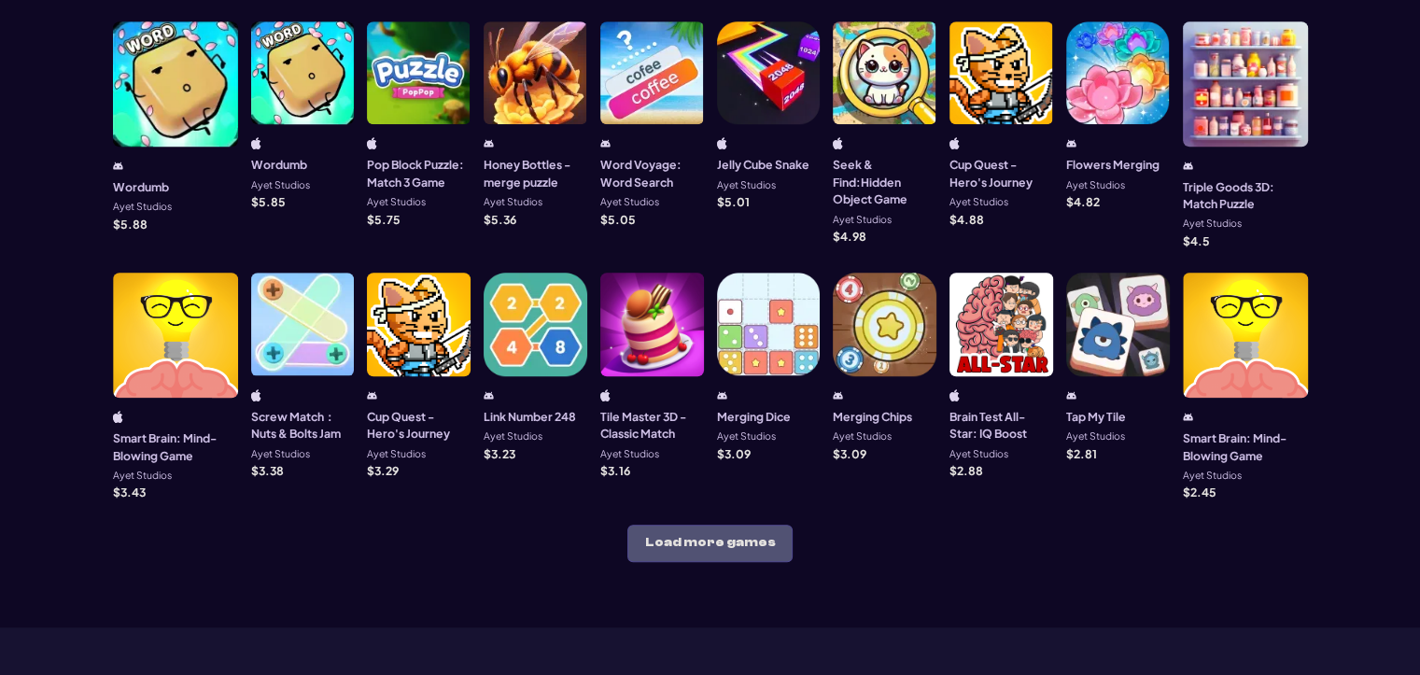
click at [700, 524] on button "Load more games" at bounding box center [709, 542] width 165 height 37
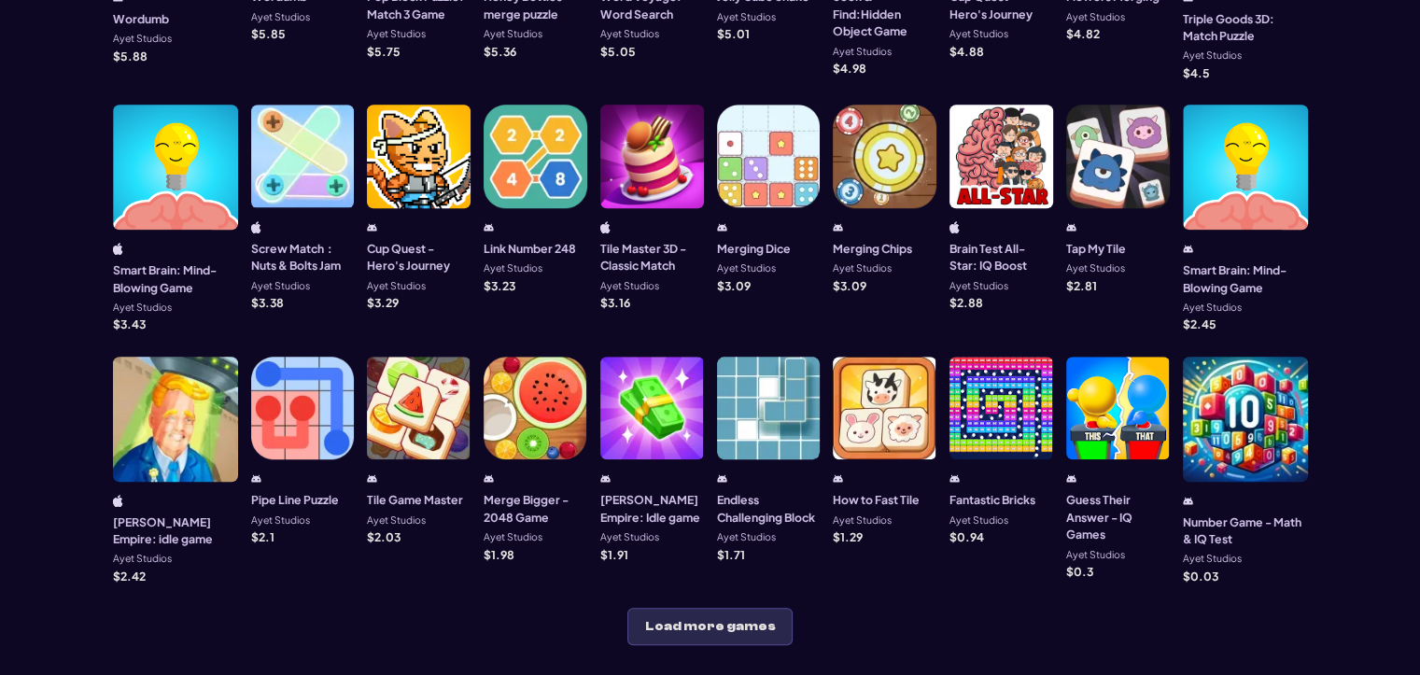
scroll to position [1493, 0]
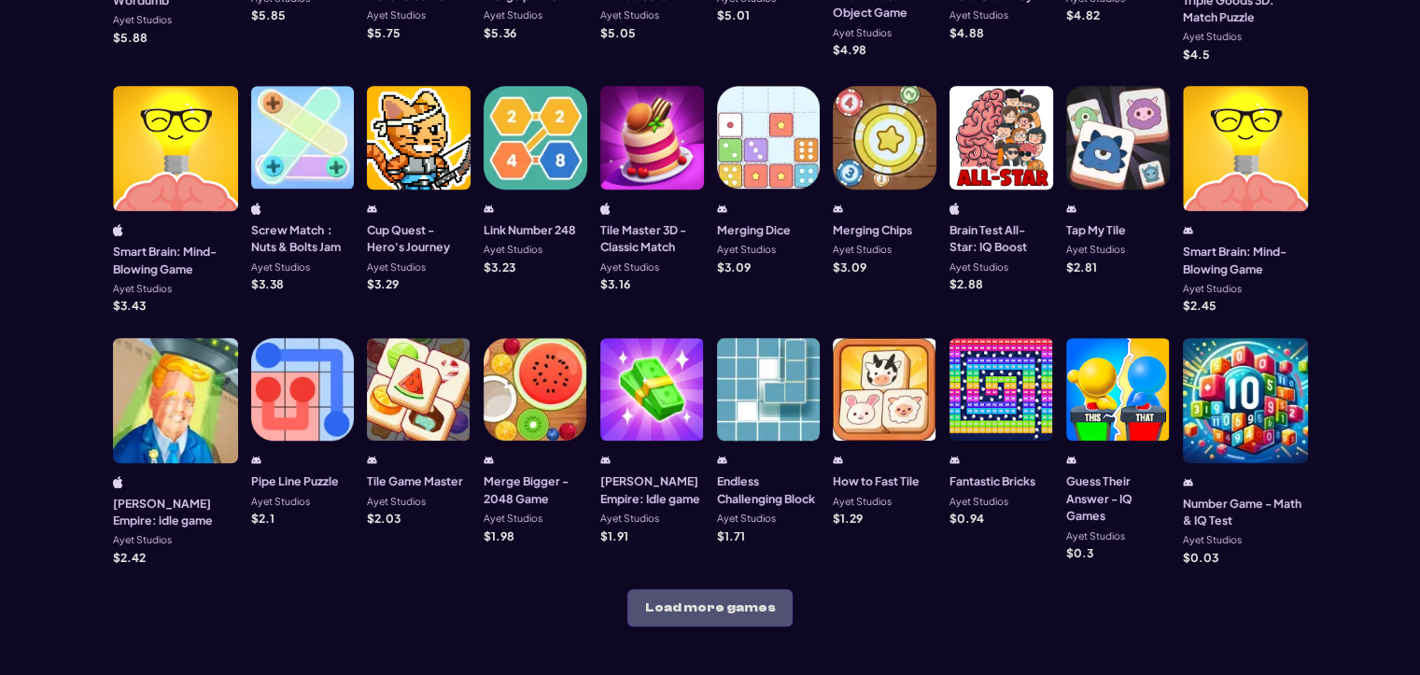
click at [700, 589] on button "Load more games" at bounding box center [709, 607] width 165 height 37
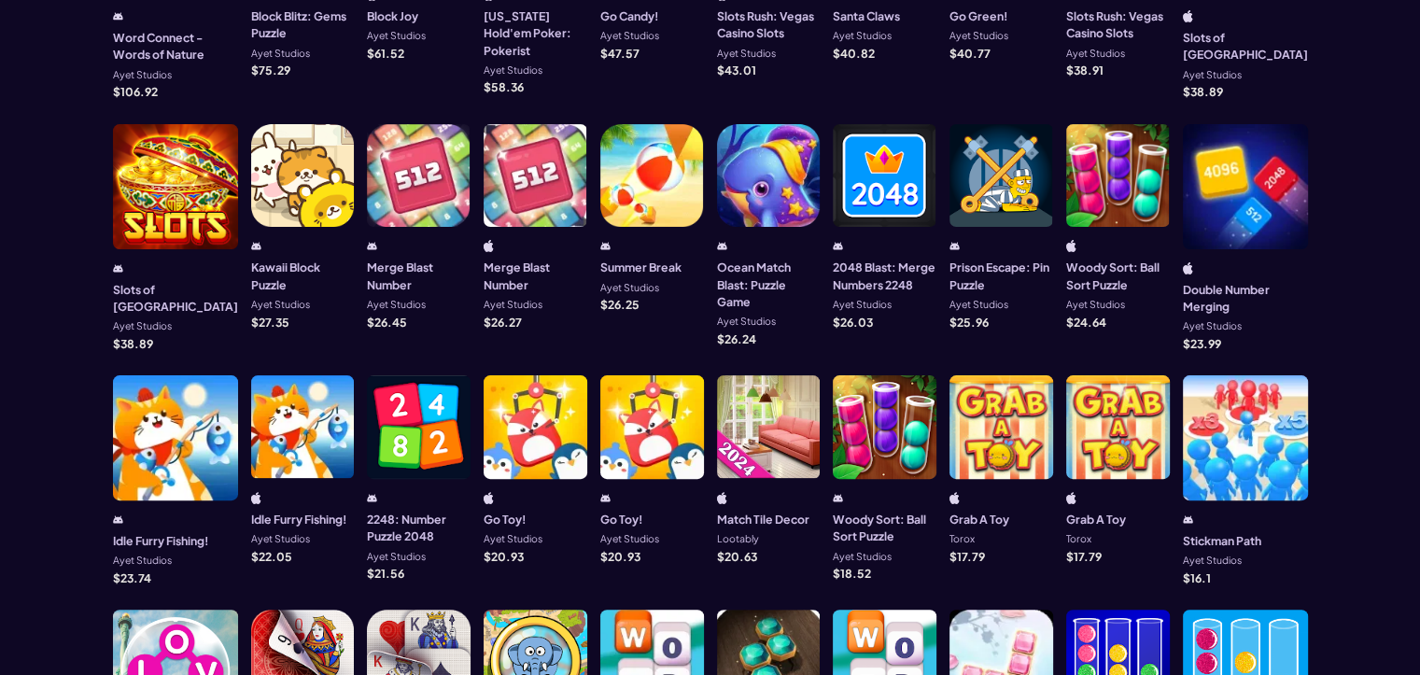
scroll to position [373, 0]
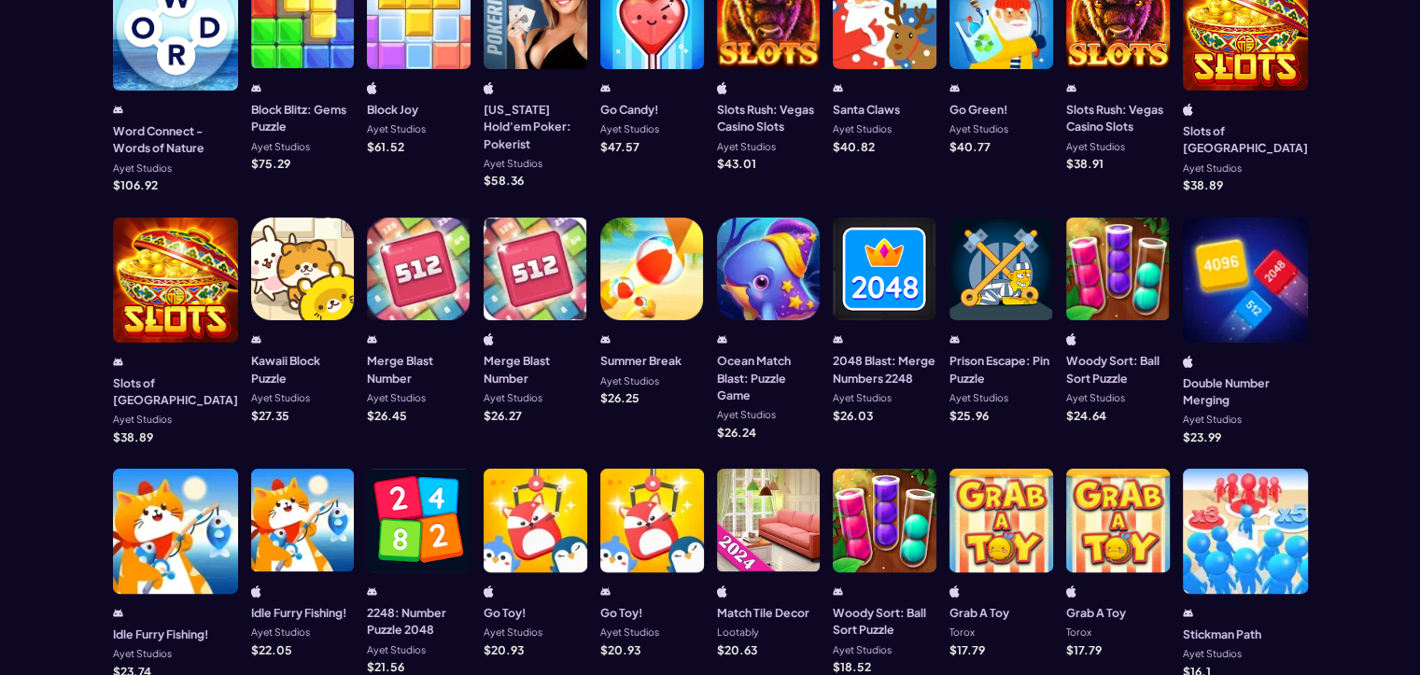
click at [1105, 243] on div at bounding box center [1118, 269] width 104 height 104
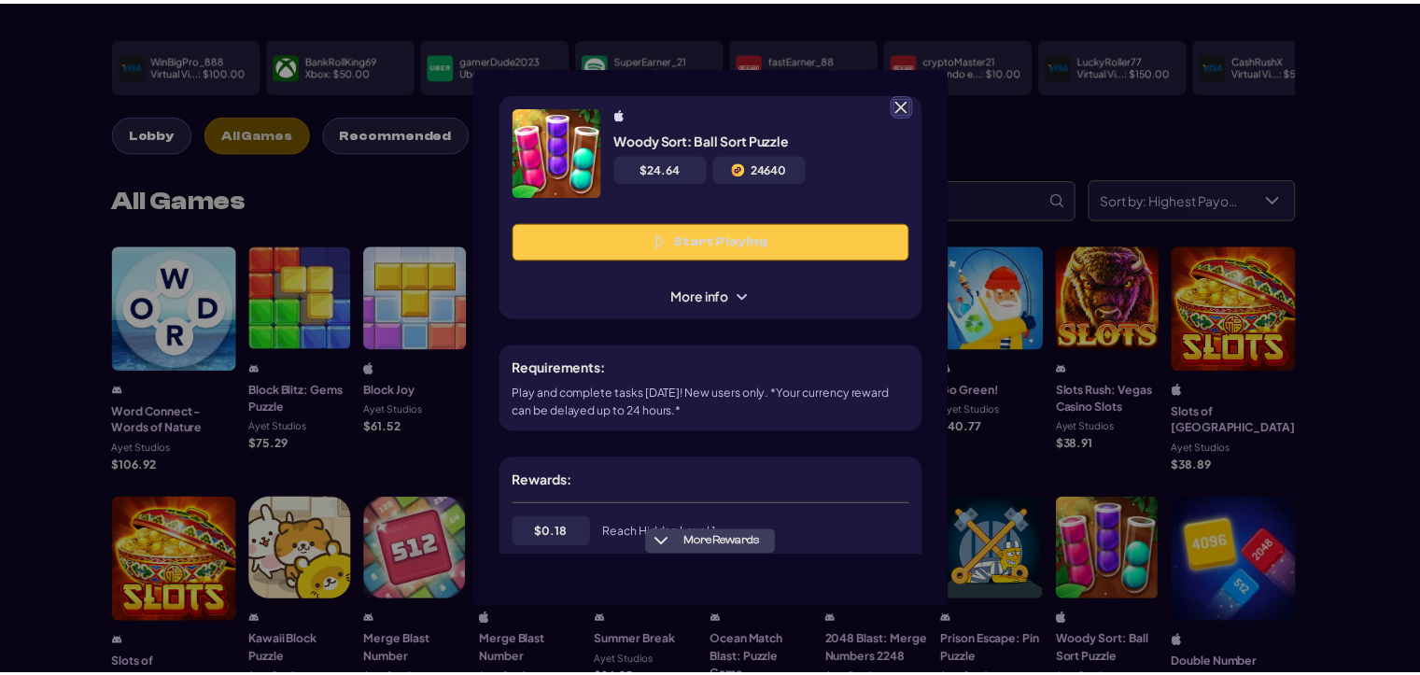
scroll to position [0, 0]
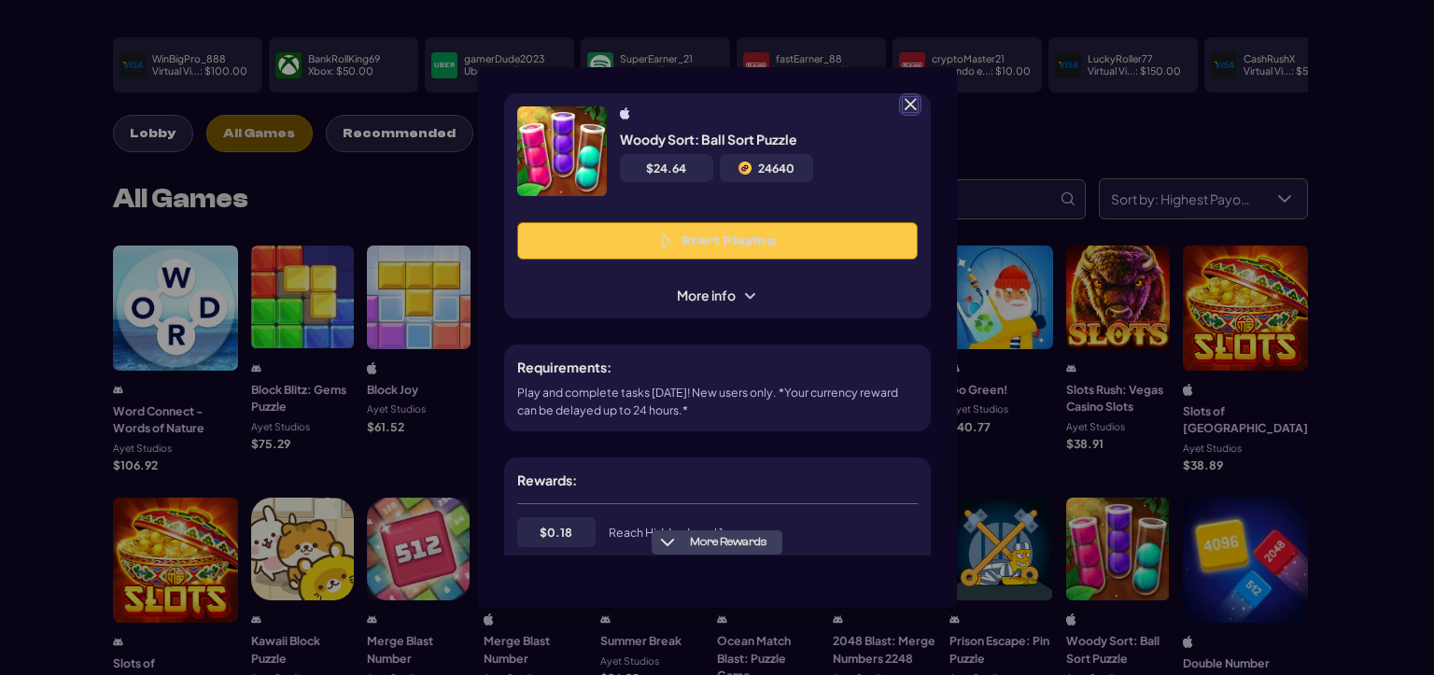
click at [711, 247] on button "Start Playing" at bounding box center [717, 240] width 400 height 37
click at [915, 106] on span at bounding box center [910, 104] width 17 height 17
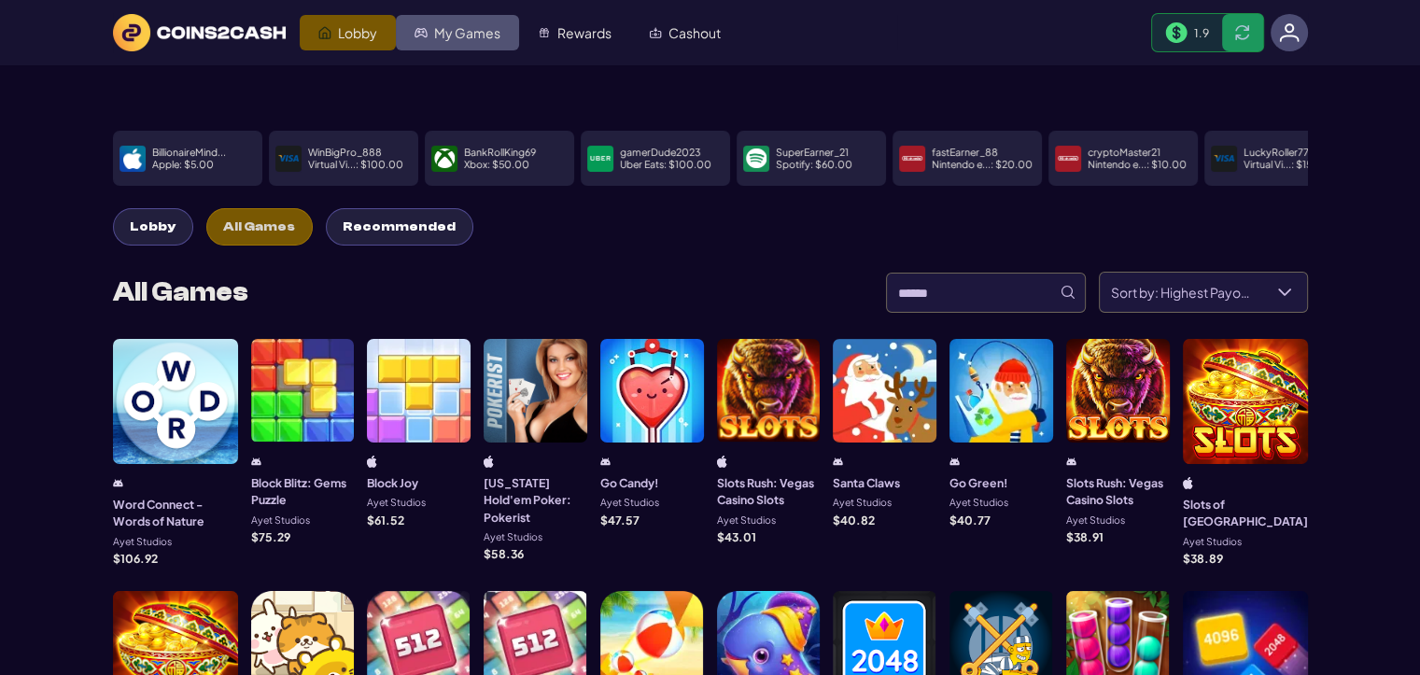
click at [452, 30] on span "My Games" at bounding box center [467, 32] width 66 height 13
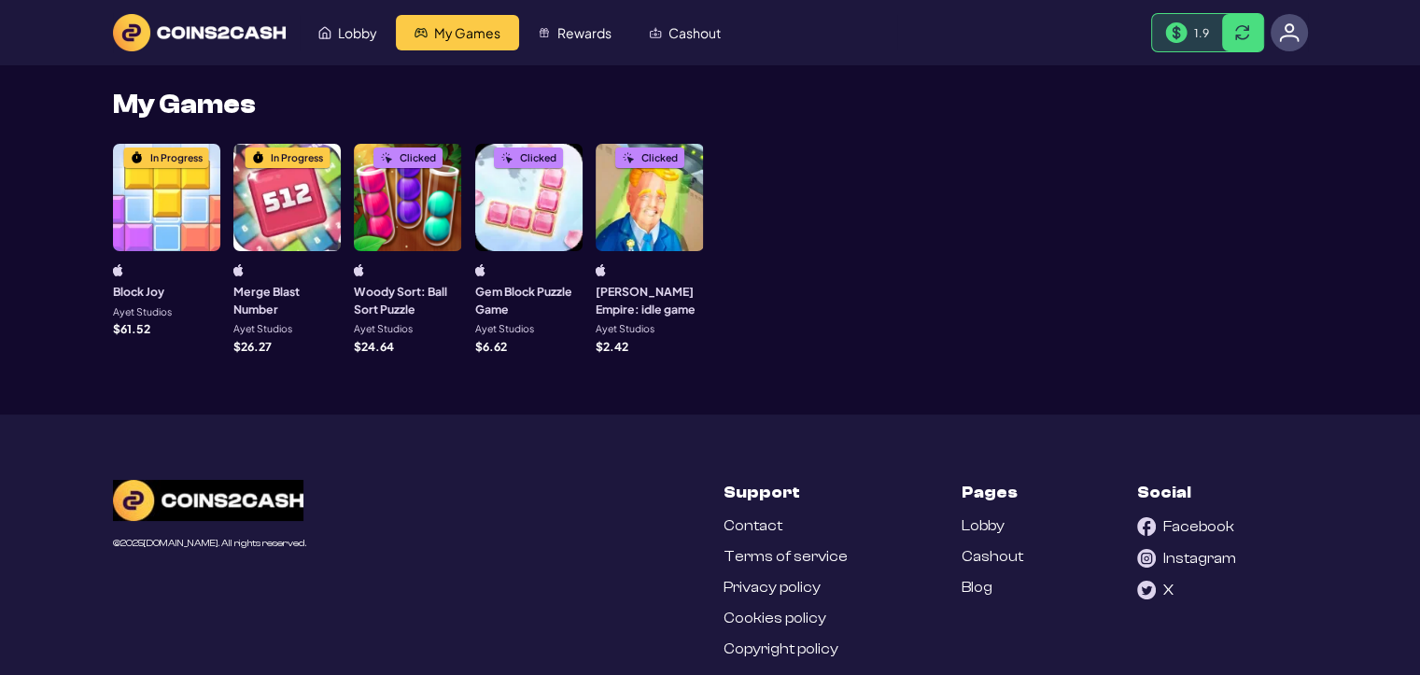
click at [1284, 26] on img at bounding box center [1289, 32] width 21 height 21
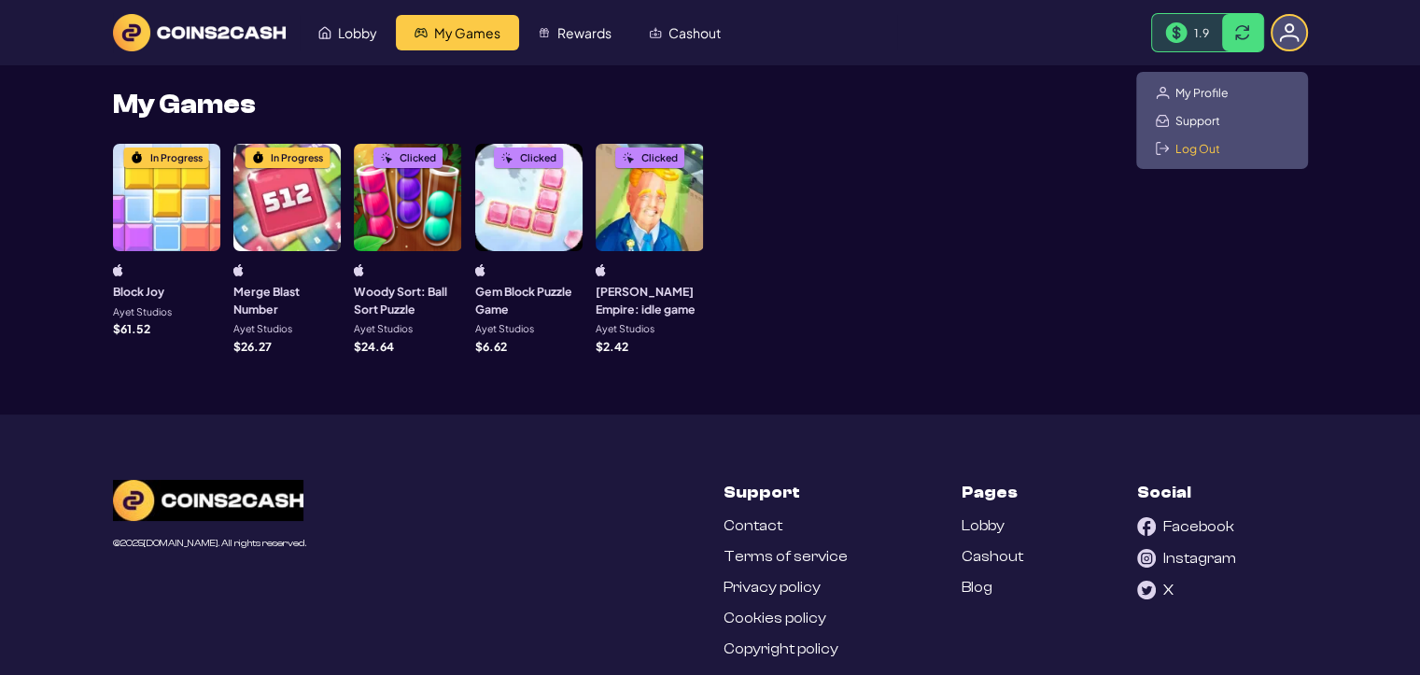
click at [1191, 150] on span "Log Out" at bounding box center [1197, 148] width 45 height 15
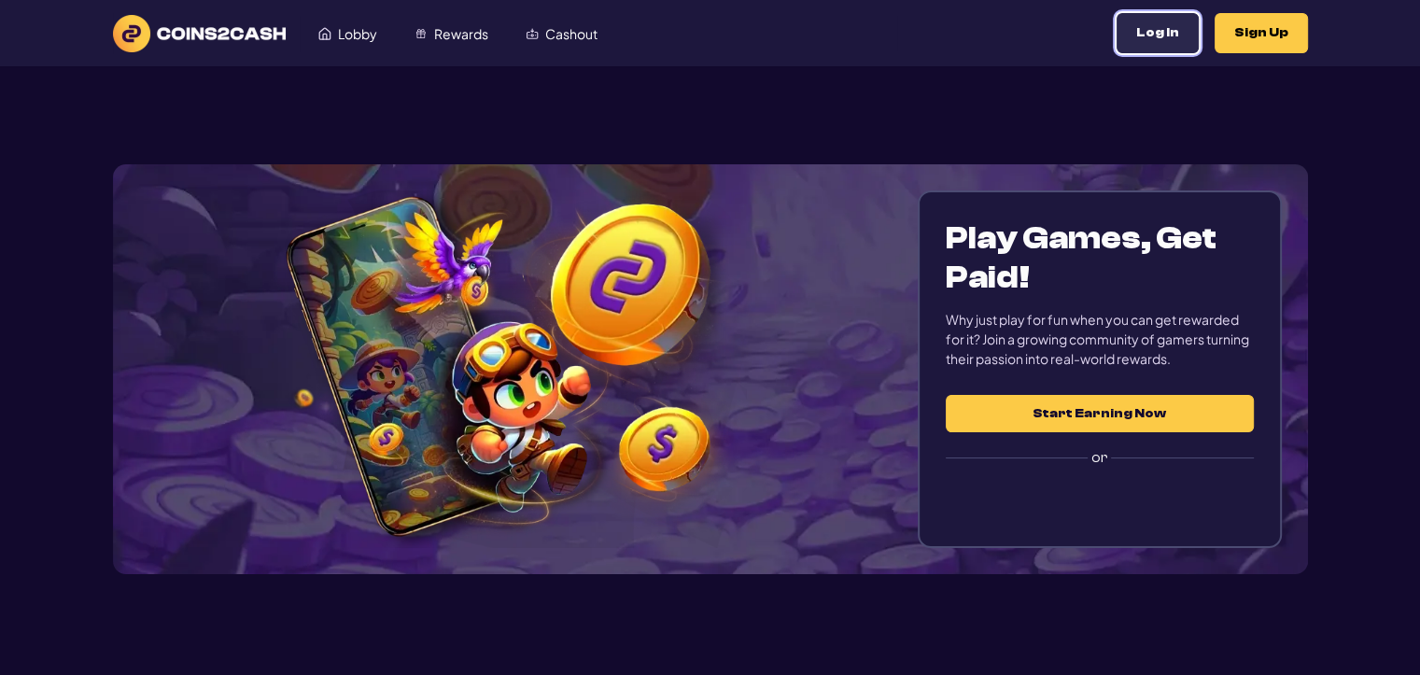
click at [1163, 32] on button "Log In" at bounding box center [1157, 33] width 82 height 40
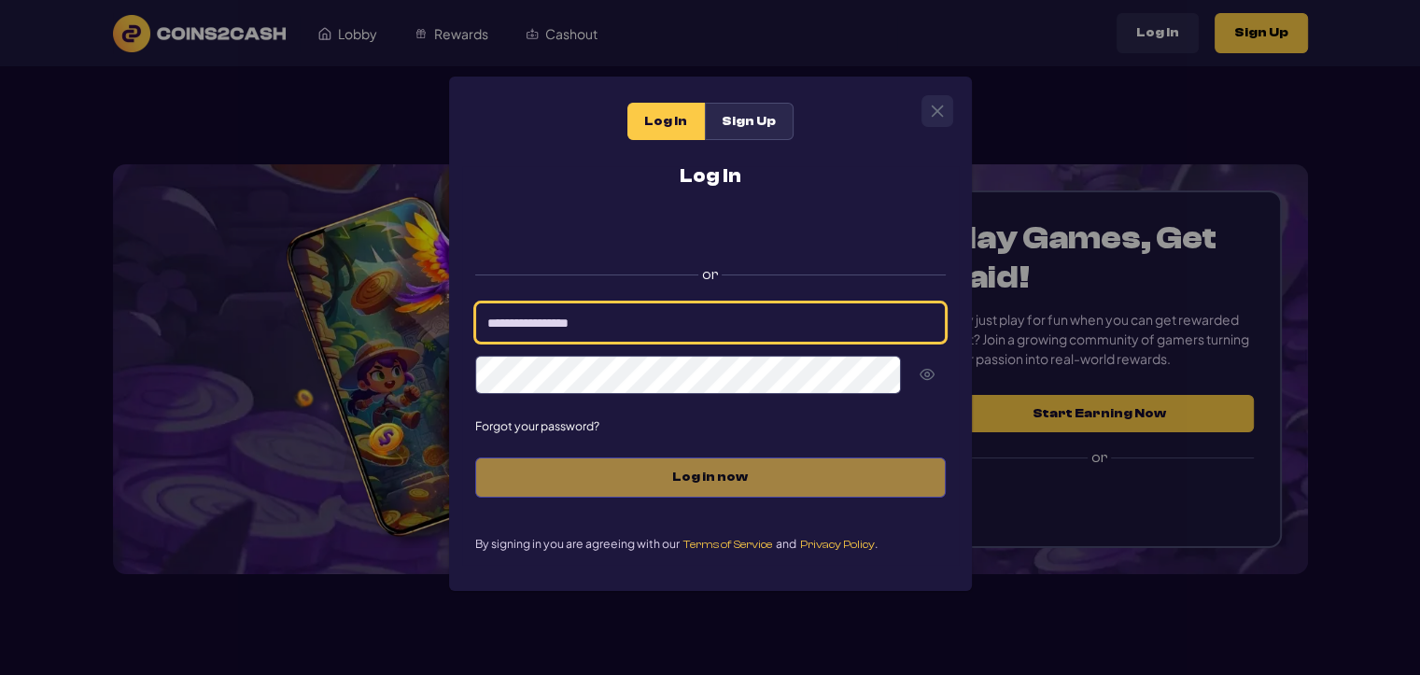
click at [611, 329] on input at bounding box center [710, 322] width 470 height 40
type input "*********"
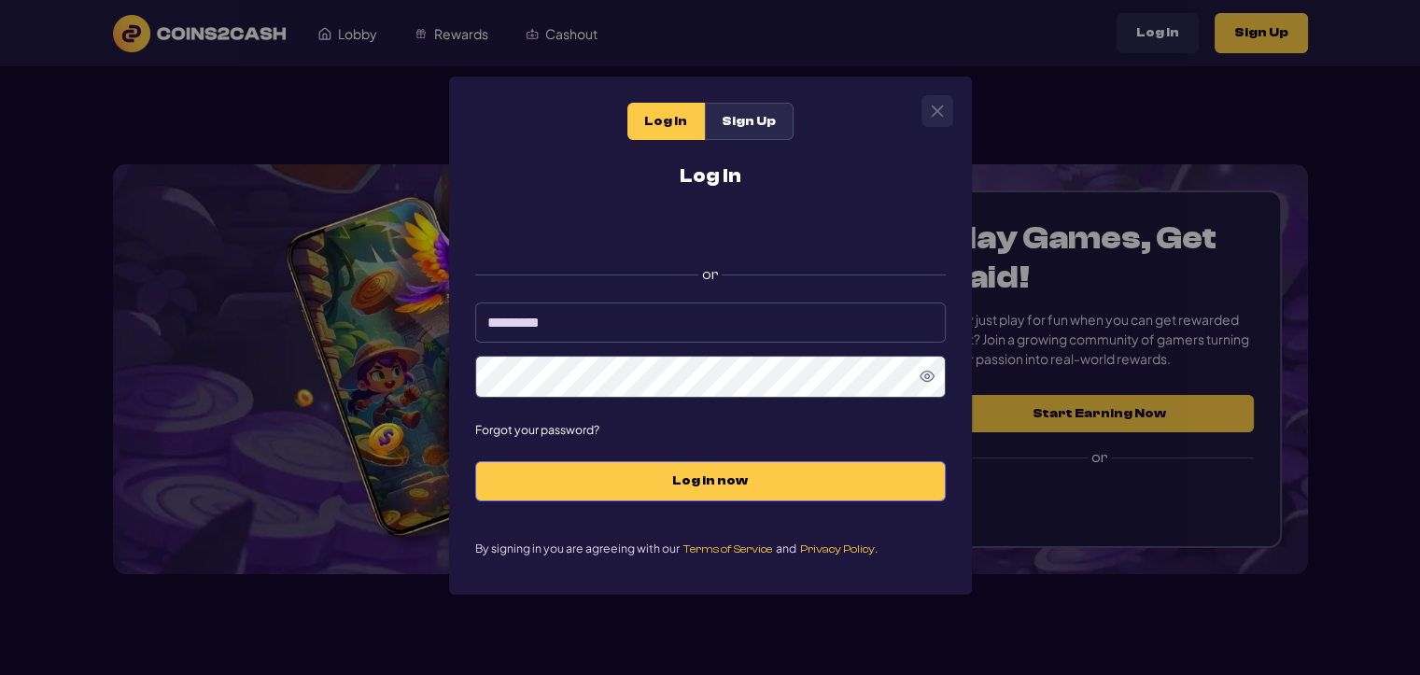
click at [930, 380] on icon "Show Password" at bounding box center [926, 376] width 15 height 15
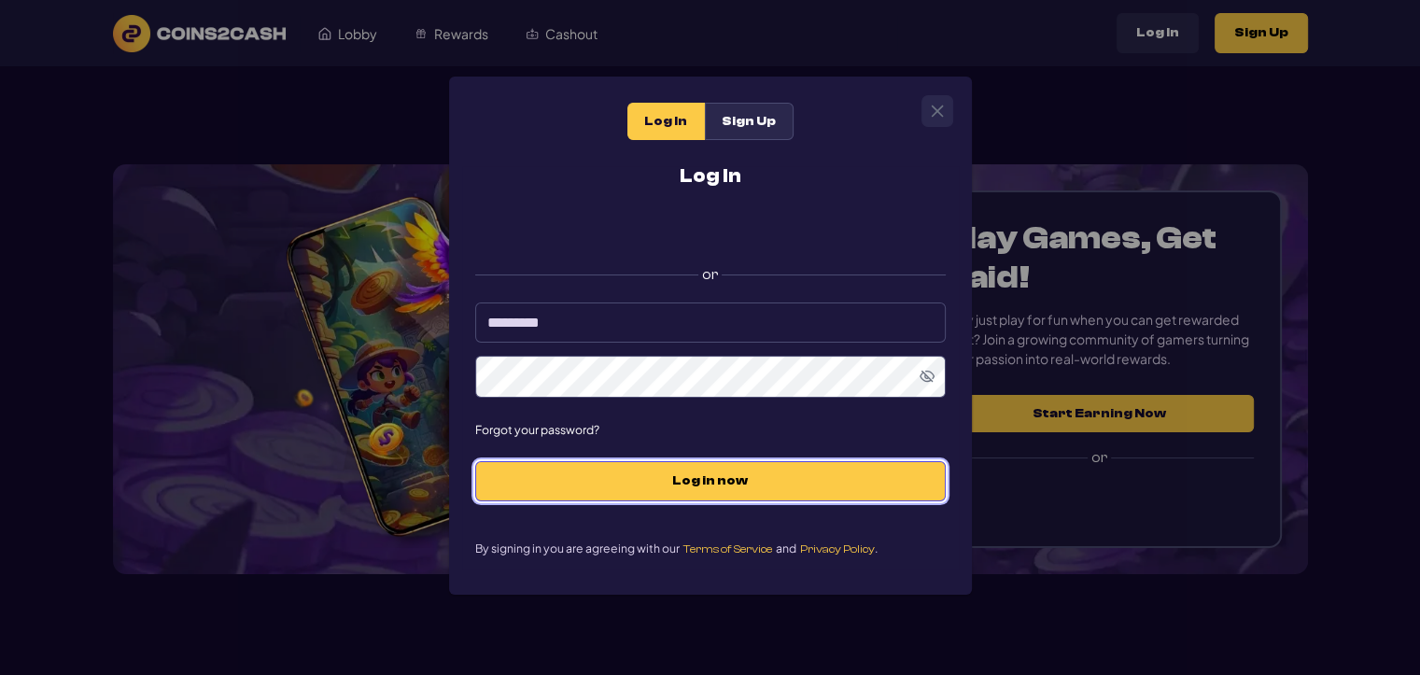
click at [710, 496] on button "Log in now" at bounding box center [710, 481] width 470 height 40
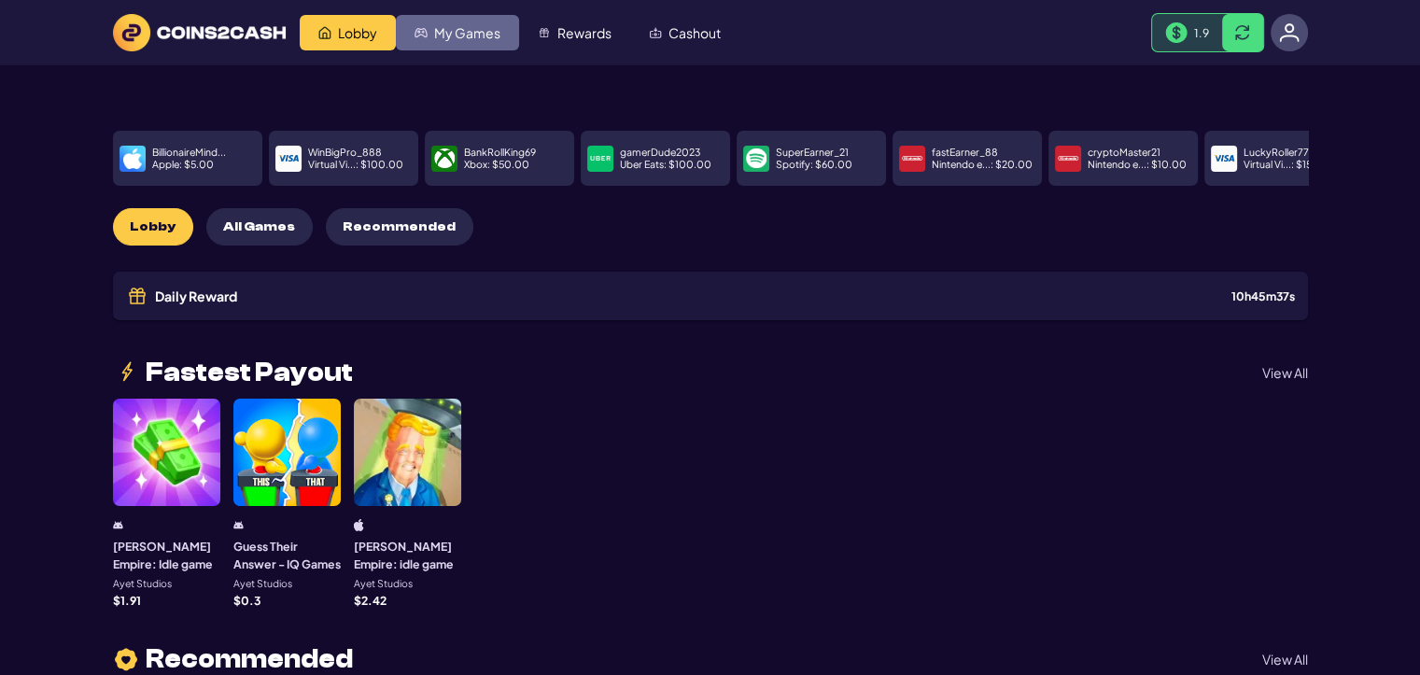
click at [468, 30] on span "My Games" at bounding box center [467, 32] width 66 height 13
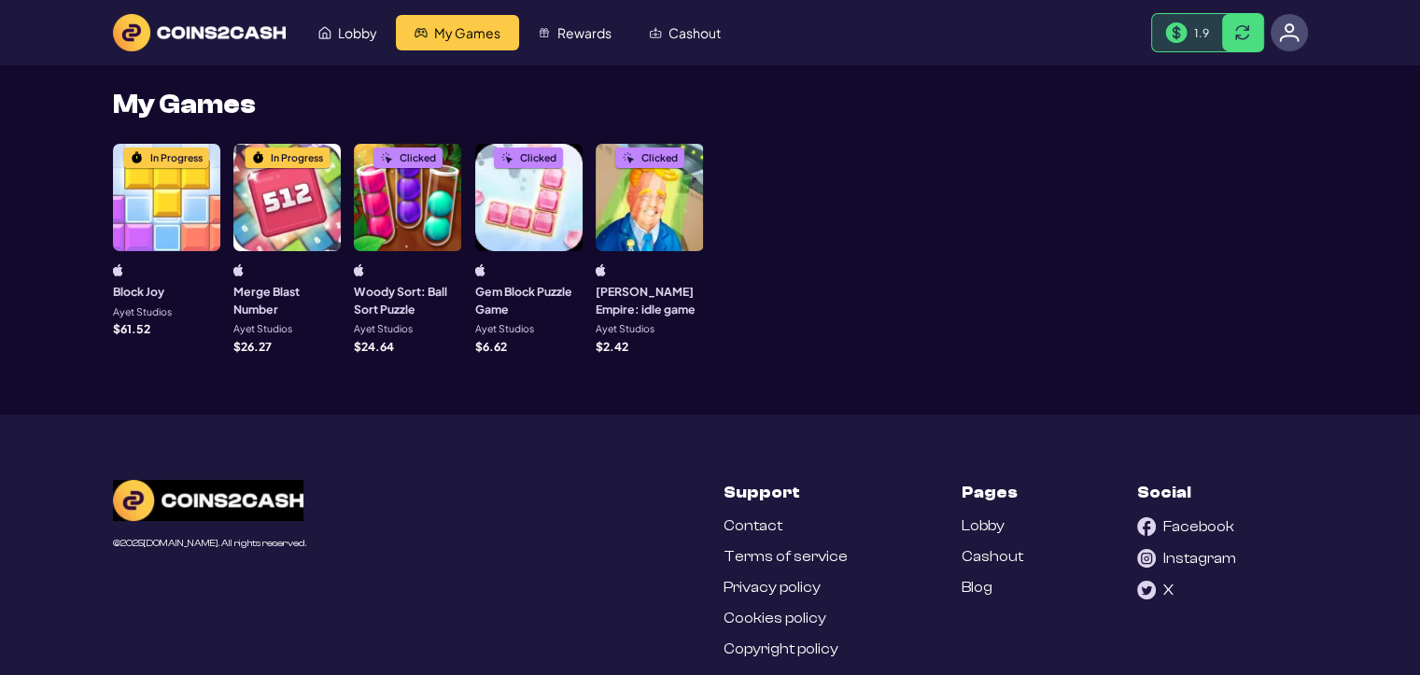
click at [418, 223] on div "Clicked" at bounding box center [407, 197] width 107 height 107
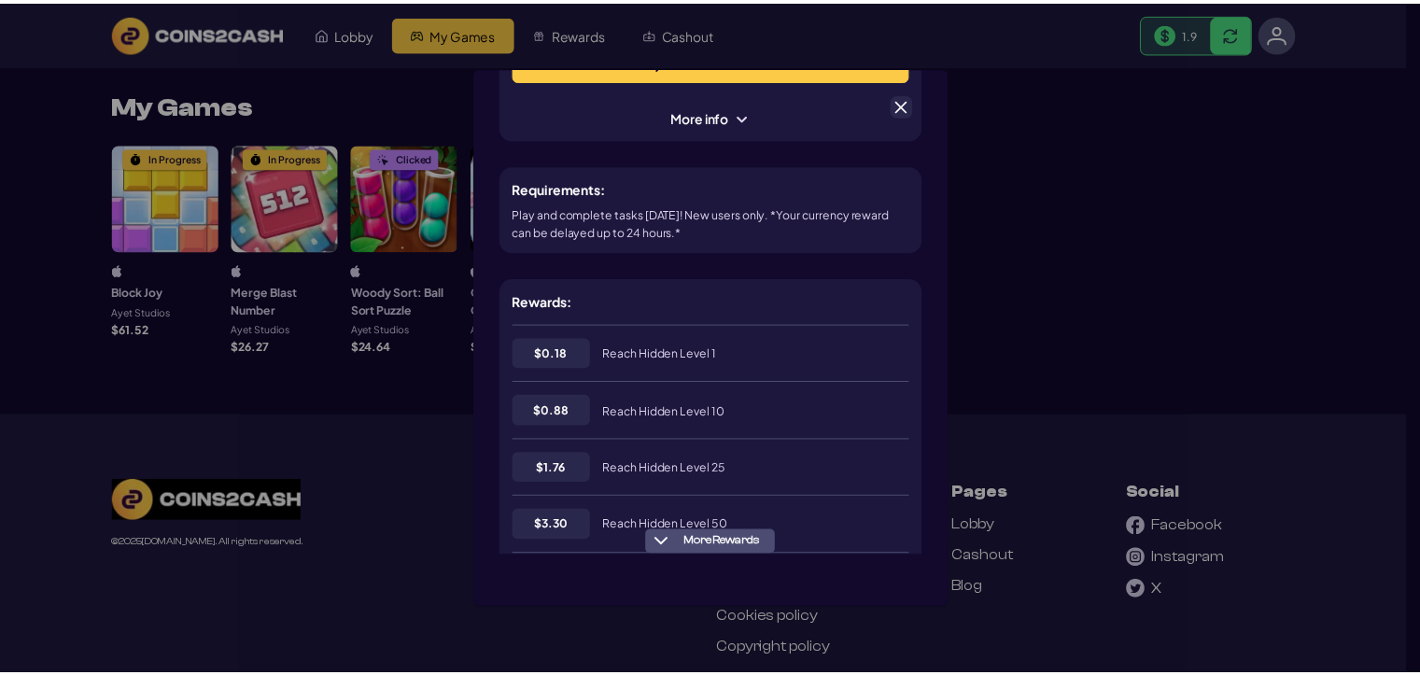
scroll to position [187, 0]
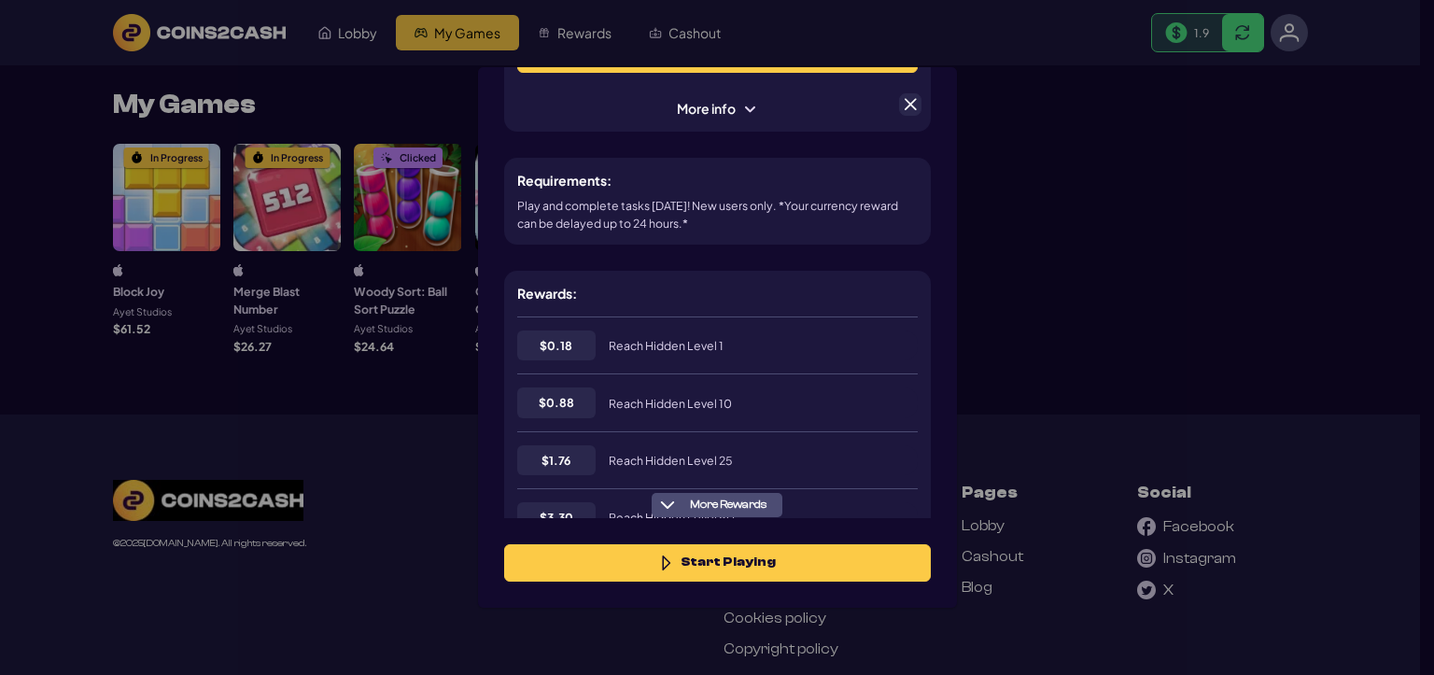
click at [911, 106] on span at bounding box center [910, 104] width 17 height 17
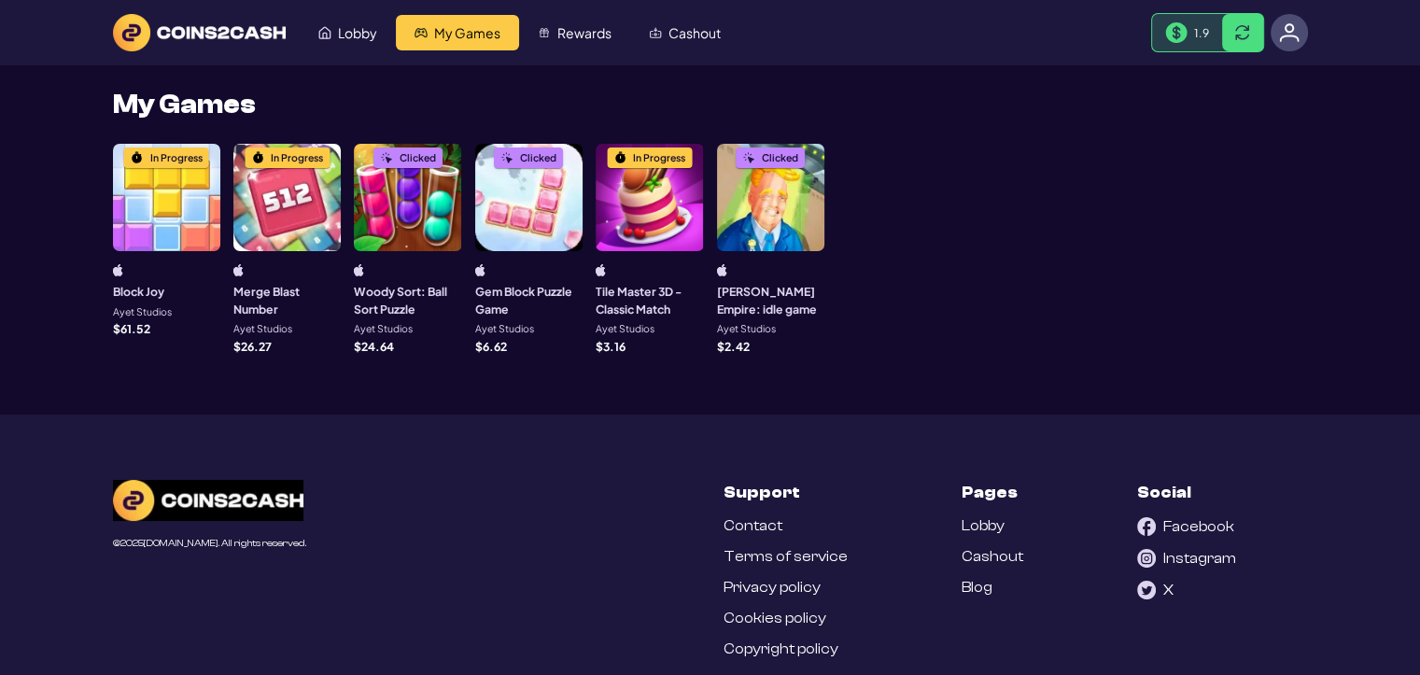
click at [1292, 42] on img at bounding box center [1289, 32] width 21 height 21
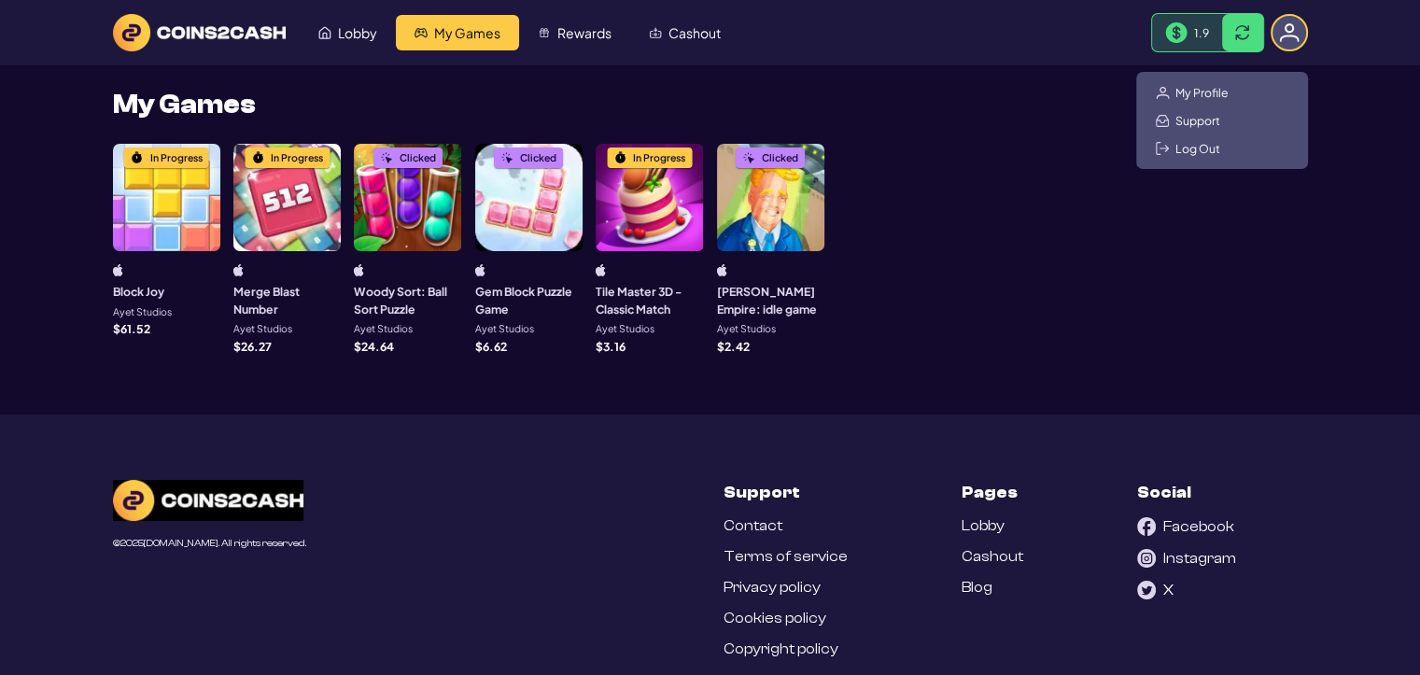
click at [1208, 98] on div "My Profile Support Log Out" at bounding box center [1222, 120] width 172 height 97
click at [1205, 91] on span "My Profile" at bounding box center [1201, 92] width 53 height 15
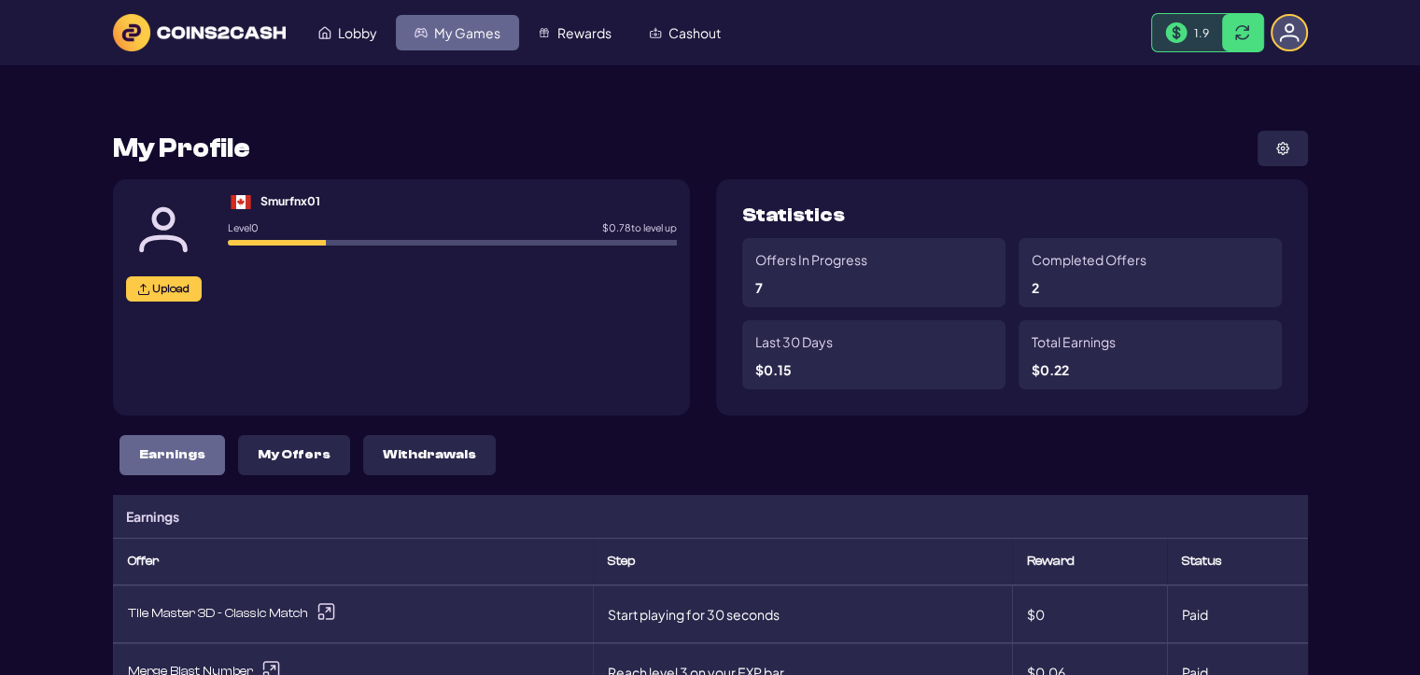
click at [483, 41] on link "My Games" at bounding box center [457, 32] width 123 height 35
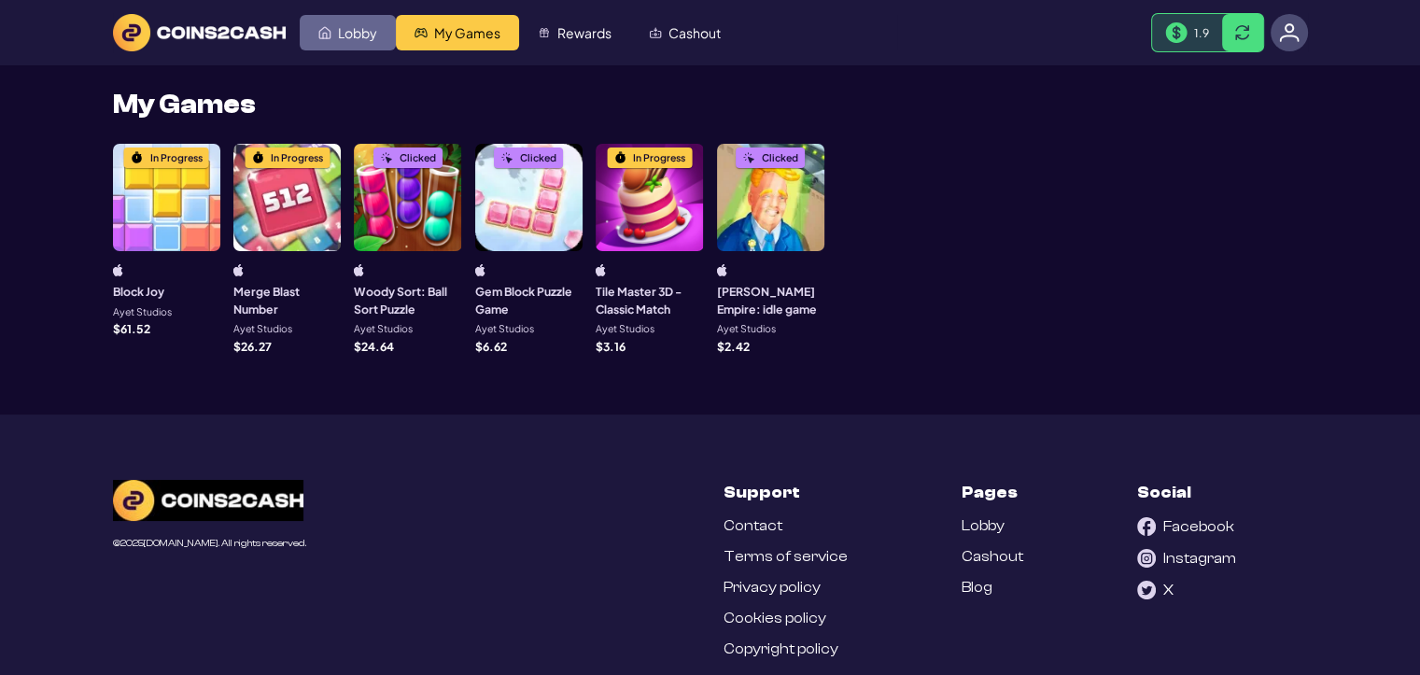
click at [349, 31] on span "Lobby" at bounding box center [357, 32] width 39 height 13
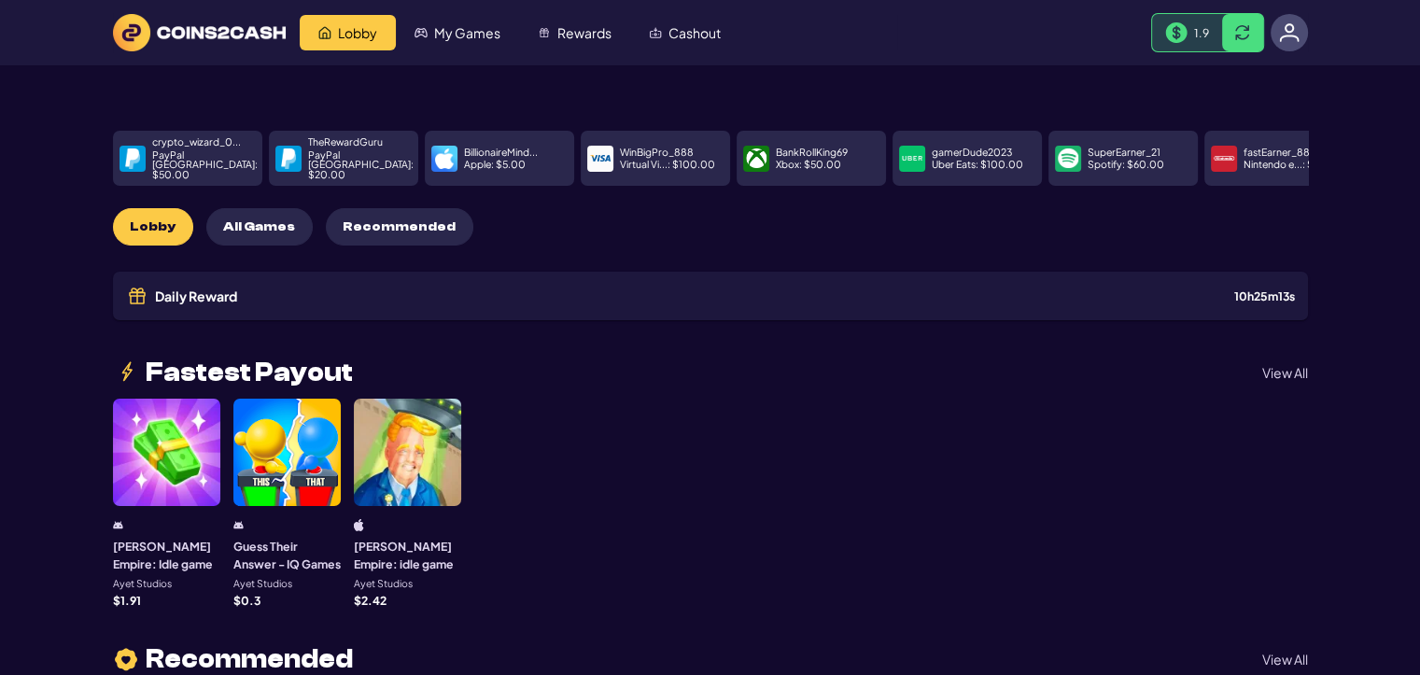
click at [582, 37] on span "Rewards" at bounding box center [584, 32] width 54 height 13
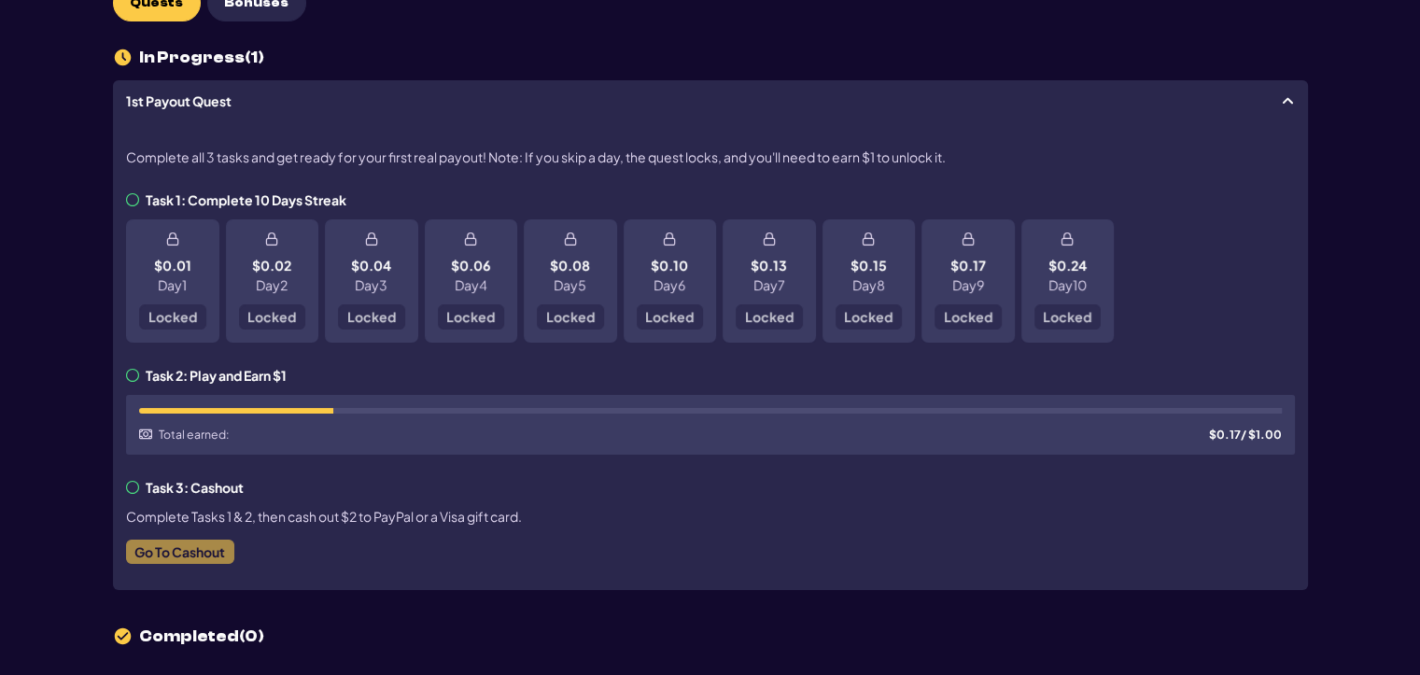
scroll to position [187, 0]
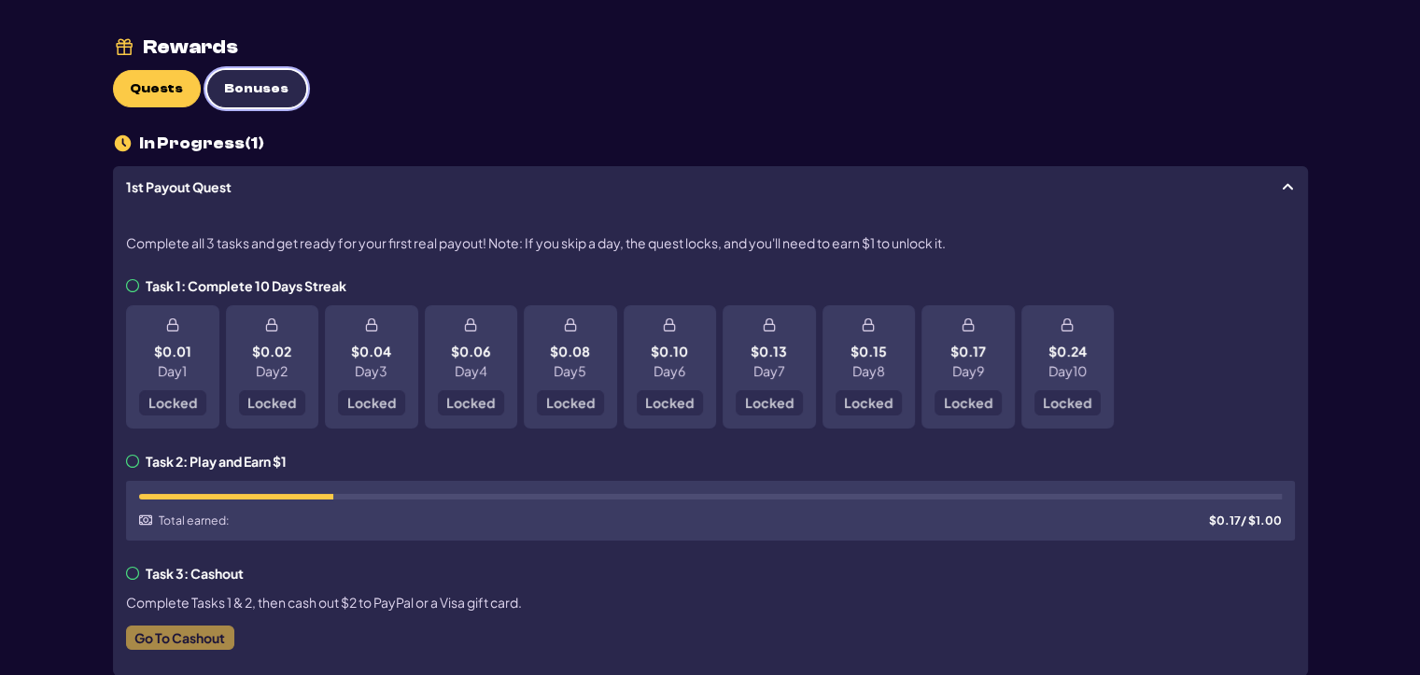
click at [243, 89] on span "Bonuses" at bounding box center [256, 89] width 64 height 16
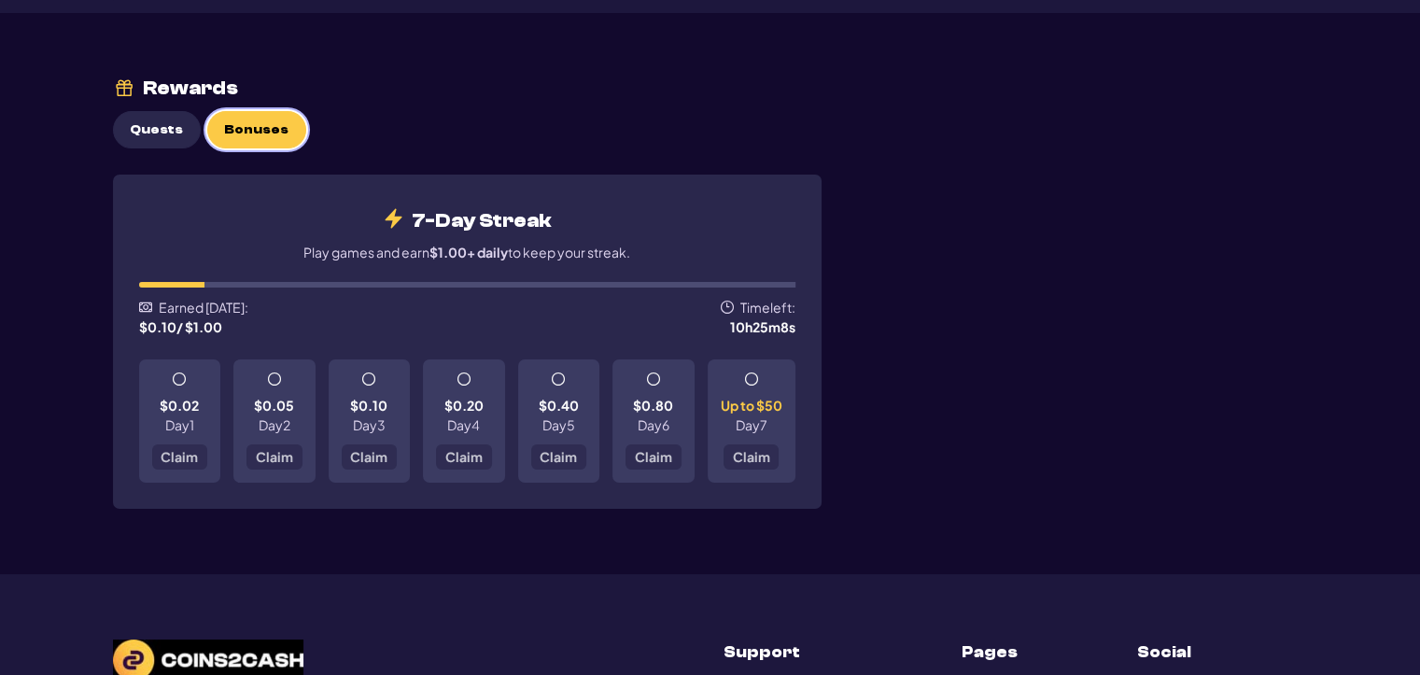
scroll to position [93, 0]
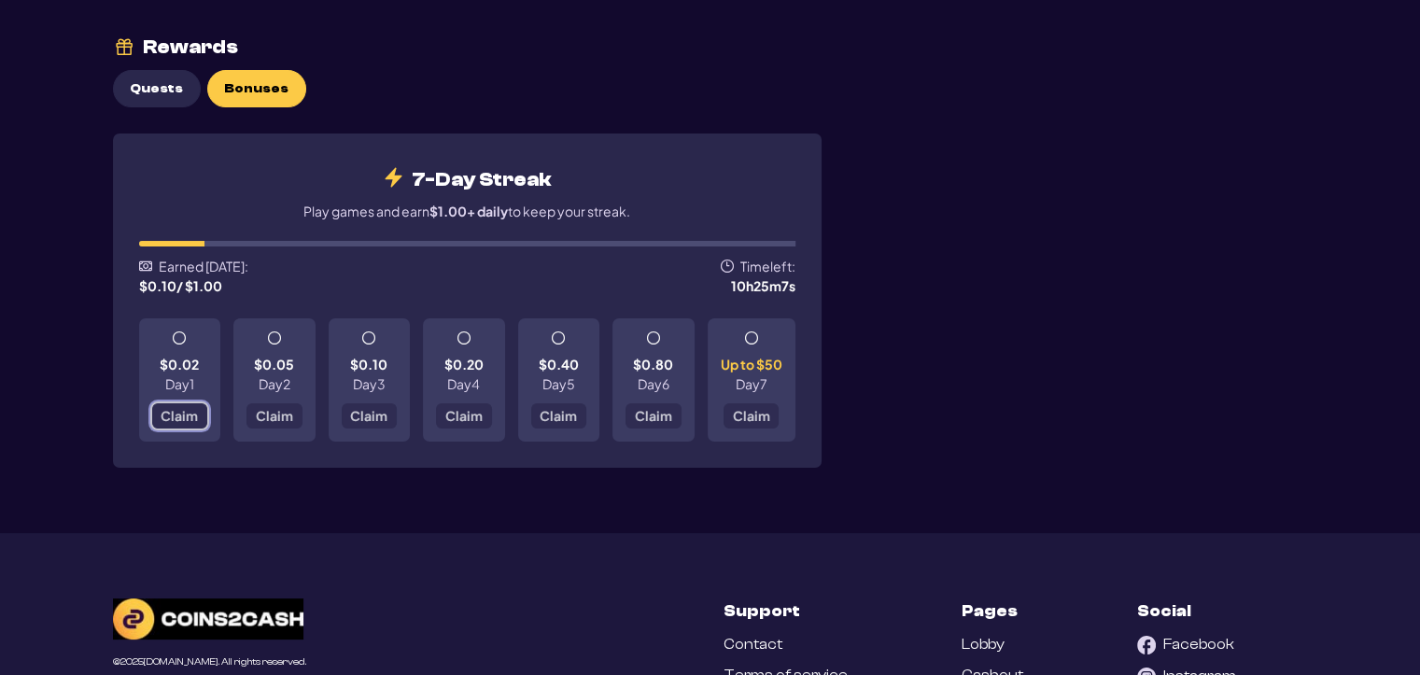
click at [164, 416] on span "Claim" at bounding box center [179, 415] width 37 height 13
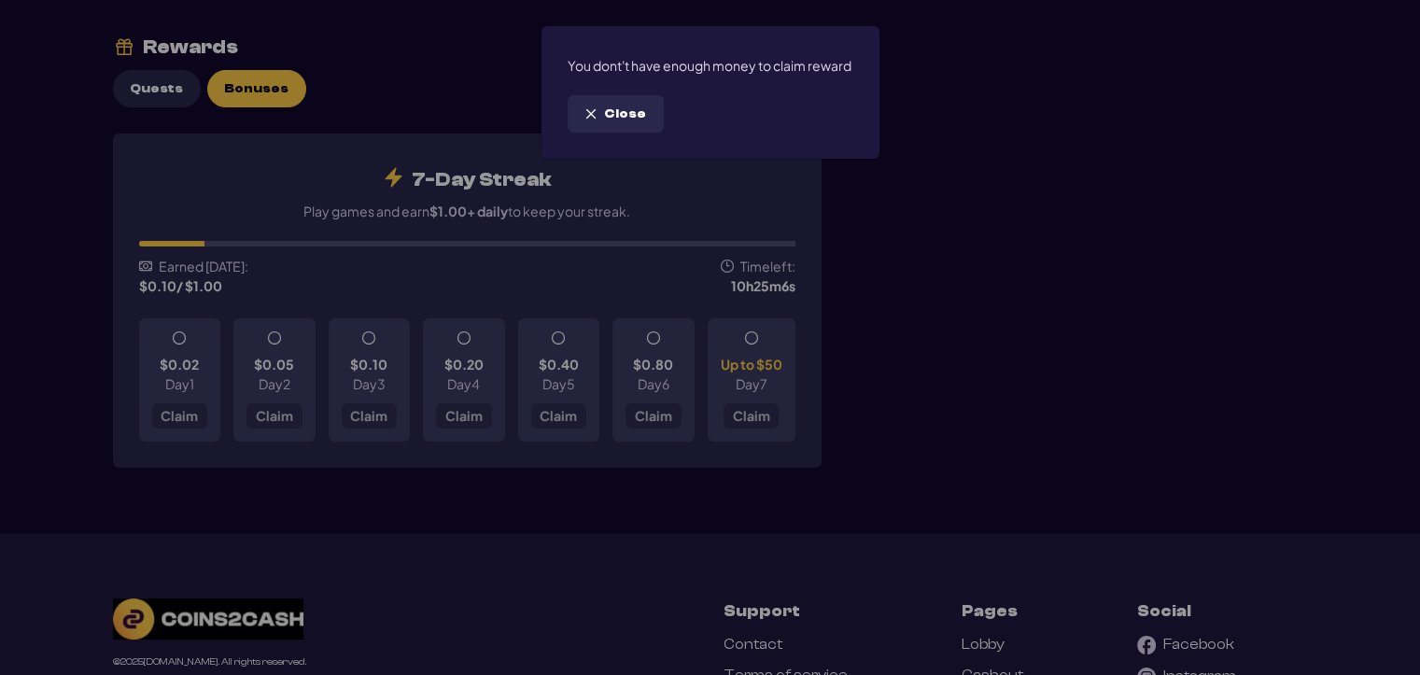
click at [637, 133] on button "Close" at bounding box center [615, 113] width 96 height 37
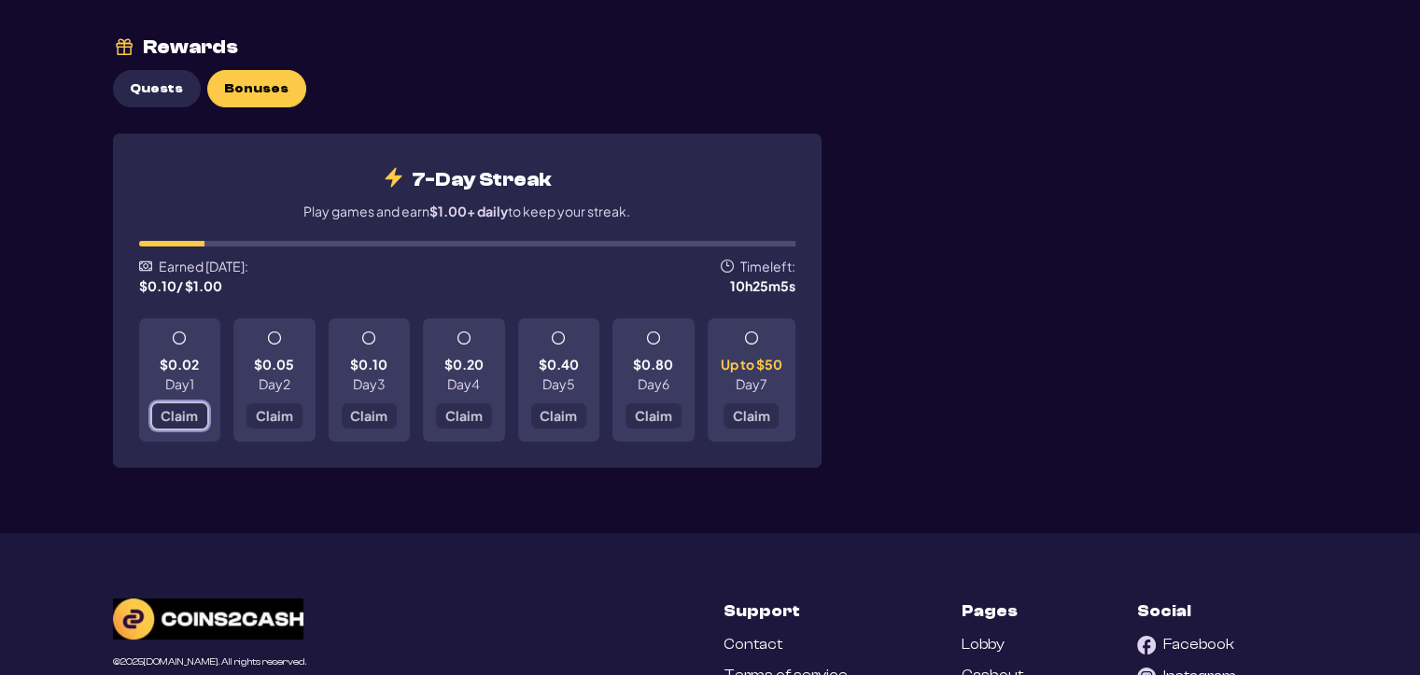
scroll to position [0, 0]
